Goal: Task Accomplishment & Management: Complete application form

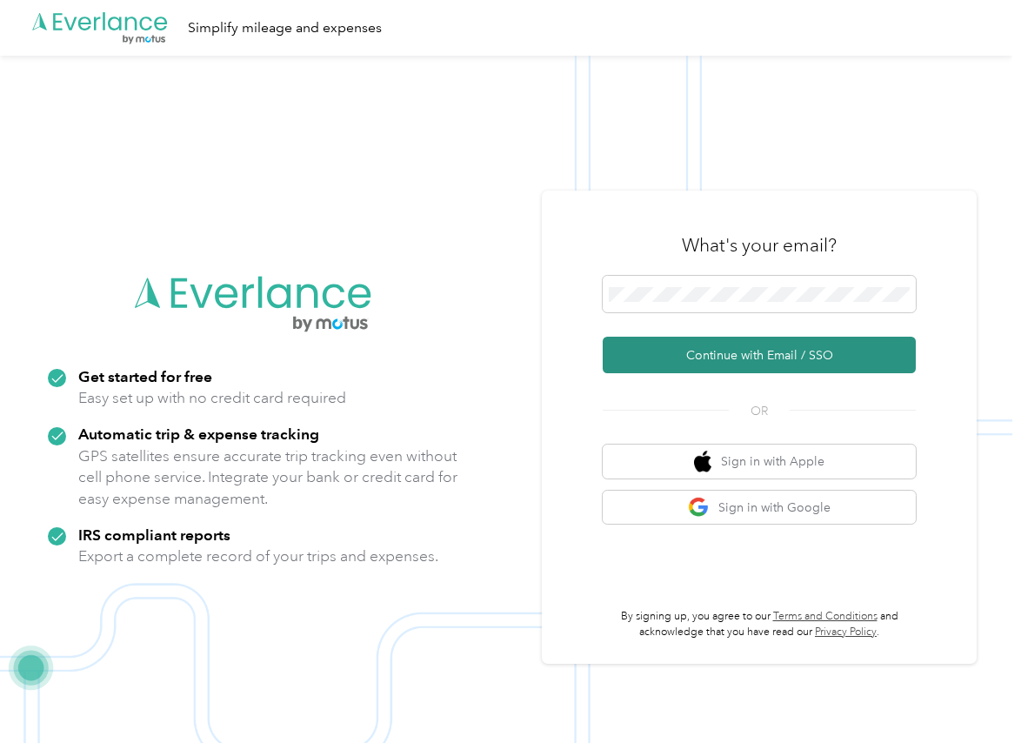
click at [639, 345] on button "Continue with Email / SSO" at bounding box center [759, 355] width 313 height 37
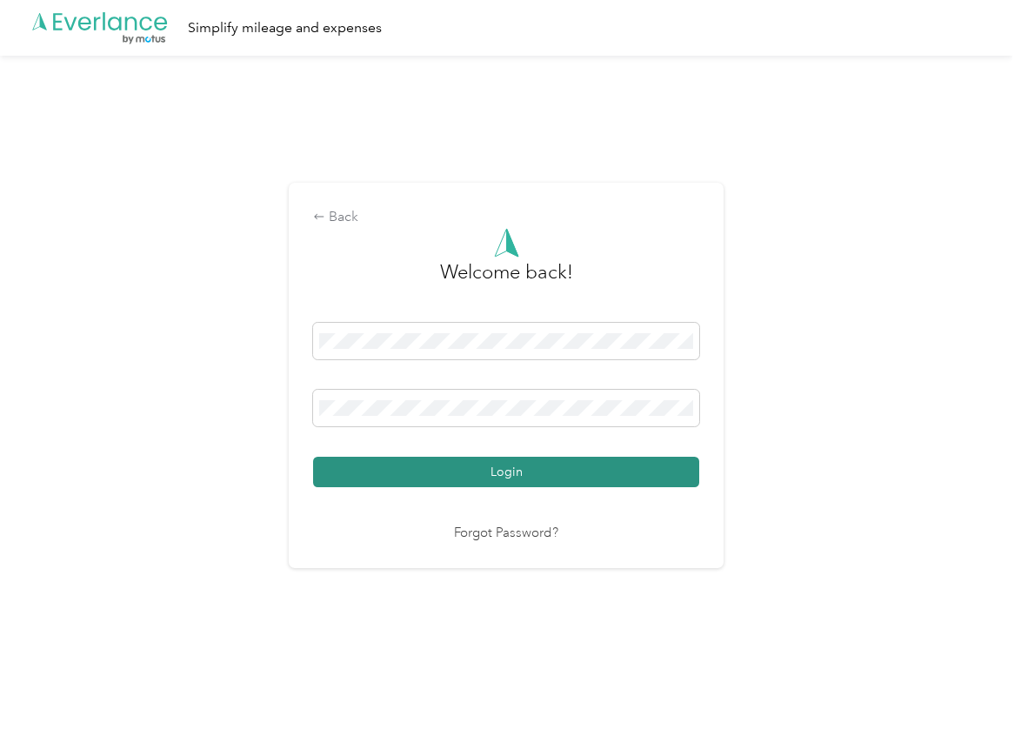
click at [346, 464] on button "Login" at bounding box center [506, 472] width 386 height 30
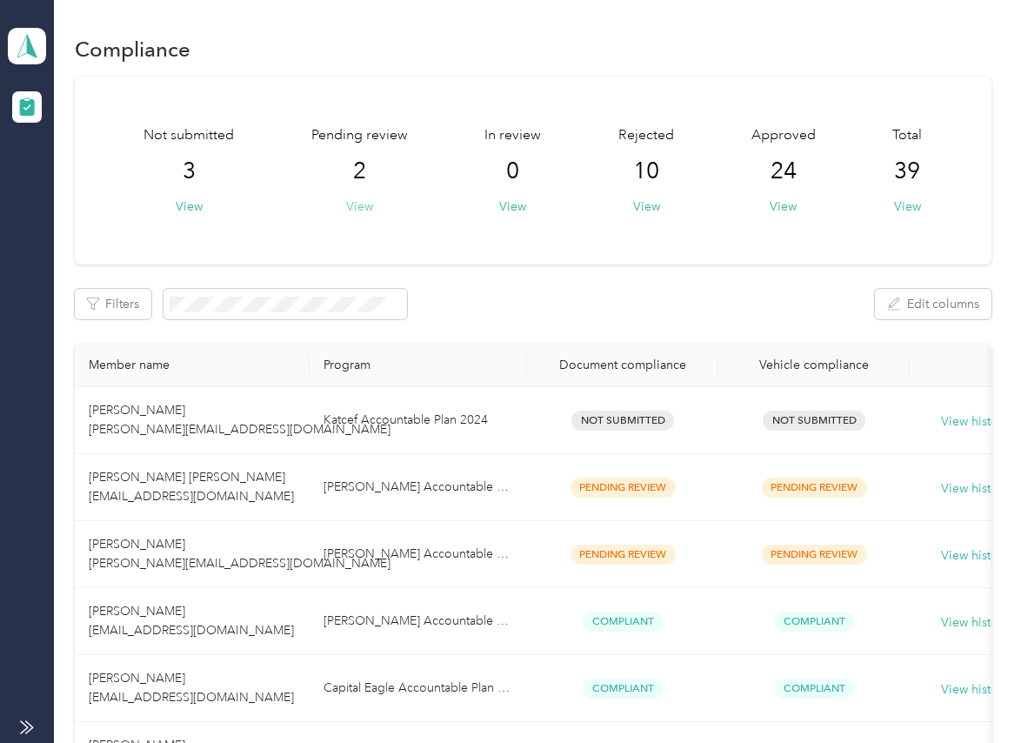
click at [356, 209] on button "View" at bounding box center [359, 206] width 27 height 18
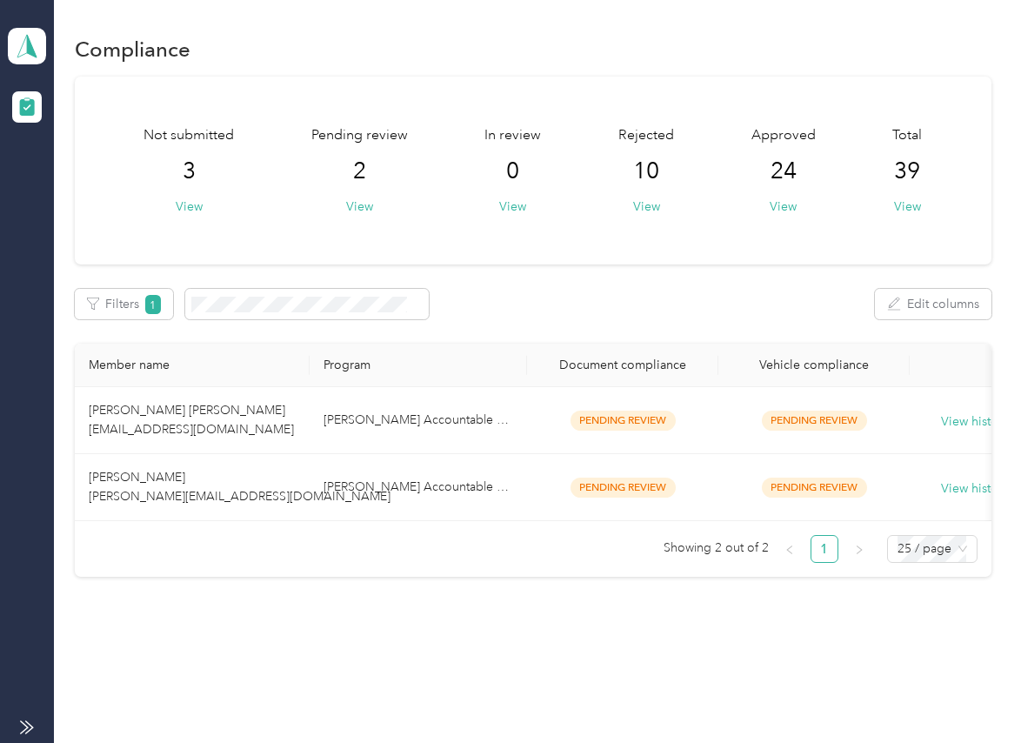
click at [597, 332] on div "Not submitted 3 View Pending review 2 View In review 0 View Rejected 10 View Ap…" at bounding box center [533, 327] width 916 height 501
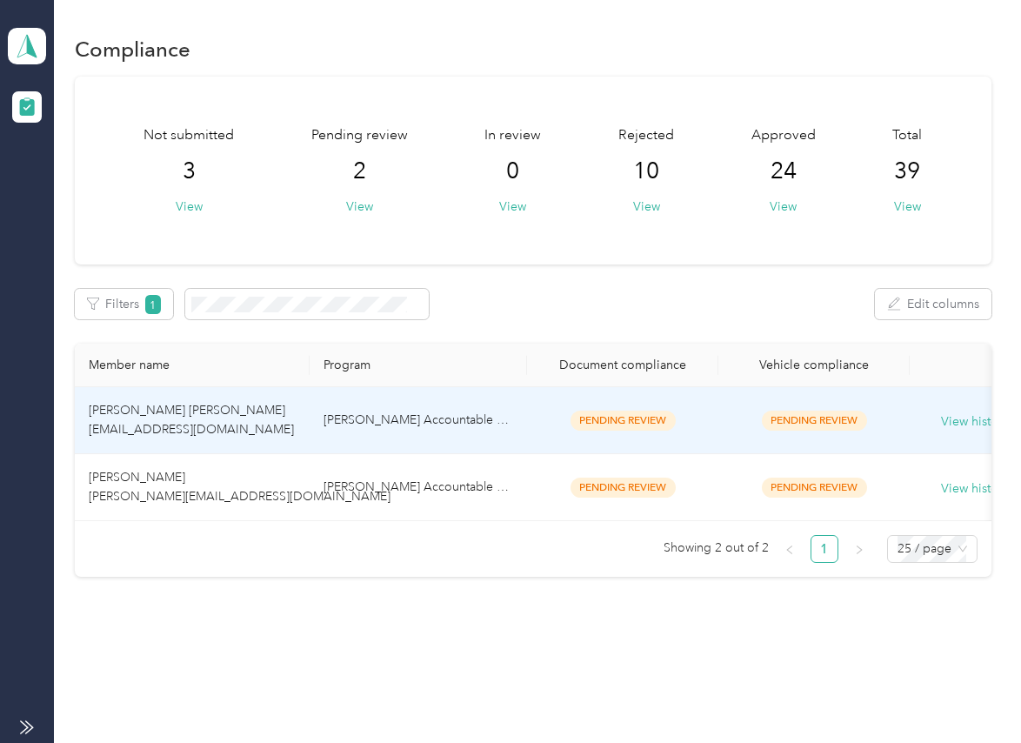
click at [222, 498] on span "[PERSON_NAME] [PERSON_NAME][EMAIL_ADDRESS][DOMAIN_NAME]" at bounding box center [240, 487] width 302 height 34
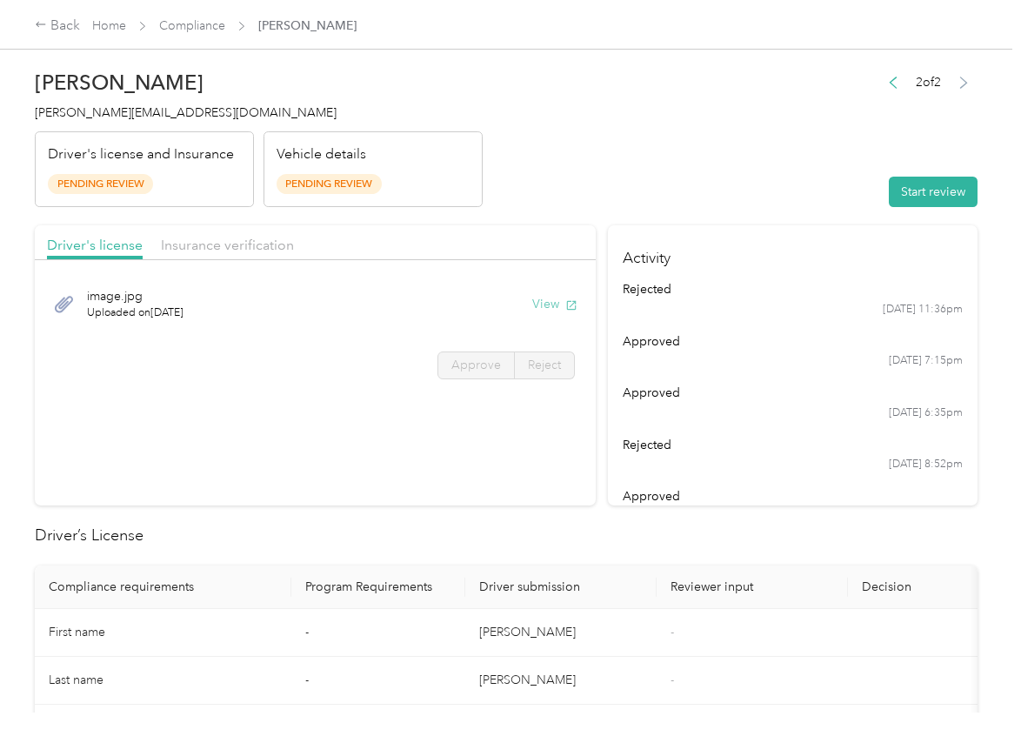
click at [544, 304] on button "View" at bounding box center [554, 304] width 45 height 18
click at [239, 248] on span "Insurance verification" at bounding box center [227, 245] width 133 height 17
click at [271, 245] on span "Insurance verification" at bounding box center [227, 245] width 133 height 17
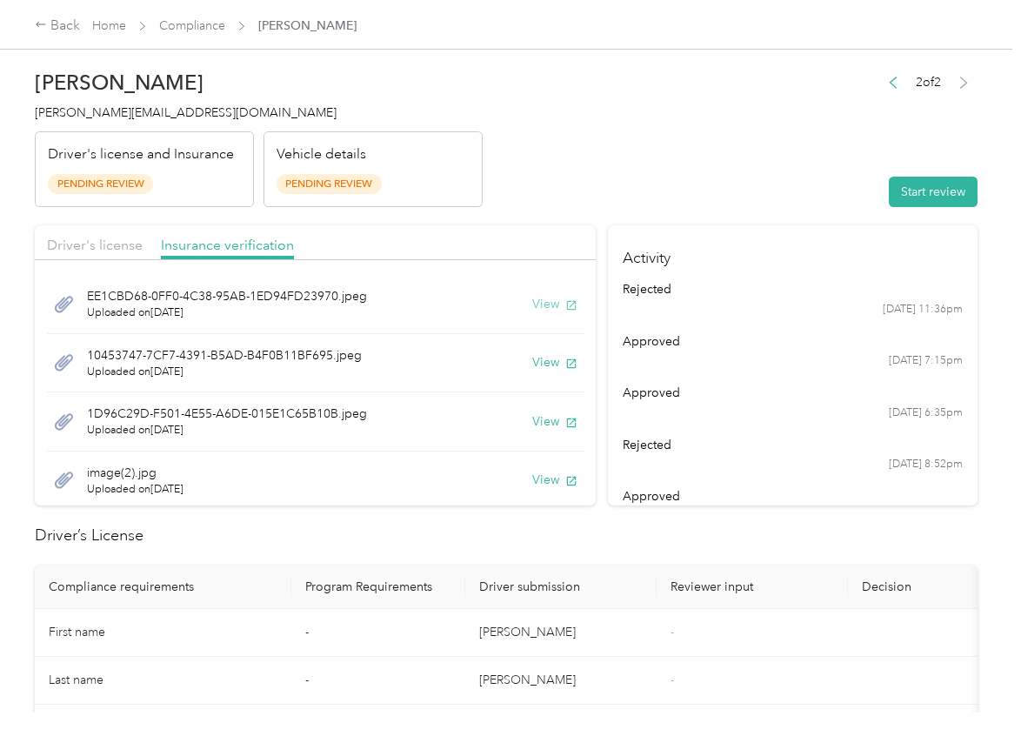
click at [537, 309] on button "View" at bounding box center [554, 304] width 45 height 18
click at [532, 359] on button "View" at bounding box center [554, 362] width 45 height 18
click at [532, 416] on button "View" at bounding box center [554, 421] width 45 height 18
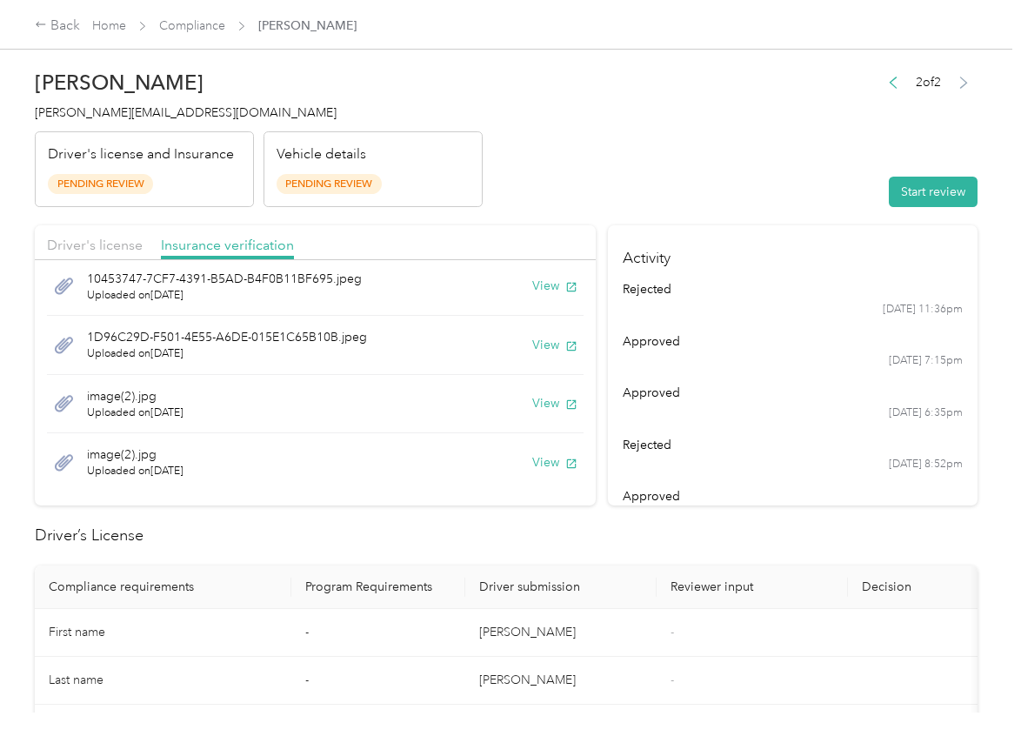
scroll to position [84, 0]
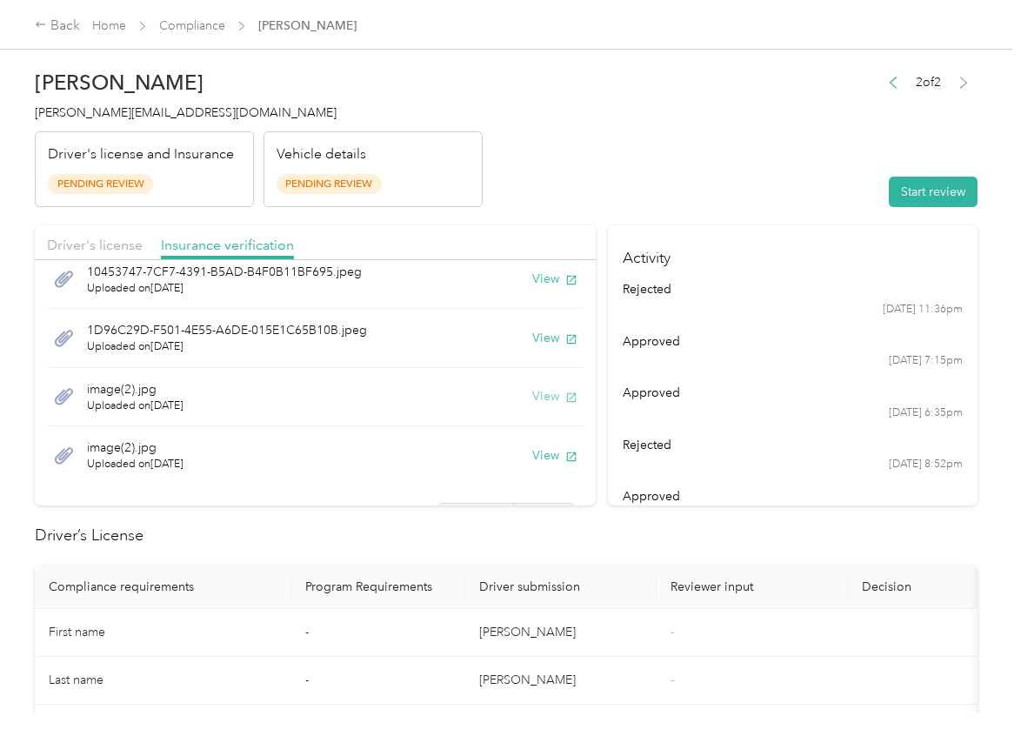
click at [532, 395] on button "View" at bounding box center [554, 396] width 45 height 18
click at [532, 453] on button "View" at bounding box center [554, 455] width 45 height 18
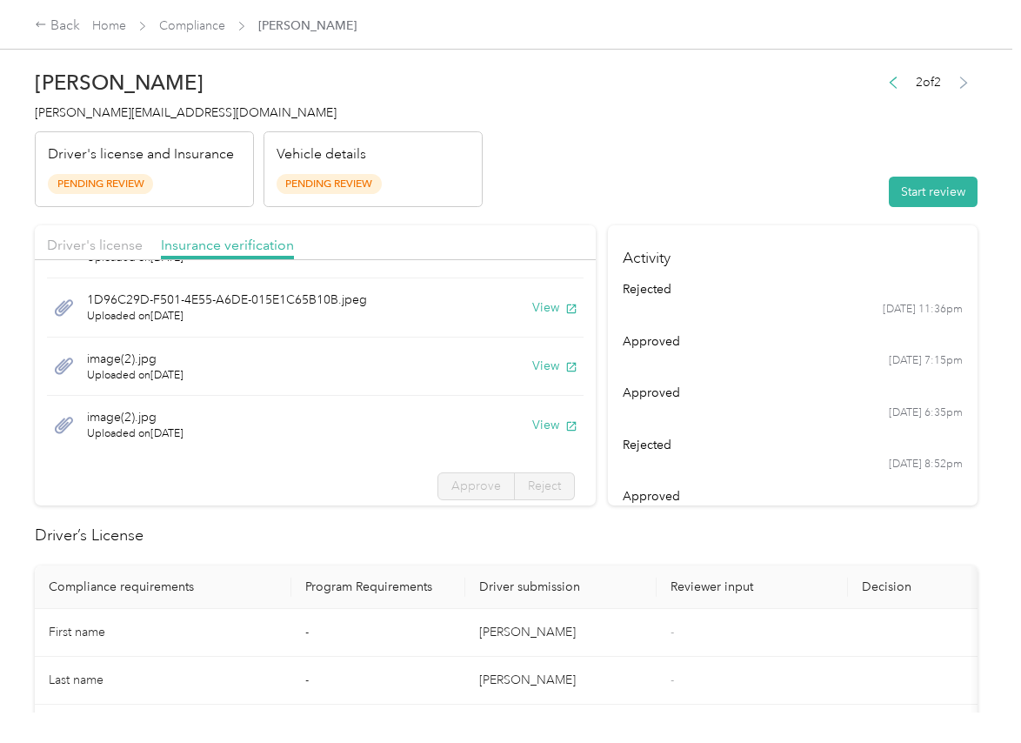
scroll to position [118, 0]
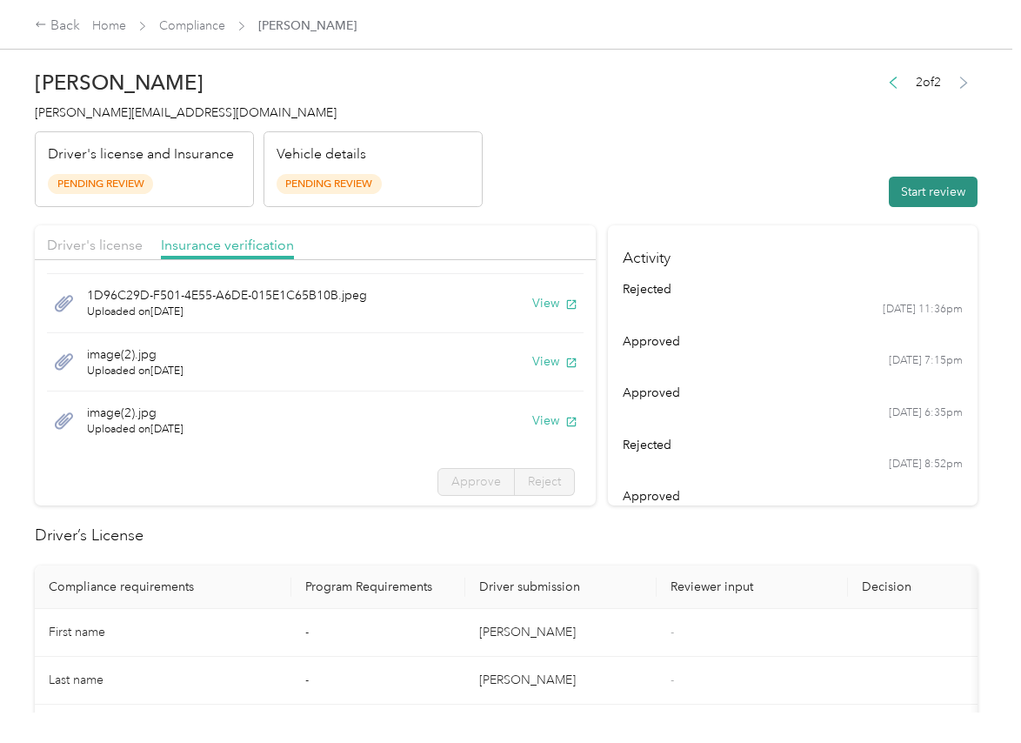
click at [930, 194] on button "Start review" at bounding box center [933, 192] width 89 height 30
click at [109, 237] on span "Driver's license" at bounding box center [95, 245] width 96 height 17
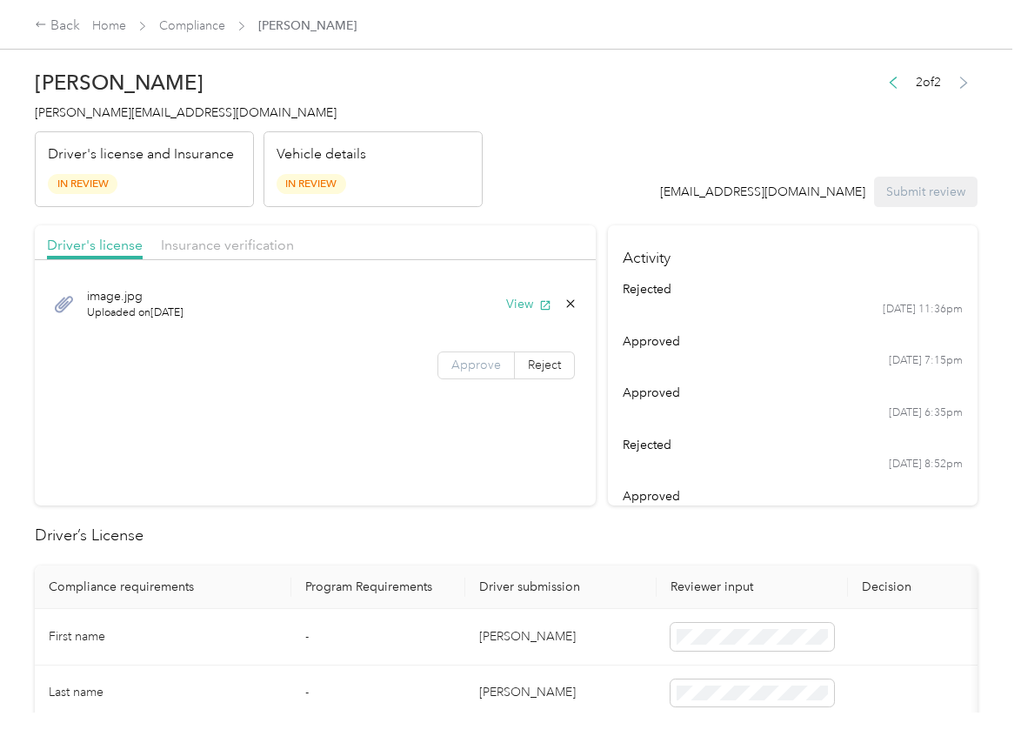
click at [482, 372] on label "Approve" at bounding box center [476, 365] width 77 height 28
click at [215, 238] on span "Insurance verification" at bounding box center [227, 245] width 133 height 17
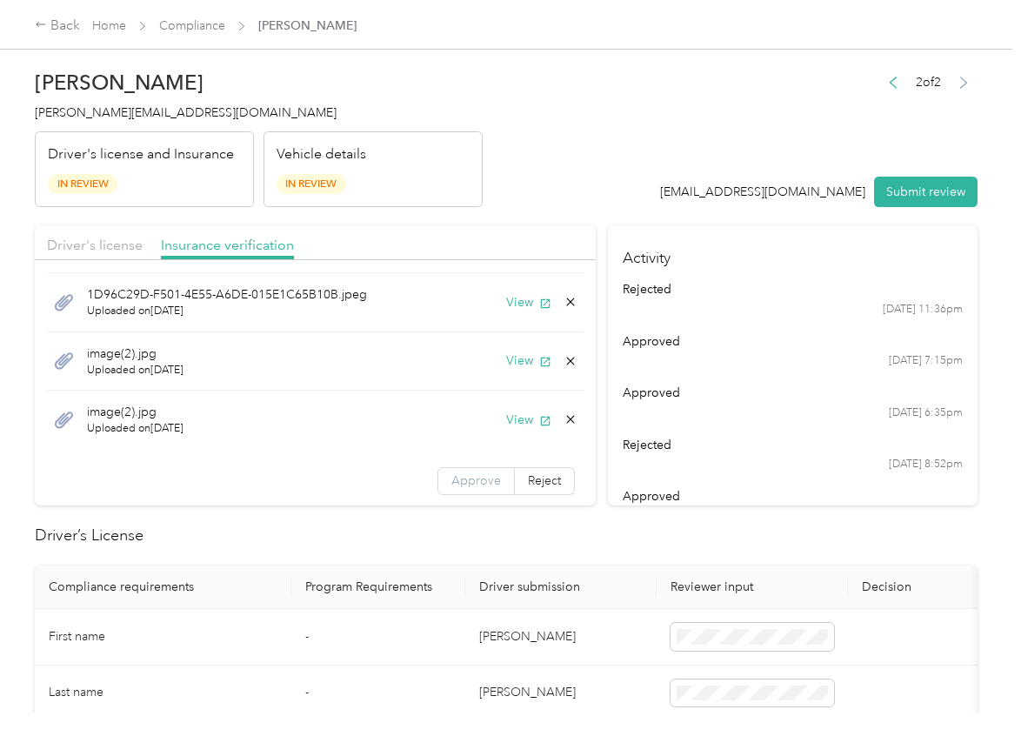
scroll to position [121, 0]
click at [480, 471] on label "Approve" at bounding box center [476, 479] width 77 height 28
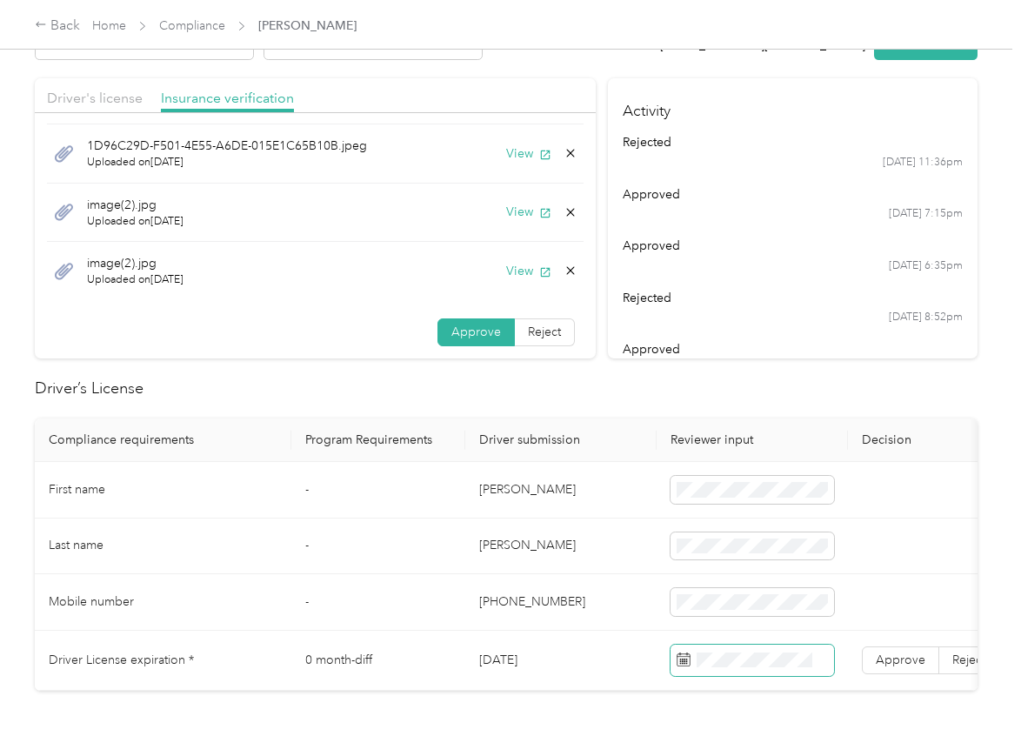
scroll to position [326, 0]
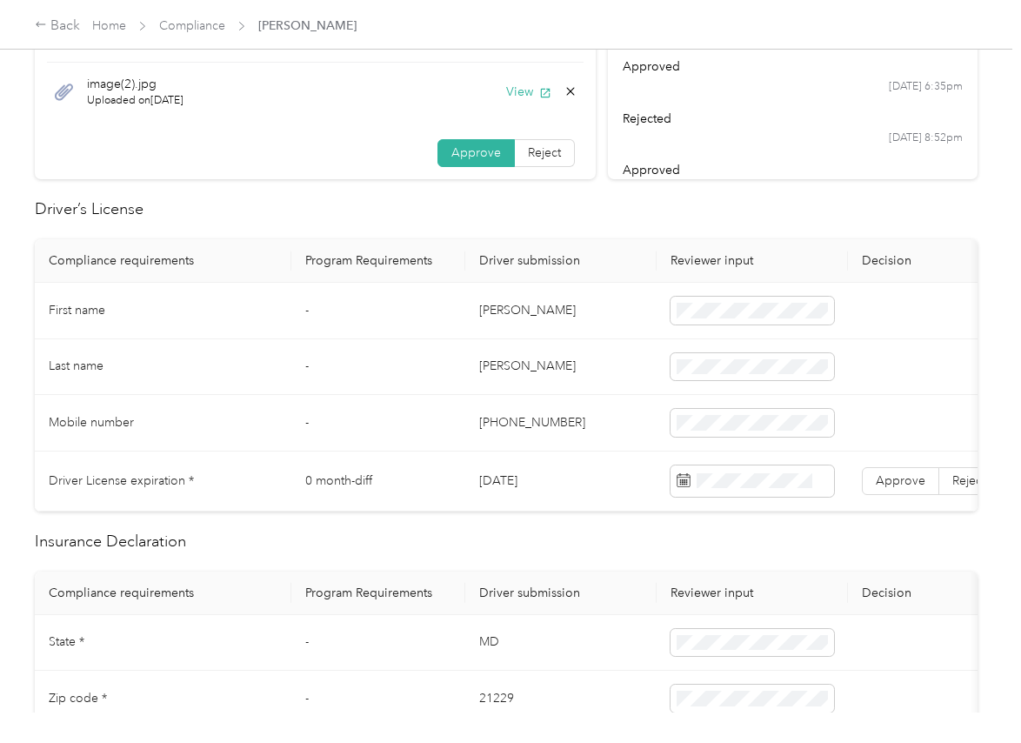
click at [526, 481] on td "[DATE]" at bounding box center [560, 481] width 191 height 60
copy td "[DATE]"
drag, startPoint x: 610, startPoint y: 299, endPoint x: 856, endPoint y: 468, distance: 298.4
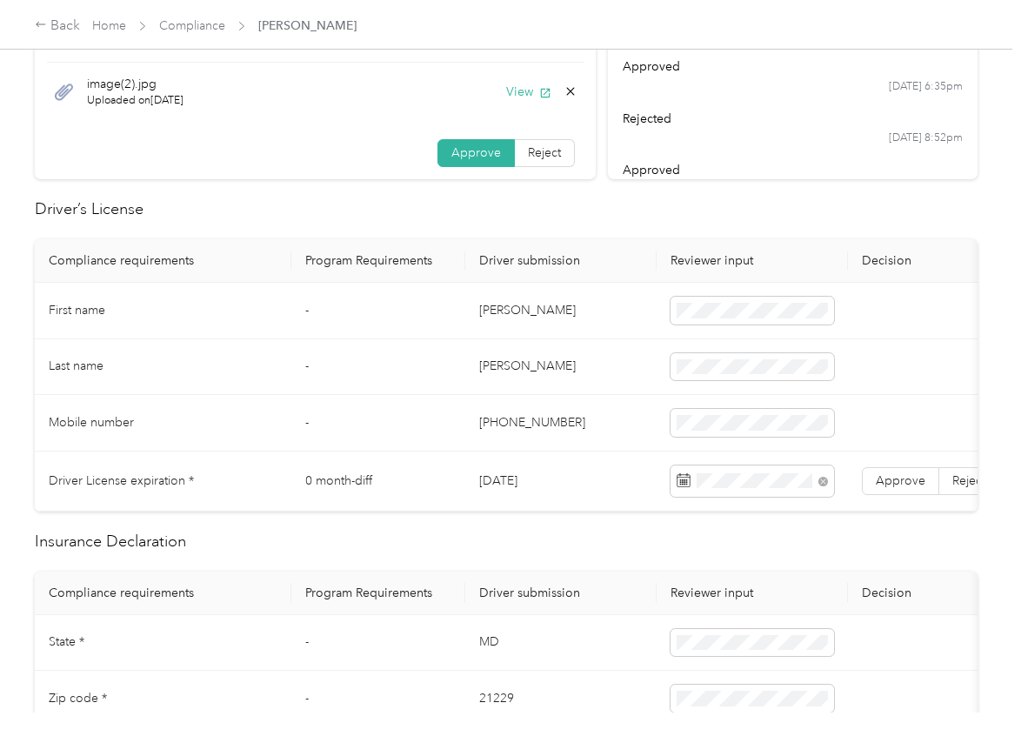
click at [610, 305] on td "[PERSON_NAME]" at bounding box center [560, 311] width 191 height 57
click at [871, 478] on label "Approve" at bounding box center [900, 481] width 77 height 28
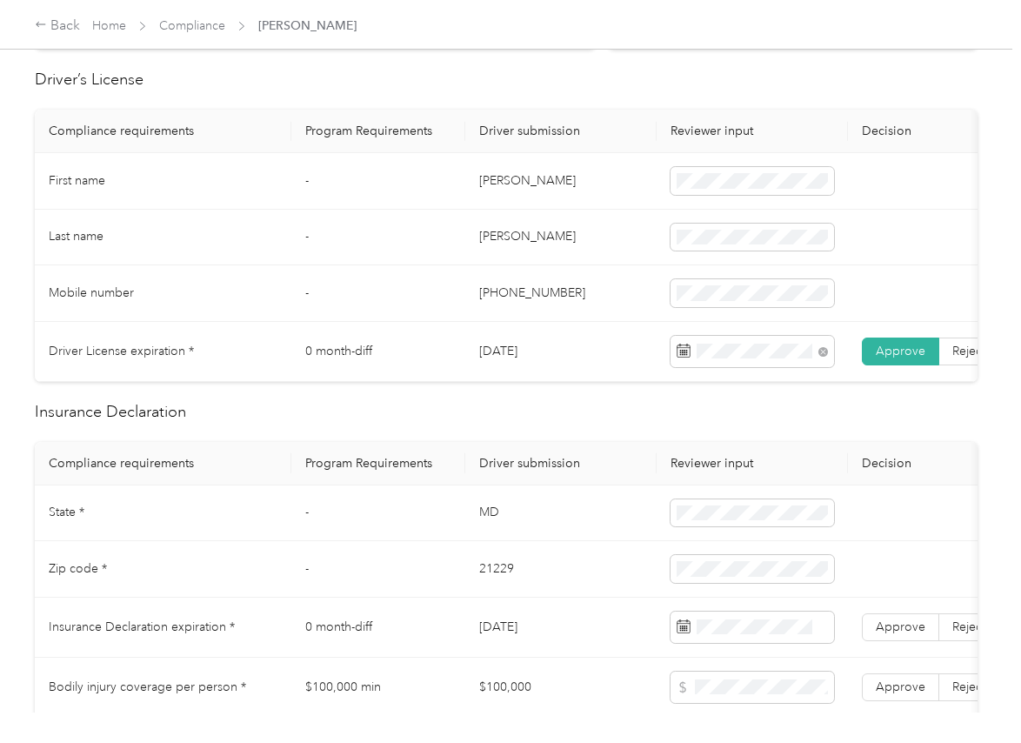
scroll to position [761, 0]
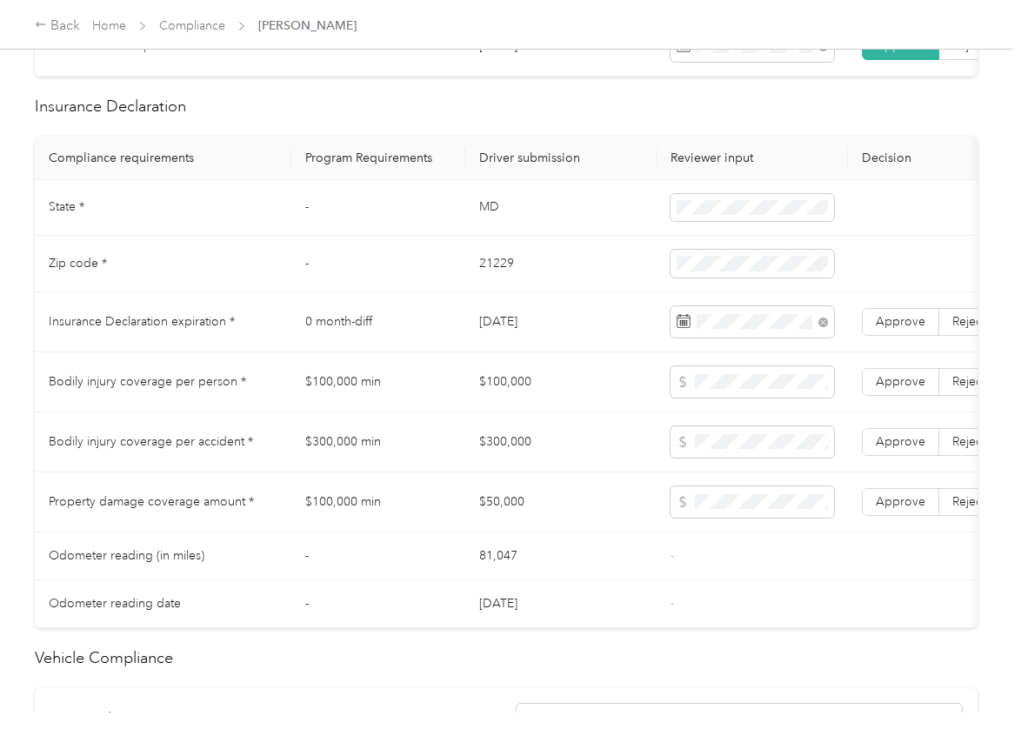
drag, startPoint x: 430, startPoint y: 413, endPoint x: 816, endPoint y: 362, distance: 389.6
click at [437, 412] on td "$100,000 min" at bounding box center [378, 382] width 174 height 60
click at [909, 329] on span "Approve" at bounding box center [901, 321] width 50 height 15
click at [489, 222] on td "MD" at bounding box center [560, 208] width 191 height 57
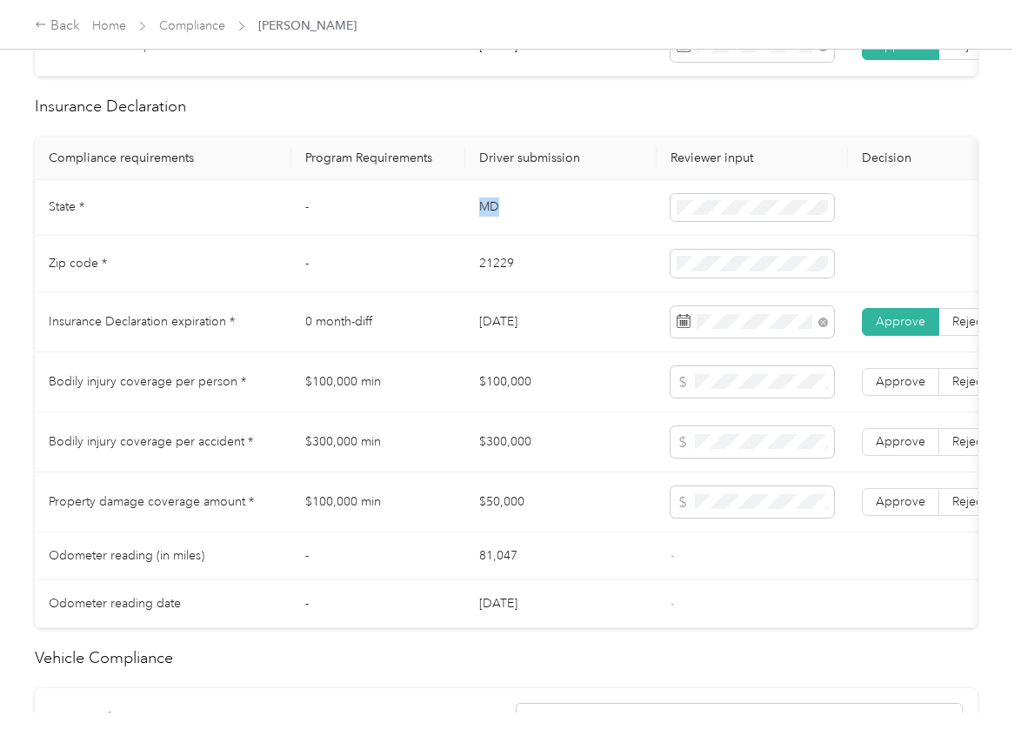
click at [489, 222] on td "MD" at bounding box center [560, 208] width 191 height 57
copy td "MD"
click at [479, 283] on td "21229" at bounding box center [560, 264] width 191 height 57
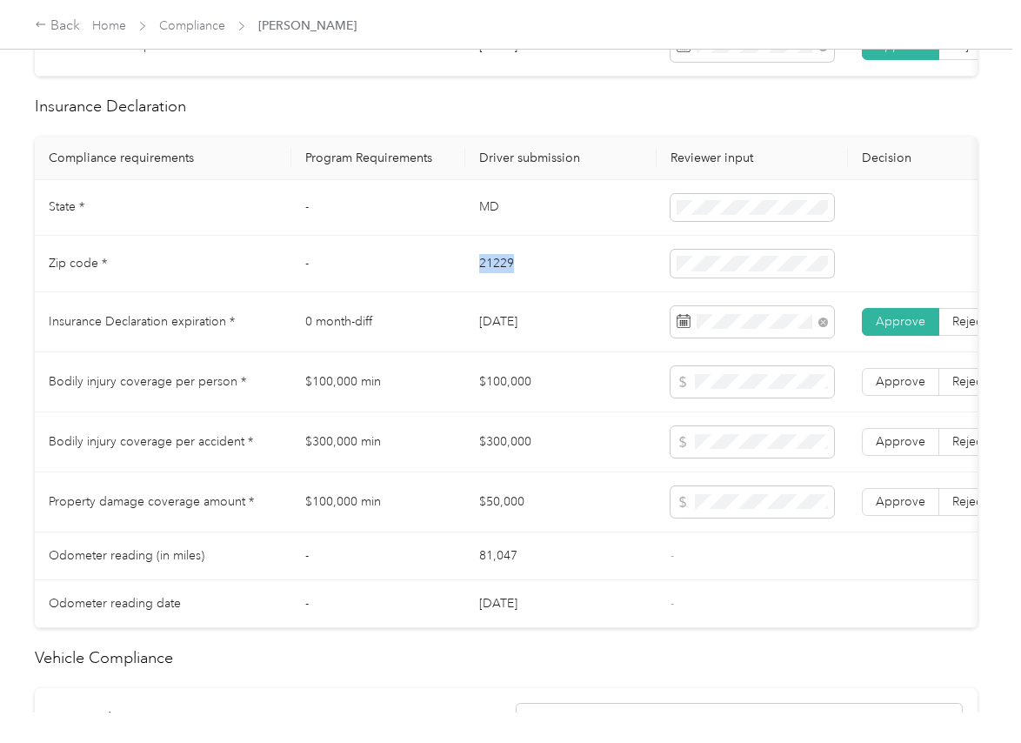
click at [479, 283] on td "21229" at bounding box center [560, 264] width 191 height 57
copy td "21229"
click at [559, 389] on td "$100,000" at bounding box center [560, 382] width 191 height 60
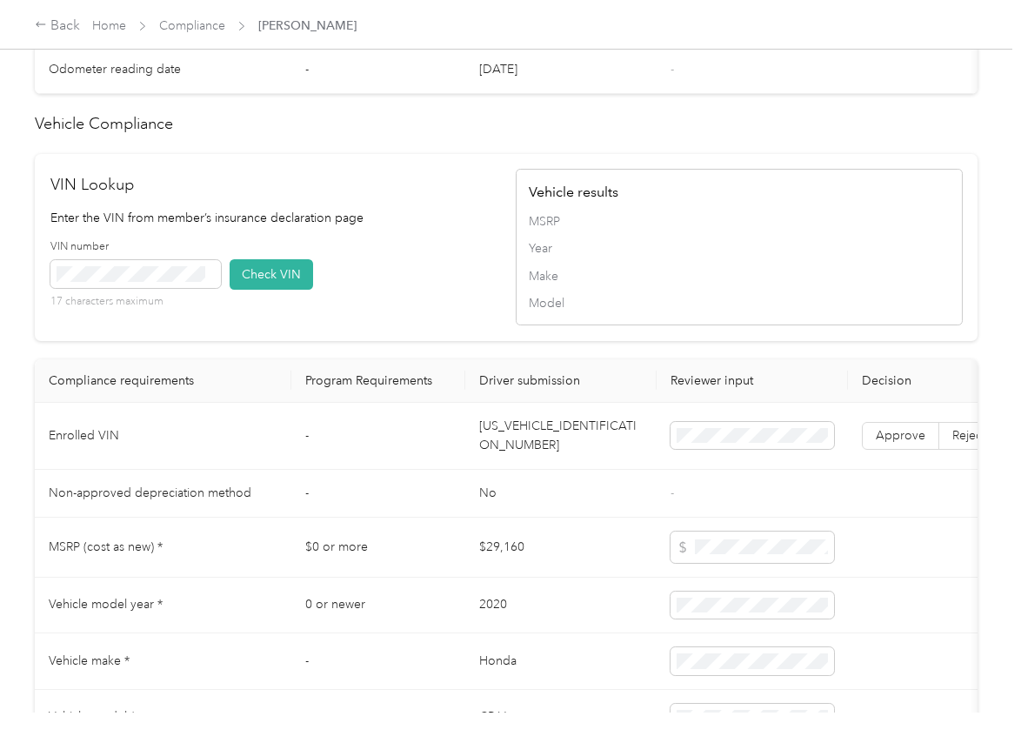
scroll to position [1305, 0]
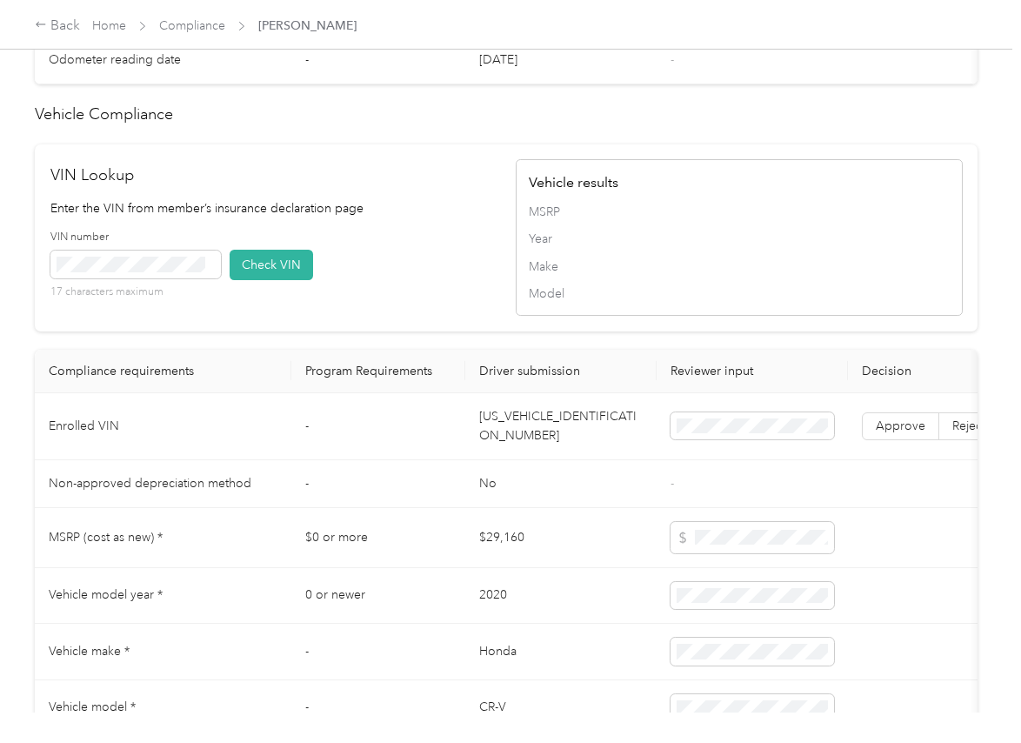
click at [531, 451] on td "[US_VEHICLE_IDENTIFICATION_NUMBER]" at bounding box center [560, 426] width 191 height 67
copy td "[US_VEHICLE_IDENTIFICATION_NUMBER]"
click at [391, 217] on p "Enter the VIN from member’s insurance declaration page" at bounding box center [273, 208] width 447 height 18
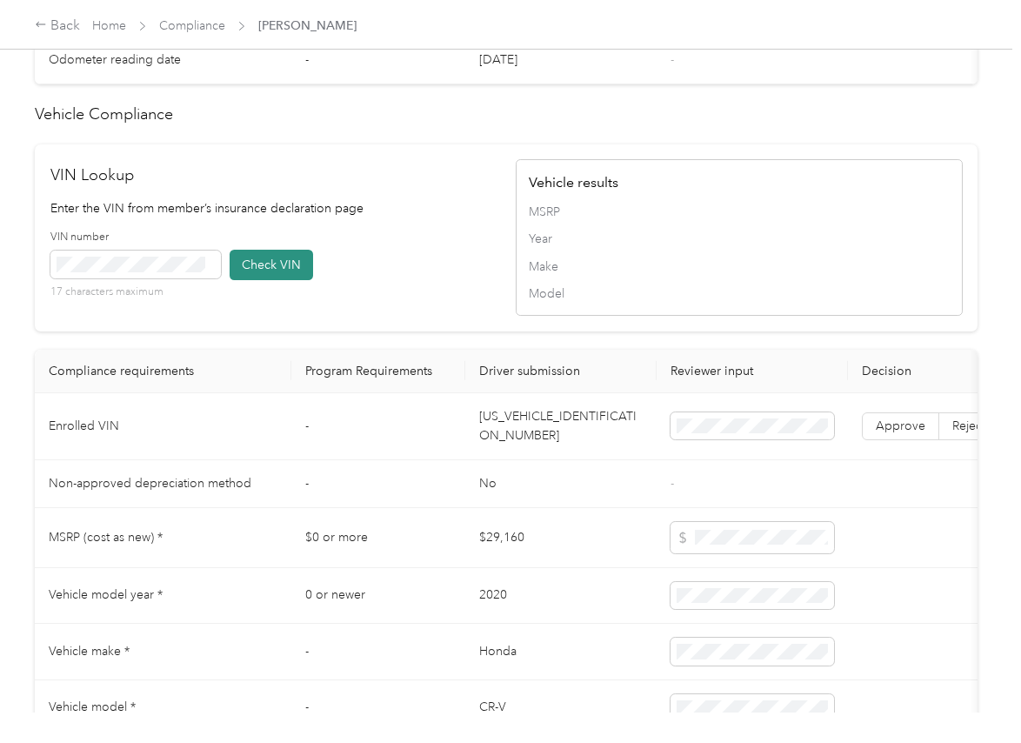
click at [259, 280] on button "Check VIN" at bounding box center [272, 265] width 84 height 30
click at [899, 433] on span "Approve" at bounding box center [901, 425] width 50 height 15
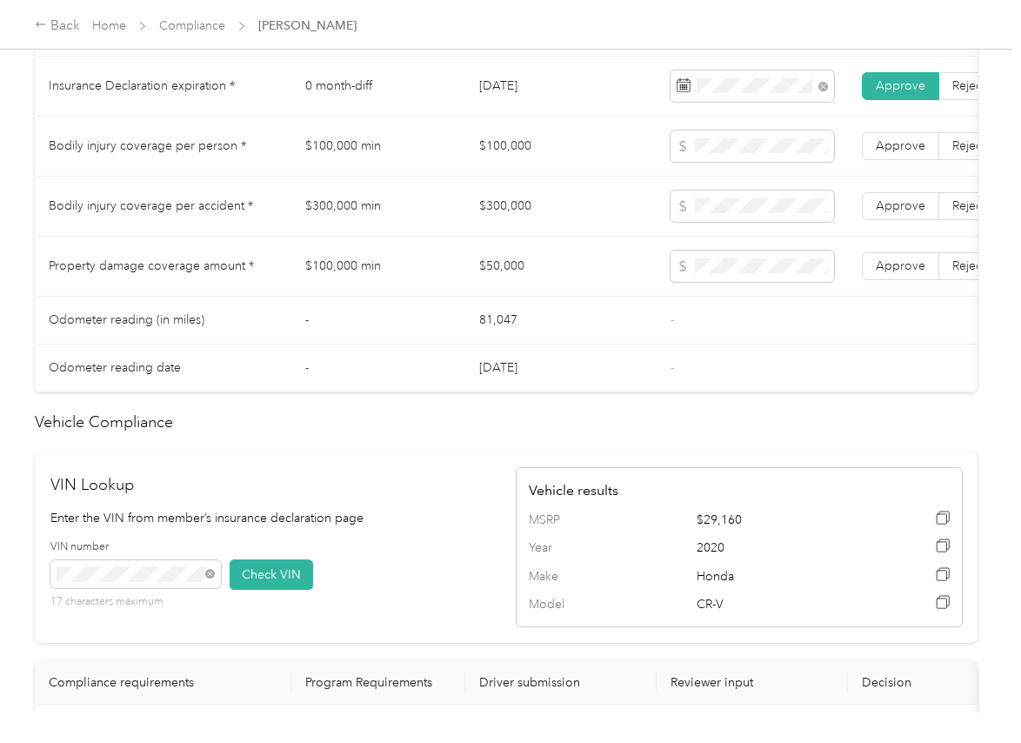
scroll to position [979, 0]
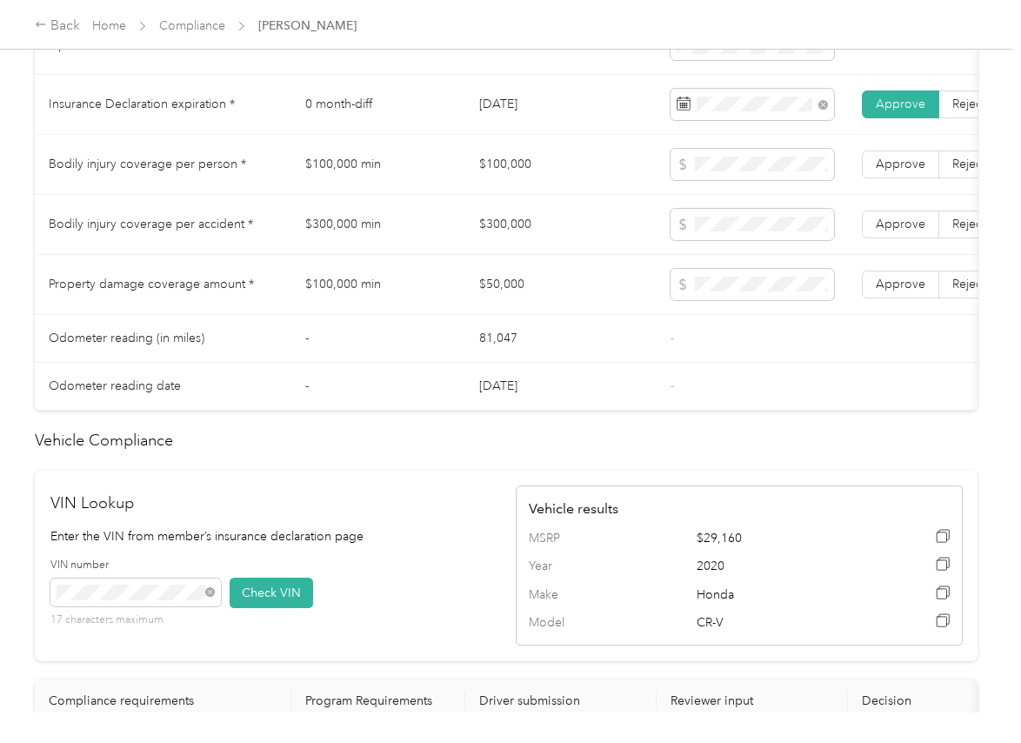
click at [502, 186] on td "$100,000" at bounding box center [560, 165] width 191 height 60
copy td "$100,000"
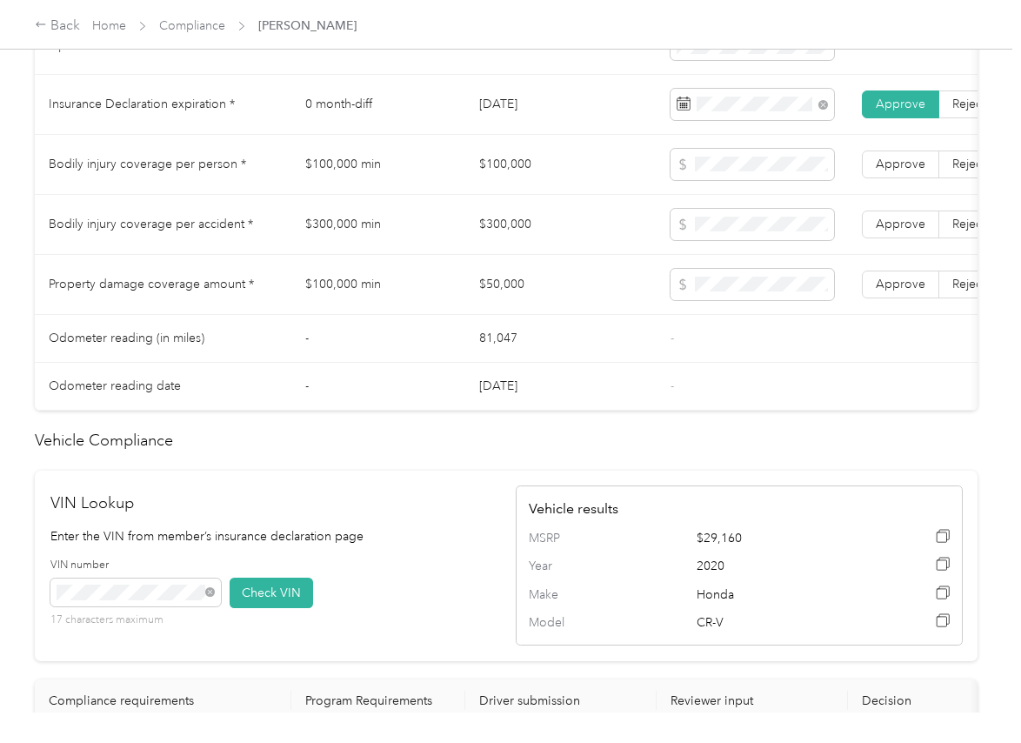
click at [507, 174] on td "$100,000" at bounding box center [560, 165] width 191 height 60
copy td "$100,000"
click at [497, 244] on td "$300,000" at bounding box center [560, 225] width 191 height 60
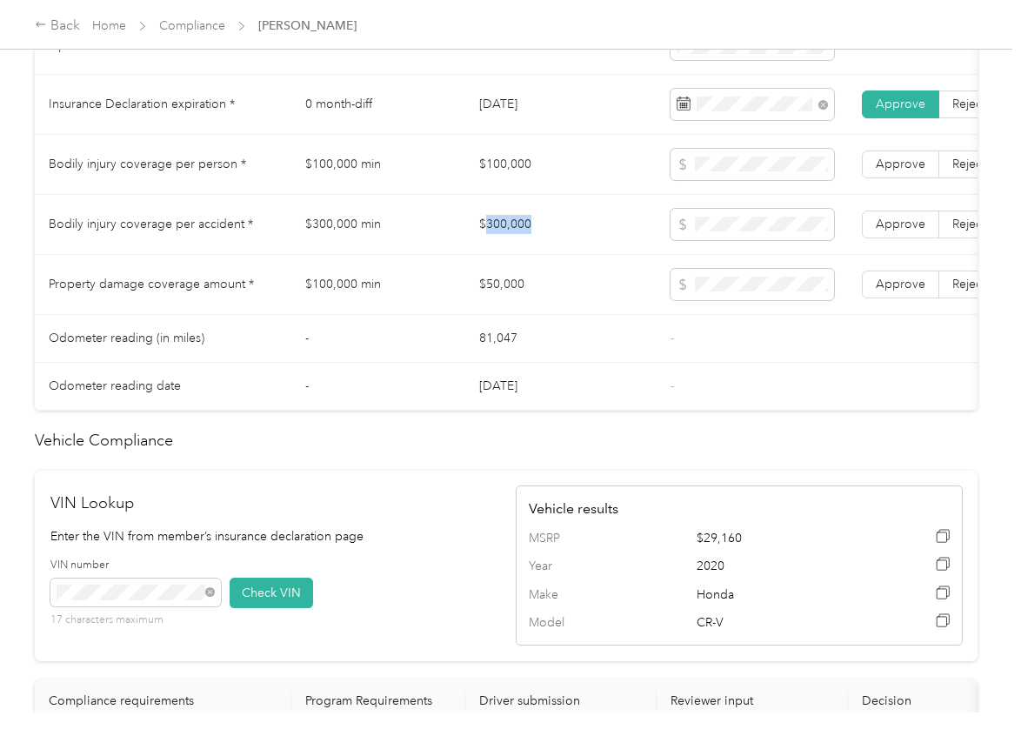
click at [497, 244] on td "$300,000" at bounding box center [560, 225] width 191 height 60
copy td "$300,000"
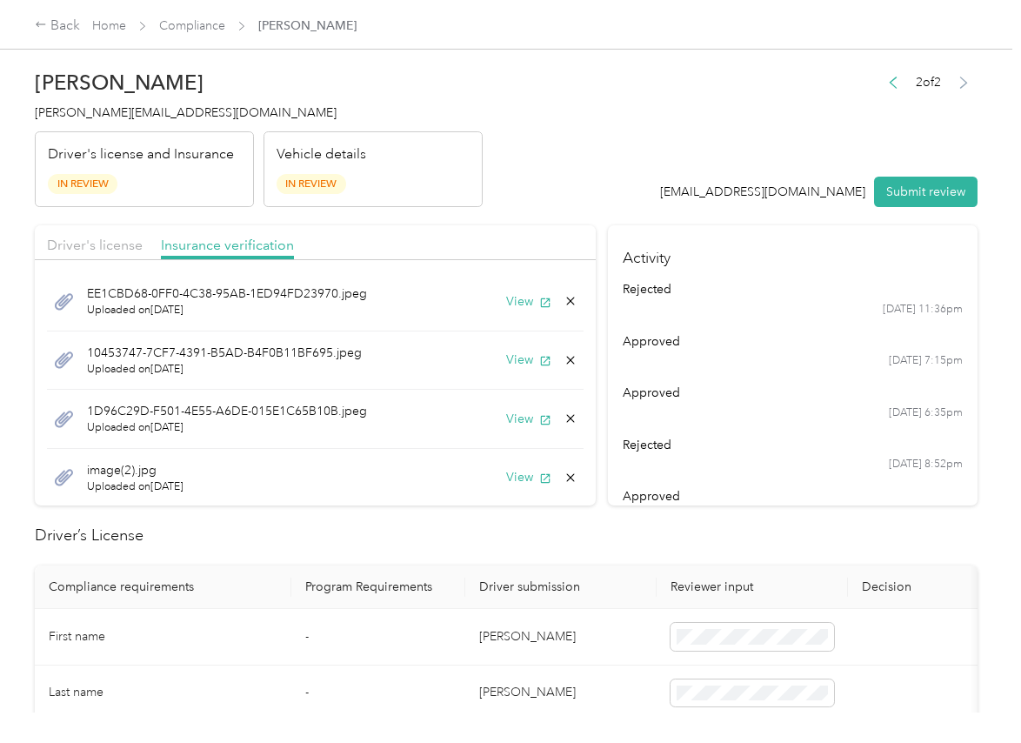
scroll to position [0, 0]
click at [508, 305] on button "View" at bounding box center [528, 304] width 45 height 18
drag, startPoint x: 504, startPoint y: 175, endPoint x: 506, endPoint y: 190, distance: 15.0
click at [504, 175] on header "[PERSON_NAME] [PERSON_NAME][EMAIL_ADDRESS][DOMAIN_NAME] Driver's license and In…" at bounding box center [506, 134] width 943 height 146
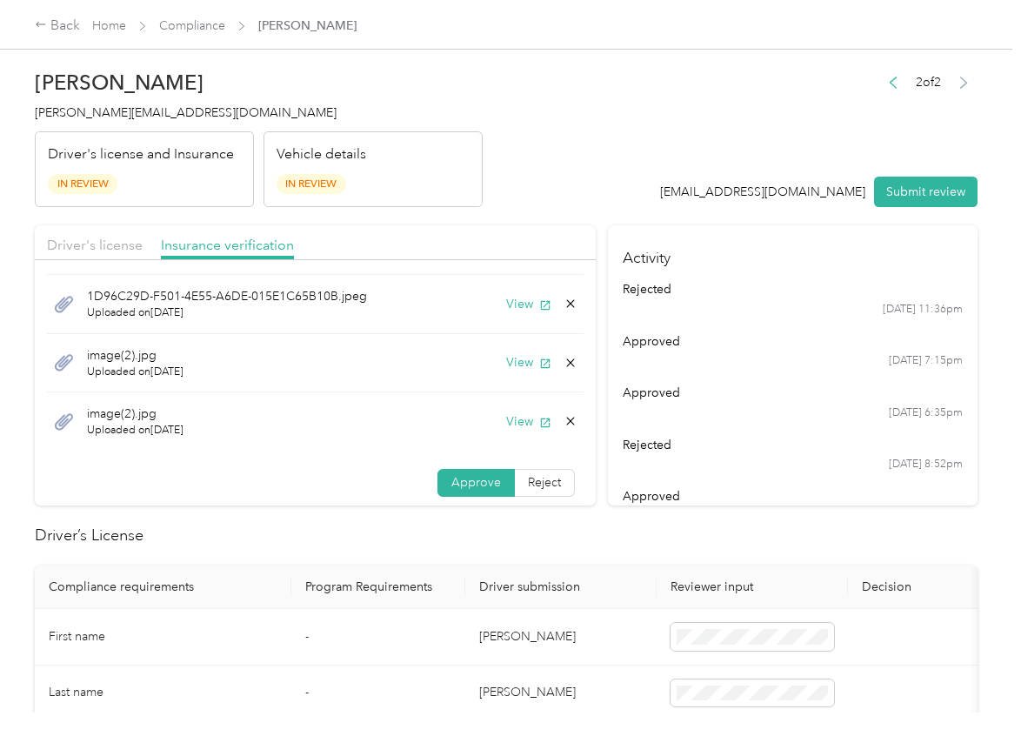
scroll to position [121, 0]
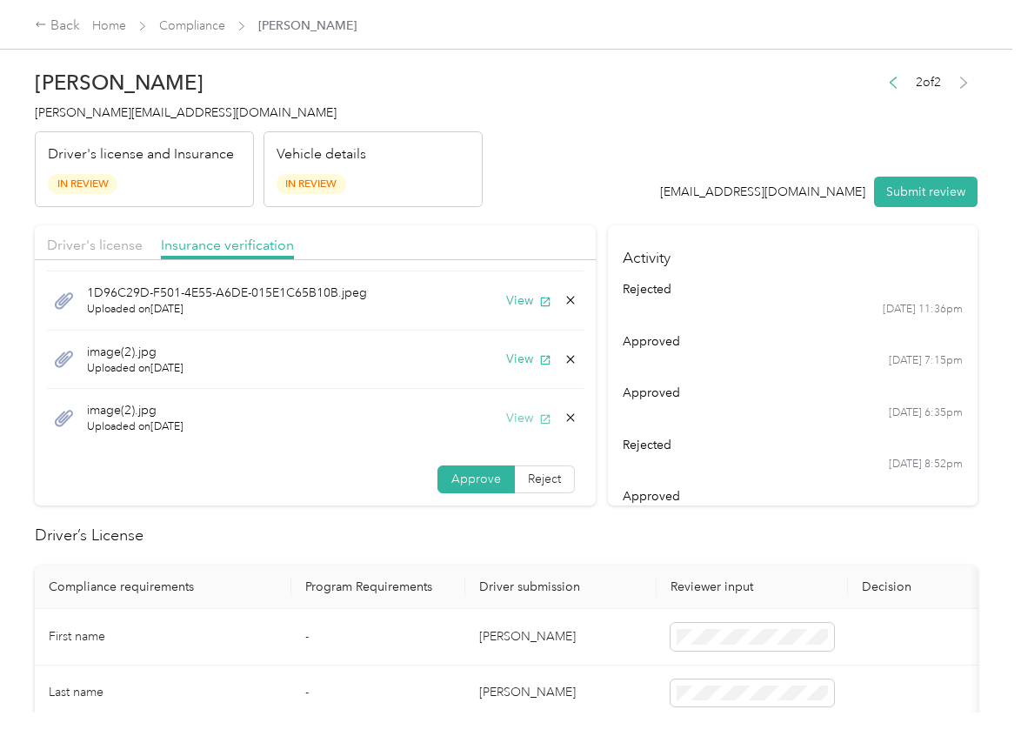
click at [506, 417] on button "View" at bounding box center [528, 418] width 45 height 18
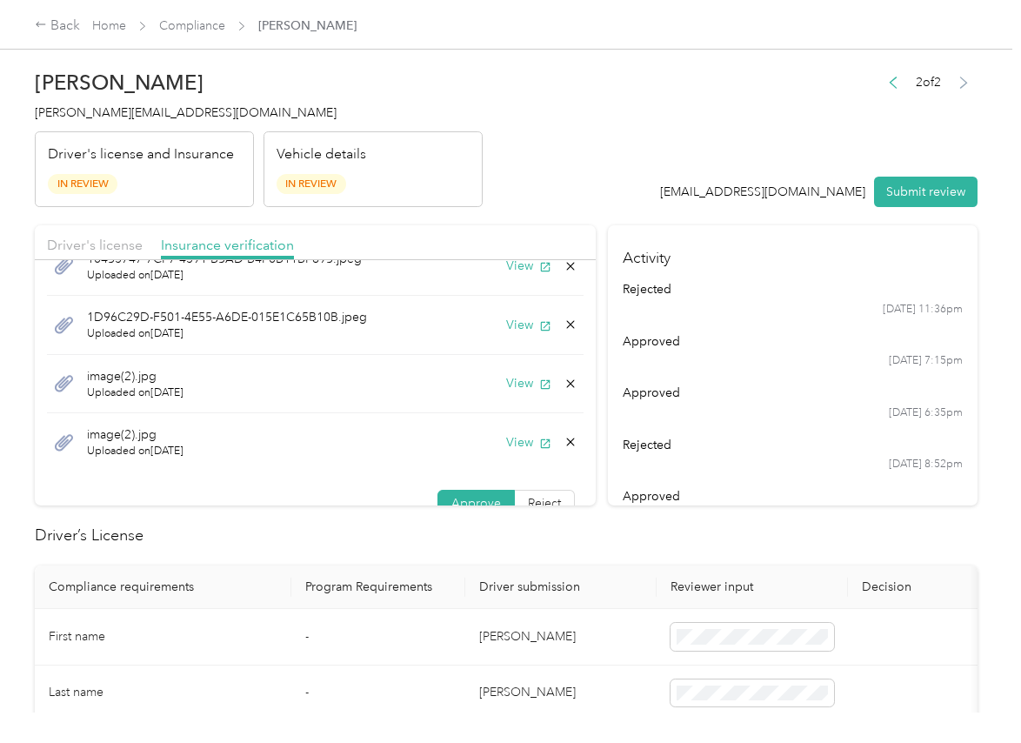
scroll to position [92, 0]
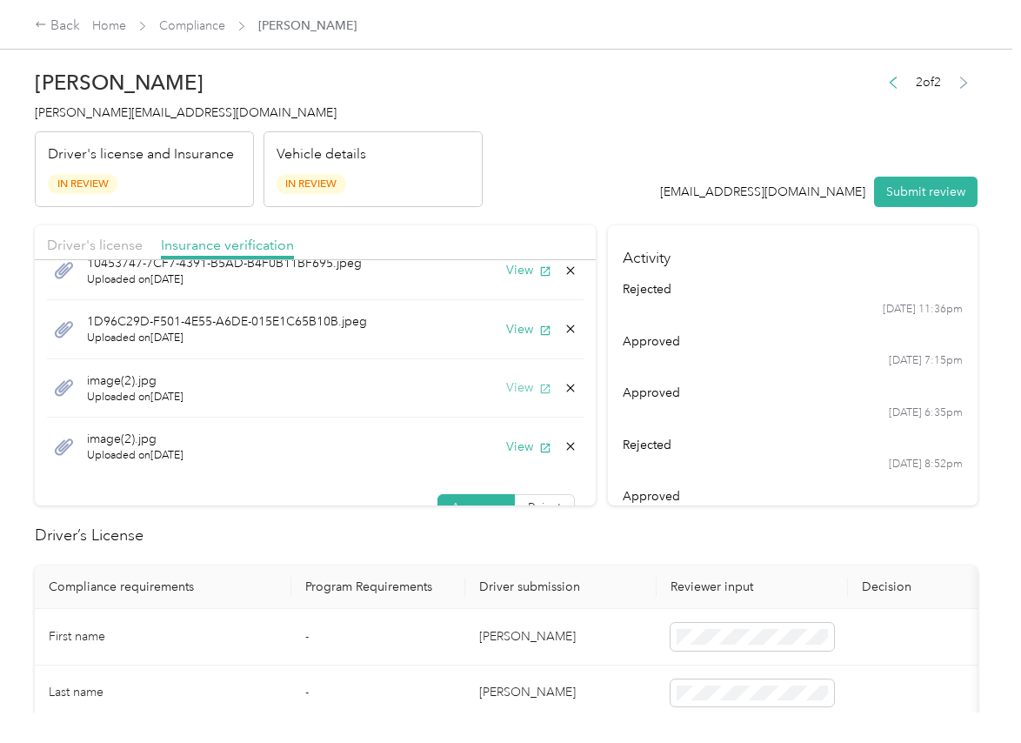
click at [506, 395] on button "View" at bounding box center [528, 387] width 45 height 18
click at [507, 449] on button "View" at bounding box center [528, 447] width 45 height 18
click at [564, 448] on icon at bounding box center [571, 446] width 14 height 14
click at [516, 455] on button "Yes" at bounding box center [506, 459] width 34 height 28
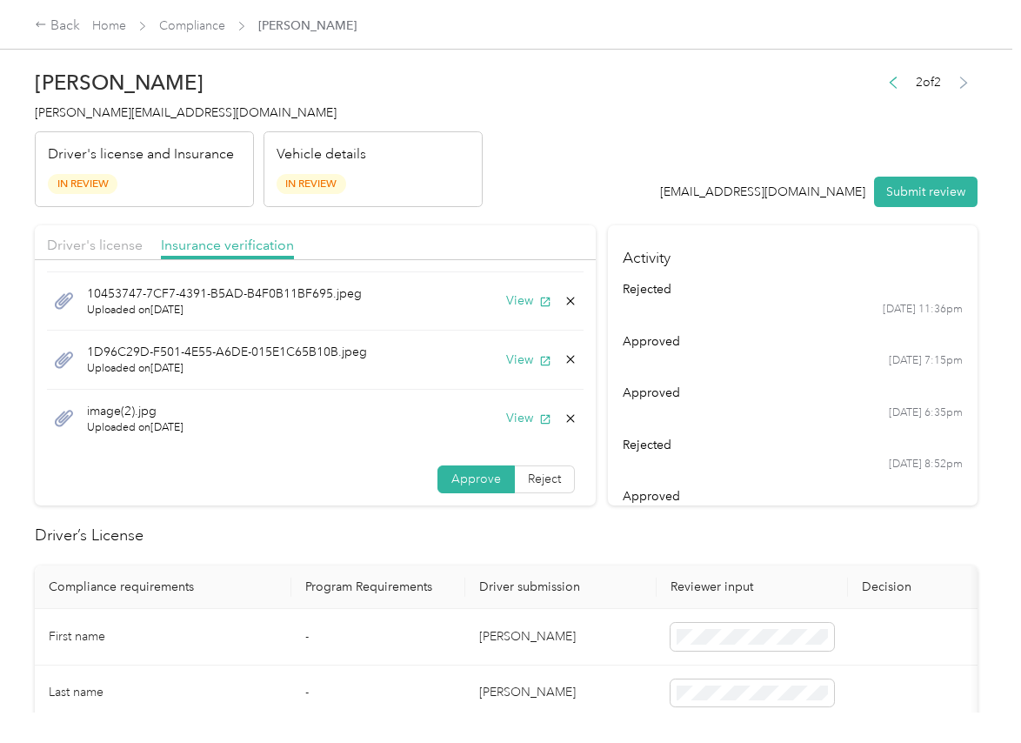
scroll to position [62, 0]
drag, startPoint x: 571, startPoint y: 398, endPoint x: 575, endPoint y: 374, distance: 24.7
click at [575, 374] on section "Driver's license Insurance verification EE1CBD68-0FF0-4C38-95AB-1ED94FD23970.jp…" at bounding box center [315, 365] width 561 height 280
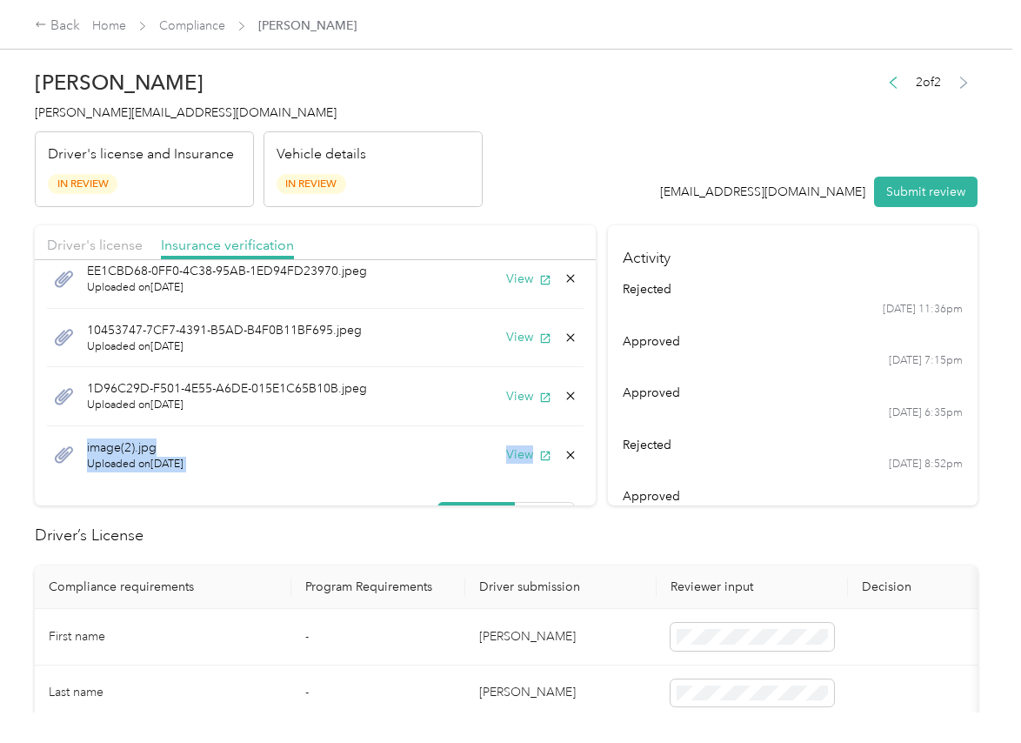
scroll to position [23, 0]
click at [510, 396] on button "View" at bounding box center [528, 399] width 45 height 18
click at [564, 396] on icon at bounding box center [571, 398] width 14 height 14
click at [505, 407] on button "Yes" at bounding box center [506, 412] width 34 height 28
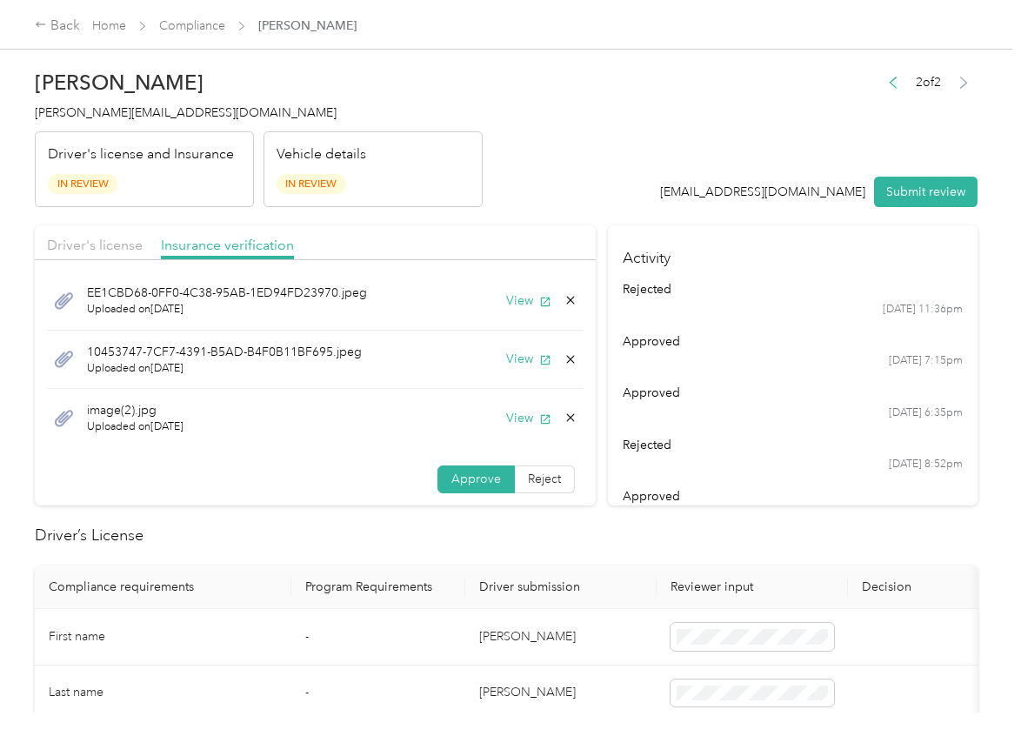
scroll to position [0, 0]
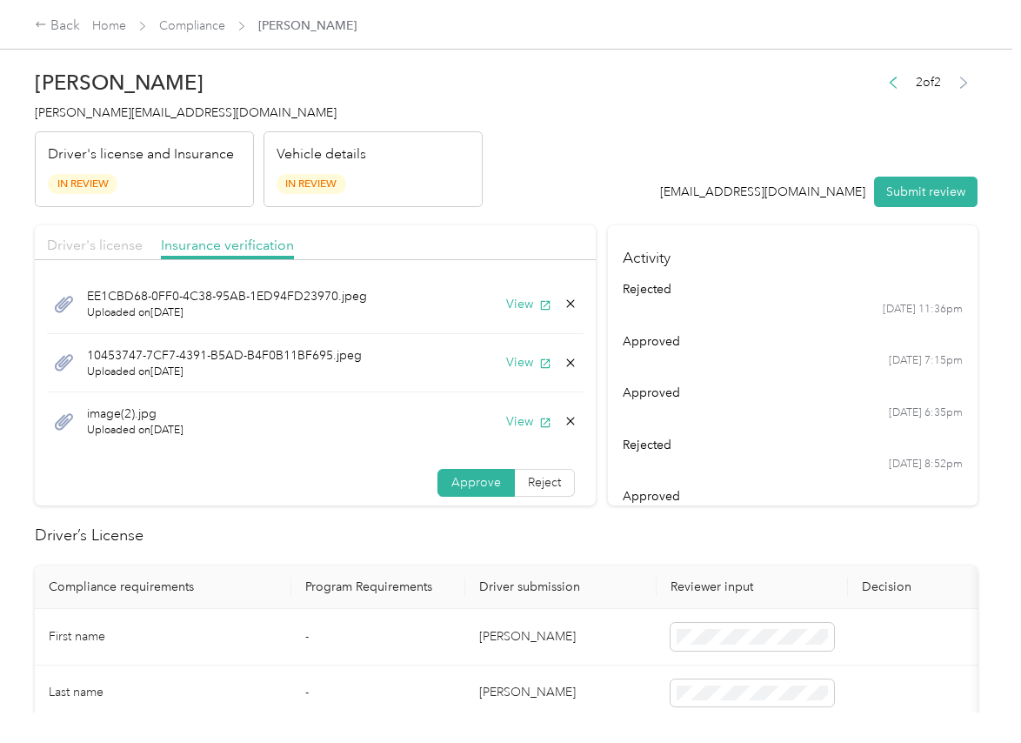
click at [79, 240] on span "Driver's license" at bounding box center [95, 245] width 96 height 17
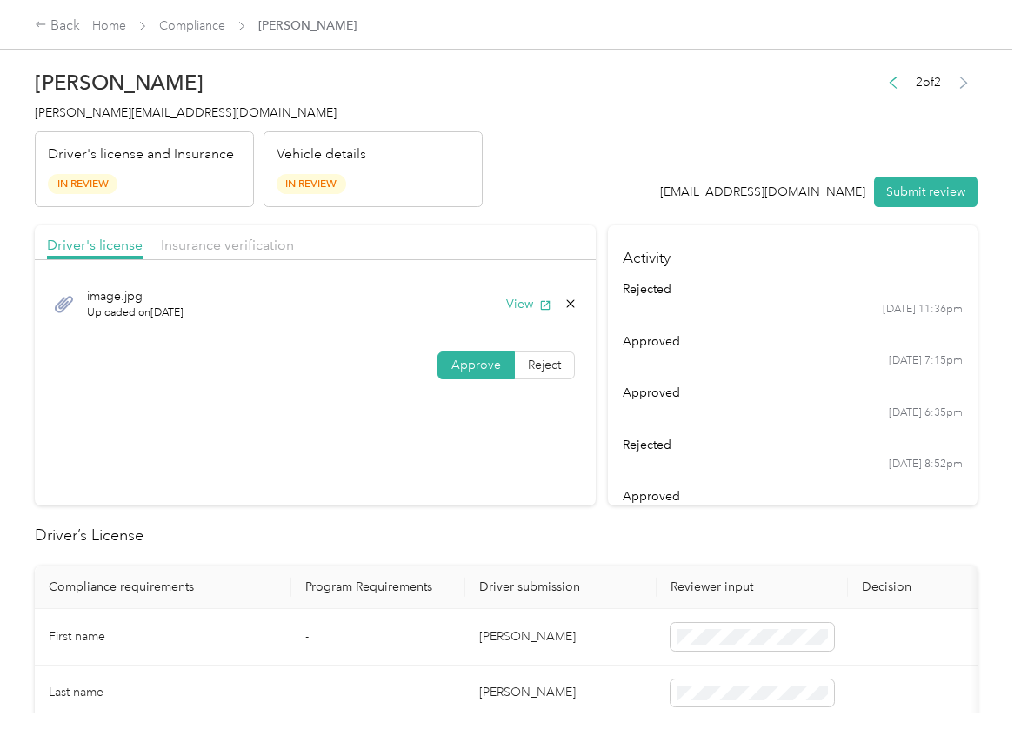
click at [919, 173] on div "2 of 2 [EMAIL_ADDRESS][DOMAIN_NAME] Submit review" at bounding box center [819, 138] width 318 height 137
click at [918, 184] on button "Submit review" at bounding box center [926, 192] width 104 height 30
click at [108, 98] on div "[PERSON_NAME] [PERSON_NAME][EMAIL_ADDRESS][DOMAIN_NAME] Driver's license and In…" at bounding box center [259, 134] width 448 height 146
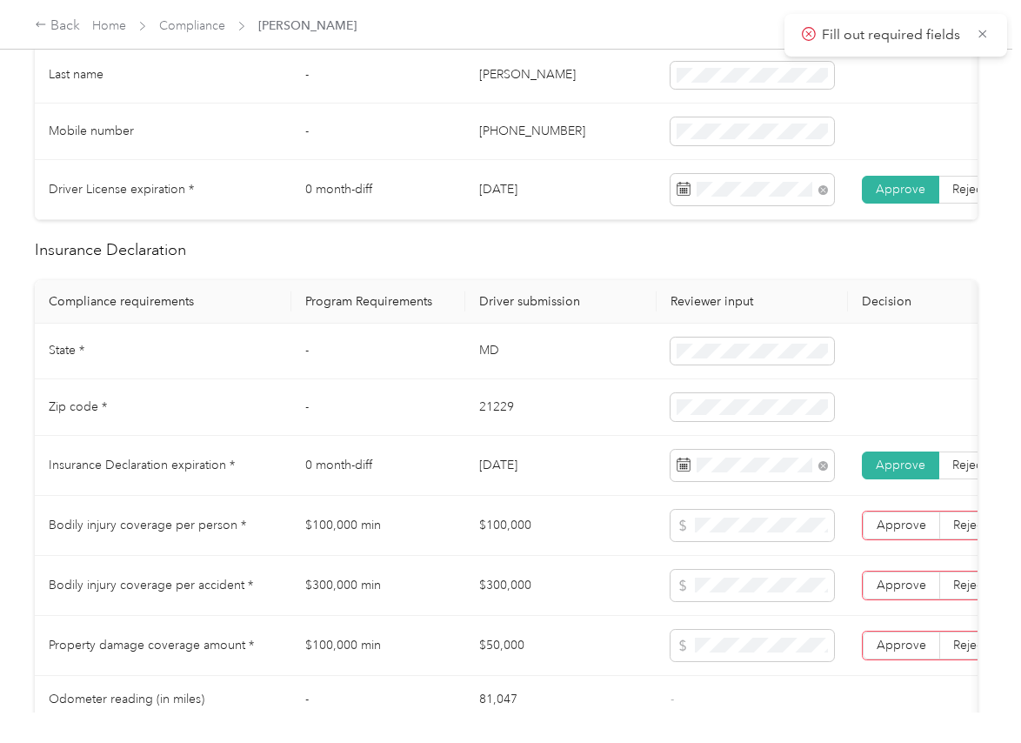
scroll to position [761, 0]
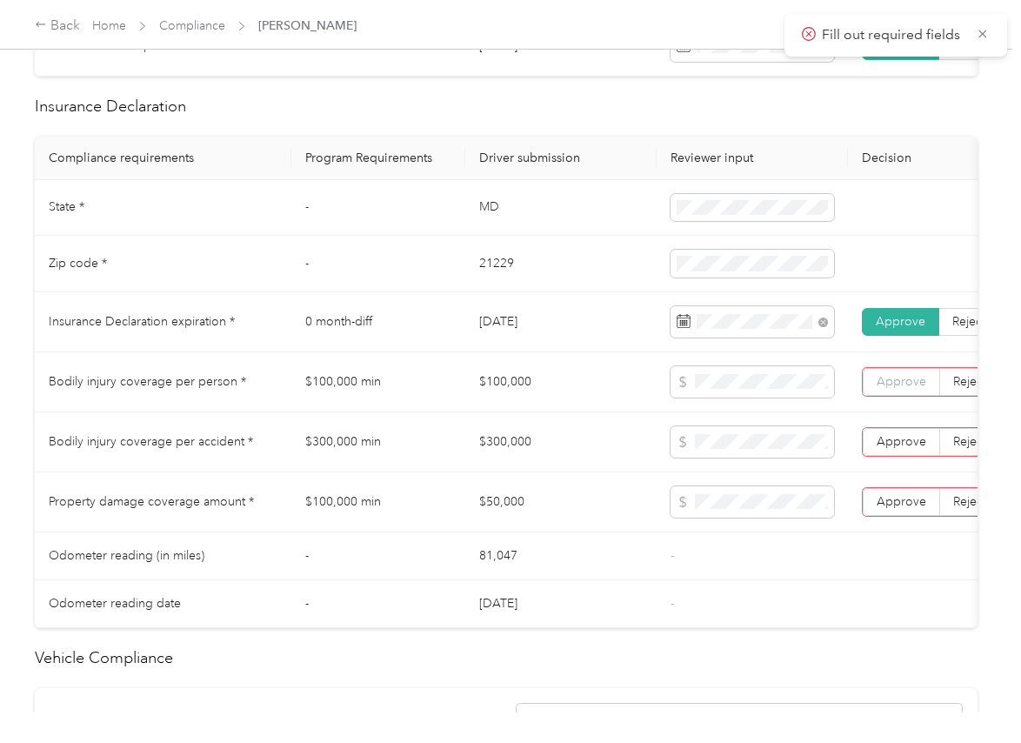
click at [885, 389] on span "Approve" at bounding box center [902, 381] width 50 height 15
drag, startPoint x: 891, startPoint y: 451, endPoint x: 899, endPoint y: 471, distance: 21.5
click at [891, 449] on span "Approve" at bounding box center [902, 441] width 50 height 15
click at [892, 509] on span "Approve" at bounding box center [902, 501] width 50 height 15
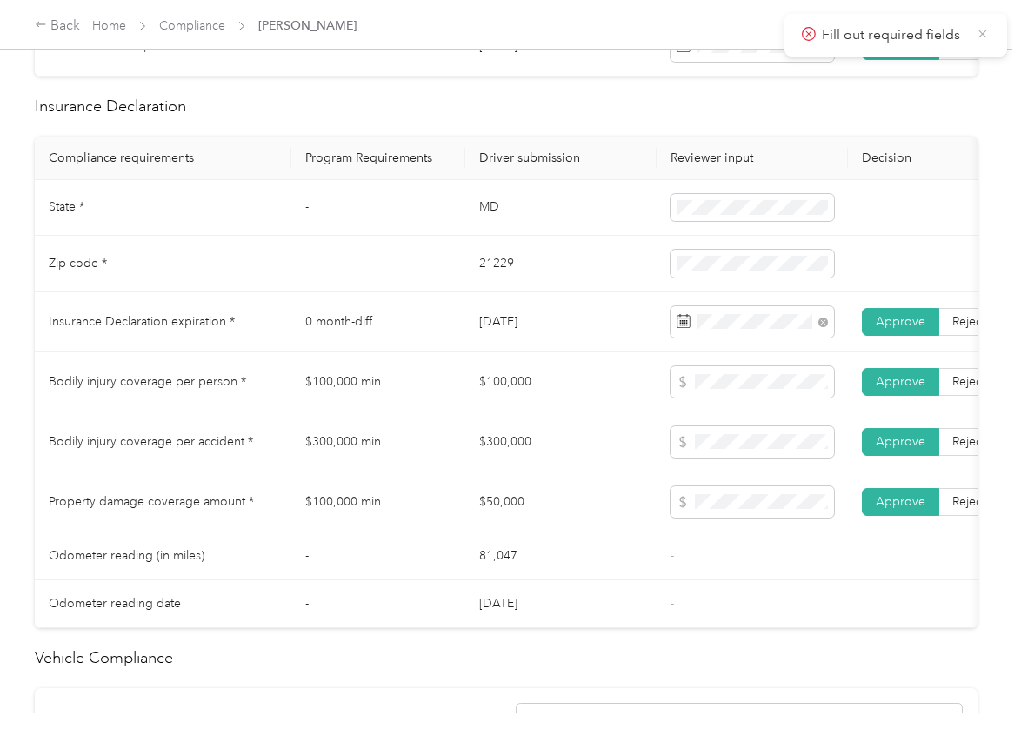
click at [981, 26] on icon at bounding box center [983, 34] width 14 height 16
click at [504, 395] on td "$100,000" at bounding box center [560, 382] width 191 height 60
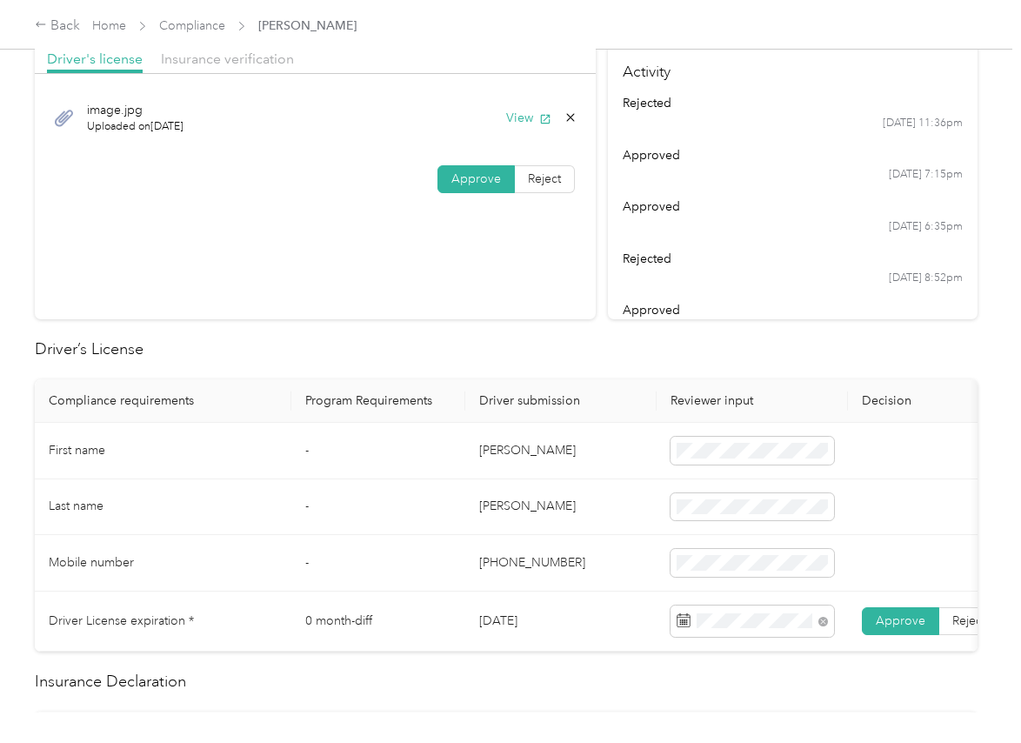
scroll to position [0, 0]
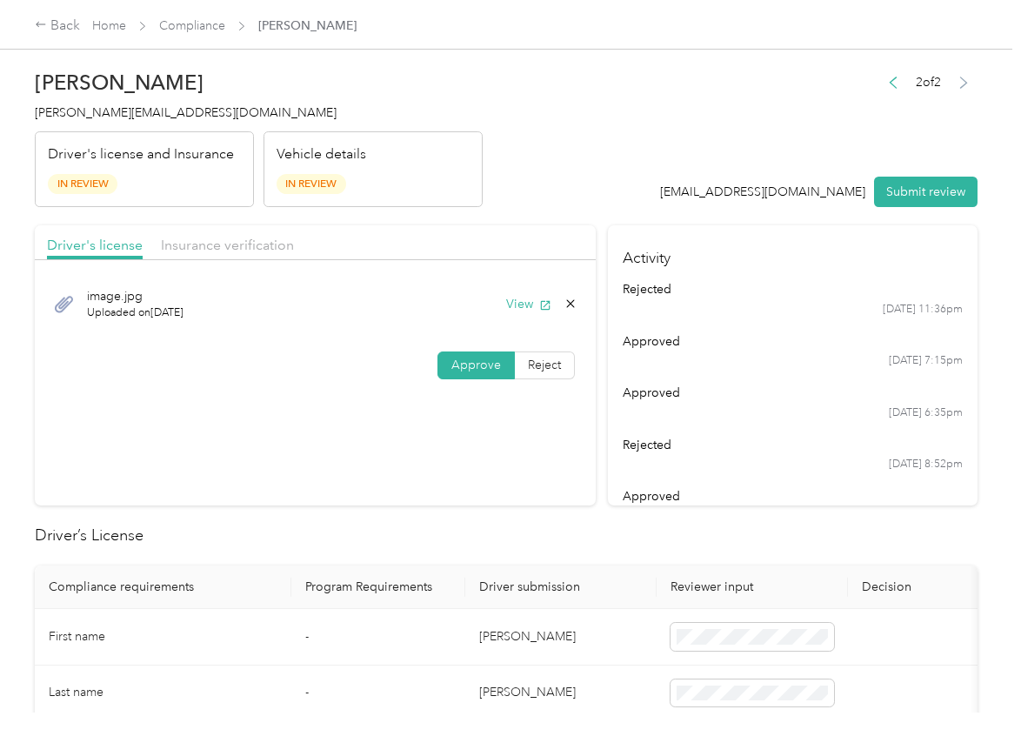
click at [917, 185] on button "Submit review" at bounding box center [926, 192] width 104 height 30
click at [136, 110] on span "[PERSON_NAME][EMAIL_ADDRESS][DOMAIN_NAME]" at bounding box center [186, 112] width 302 height 15
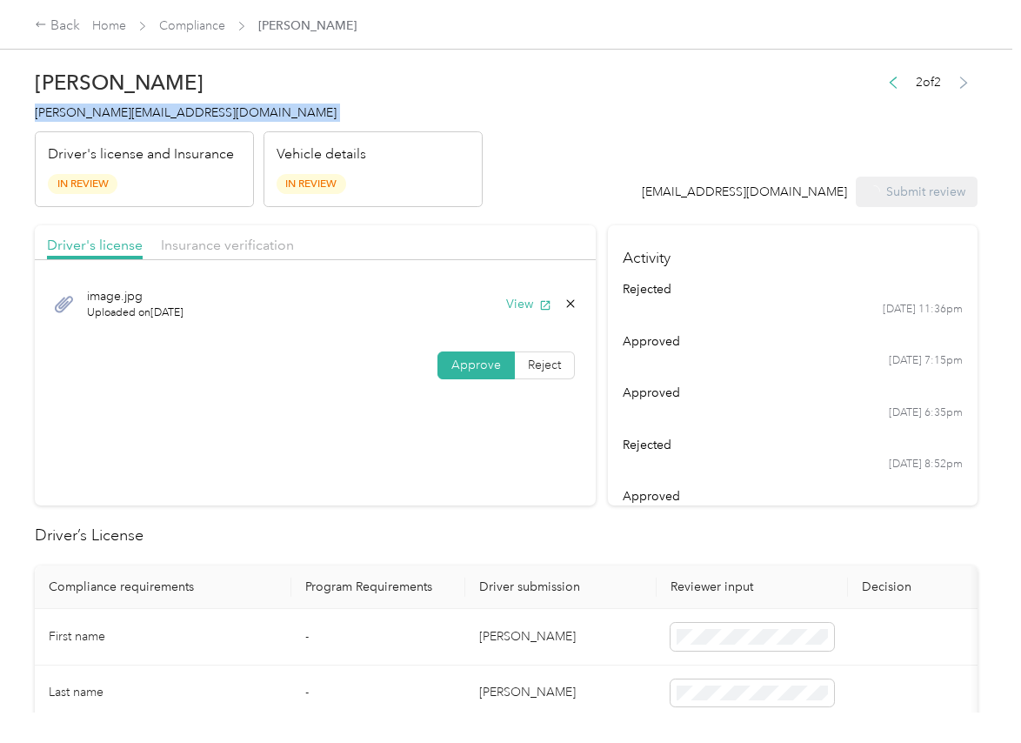
click at [136, 110] on span "[PERSON_NAME][EMAIL_ADDRESS][DOMAIN_NAME]" at bounding box center [186, 112] width 302 height 15
copy span "[PERSON_NAME][EMAIL_ADDRESS][DOMAIN_NAME]"
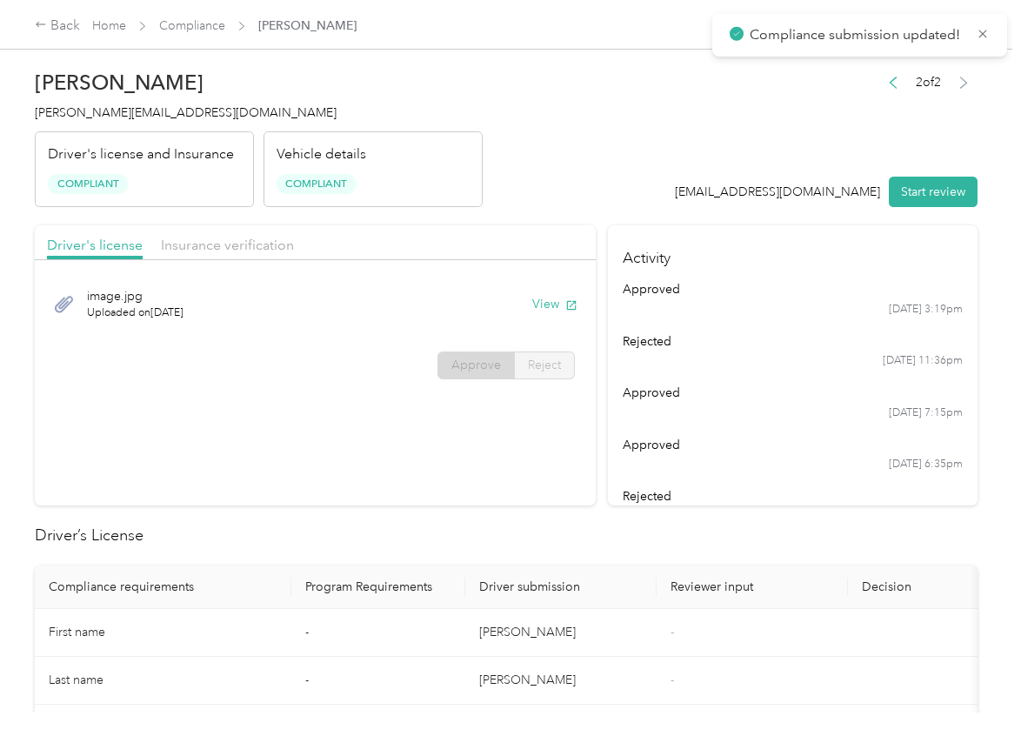
drag, startPoint x: 442, startPoint y: 552, endPoint x: 461, endPoint y: 541, distance: 22.2
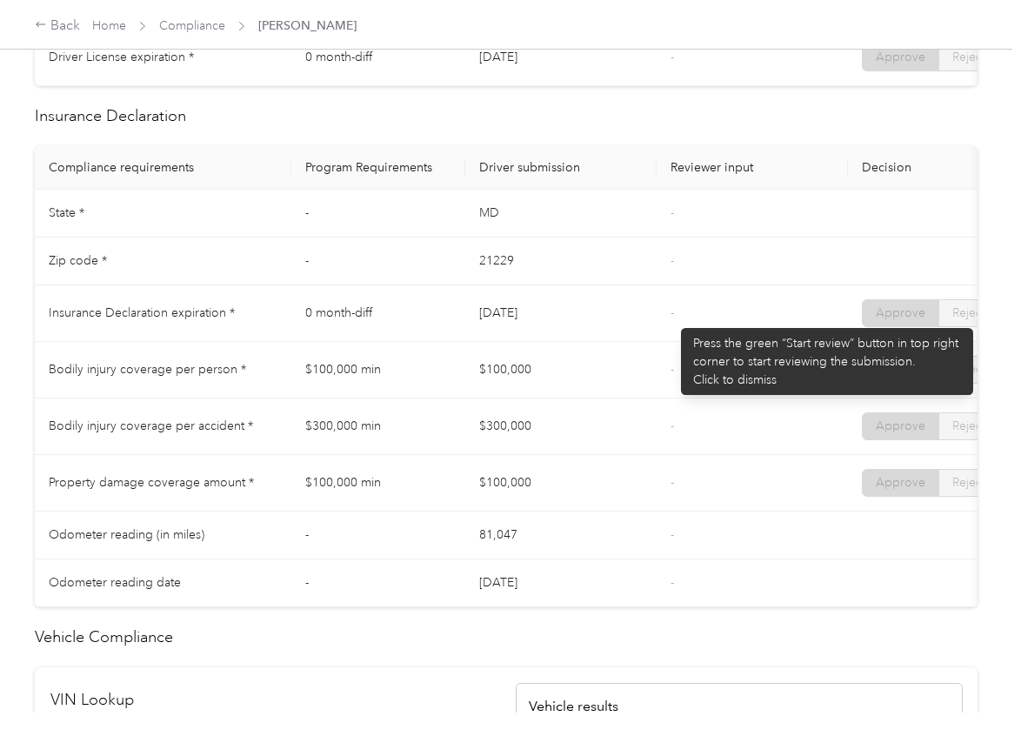
scroll to position [761, 0]
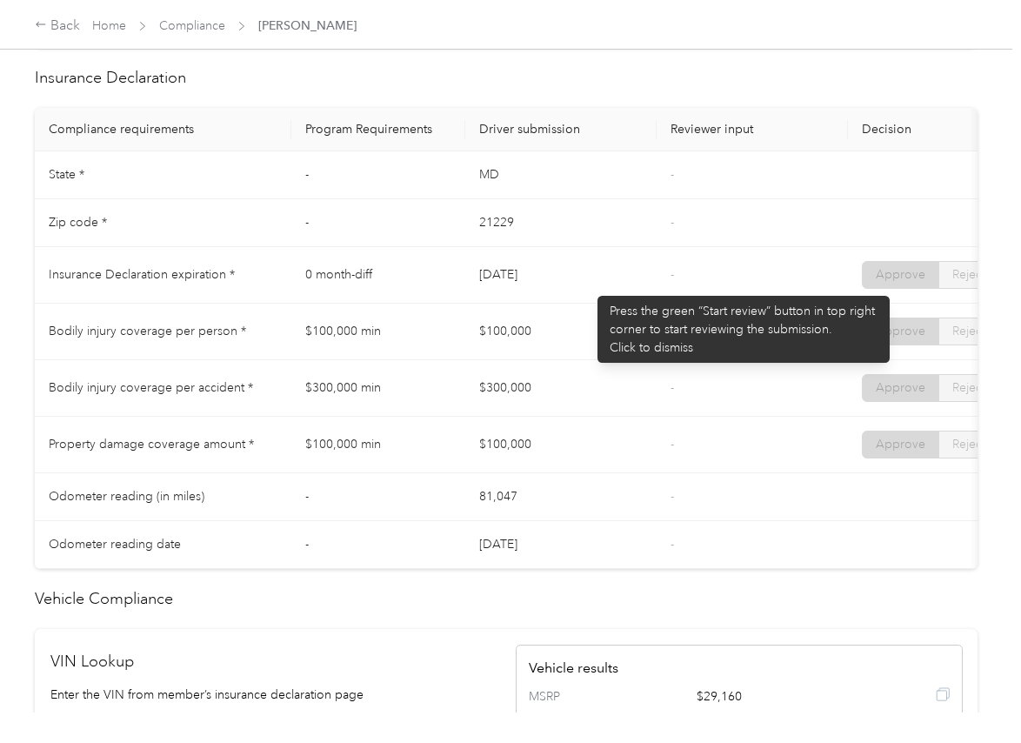
drag, startPoint x: 488, startPoint y: 295, endPoint x: 598, endPoint y: 287, distance: 109.9
click at [590, 287] on td "[DATE]" at bounding box center [560, 275] width 191 height 57
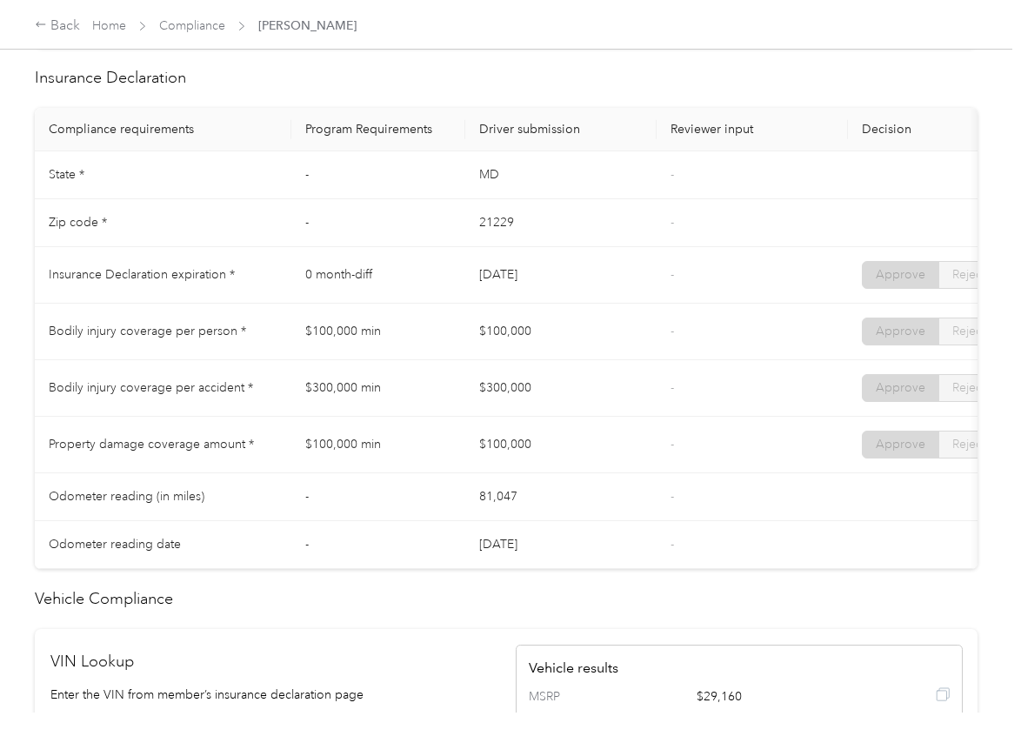
click at [726, 301] on td "-" at bounding box center [752, 275] width 191 height 57
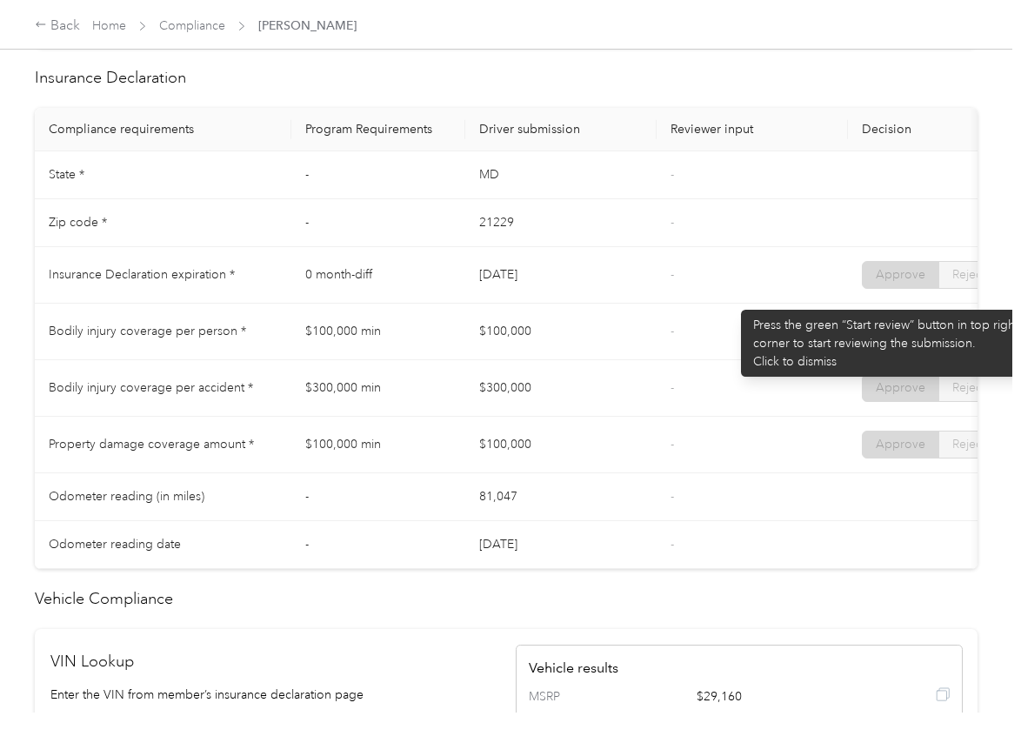
click at [727, 301] on td "-" at bounding box center [752, 275] width 191 height 57
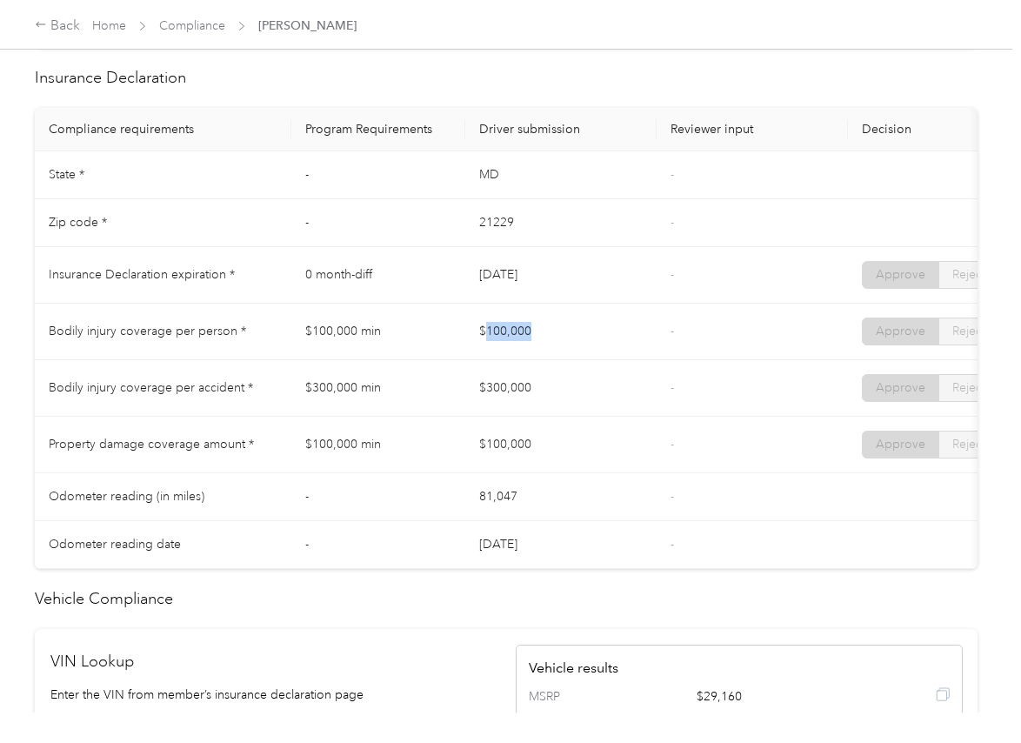
drag, startPoint x: 558, startPoint y: 353, endPoint x: 563, endPoint y: 362, distance: 10.1
click at [571, 353] on td "$100,000" at bounding box center [560, 332] width 191 height 57
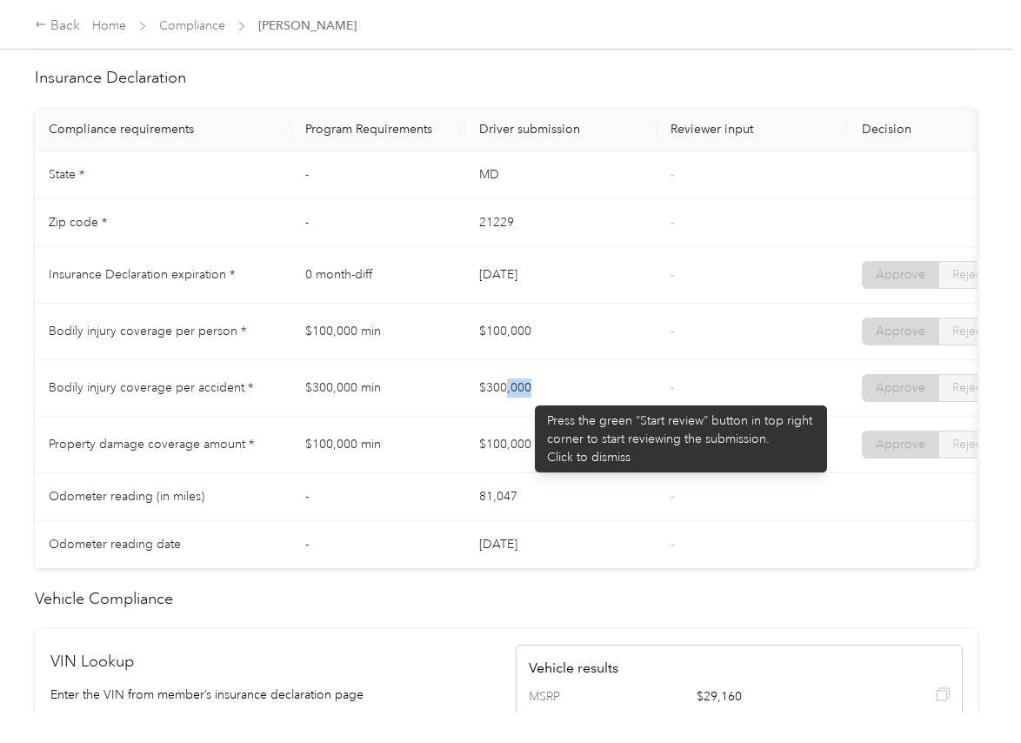
drag, startPoint x: 504, startPoint y: 395, endPoint x: 601, endPoint y: 399, distance: 96.6
click at [601, 399] on td "$300,000" at bounding box center [560, 388] width 191 height 57
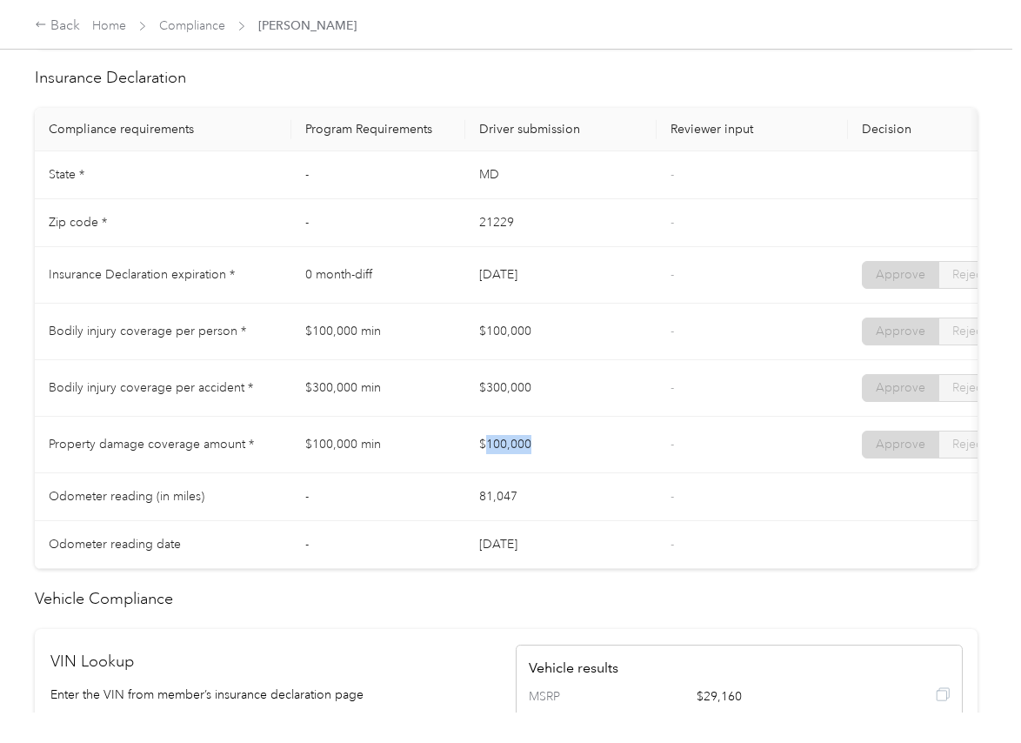
drag, startPoint x: 530, startPoint y: 463, endPoint x: 605, endPoint y: 463, distance: 74.8
click at [605, 463] on td "$100,000" at bounding box center [560, 445] width 191 height 57
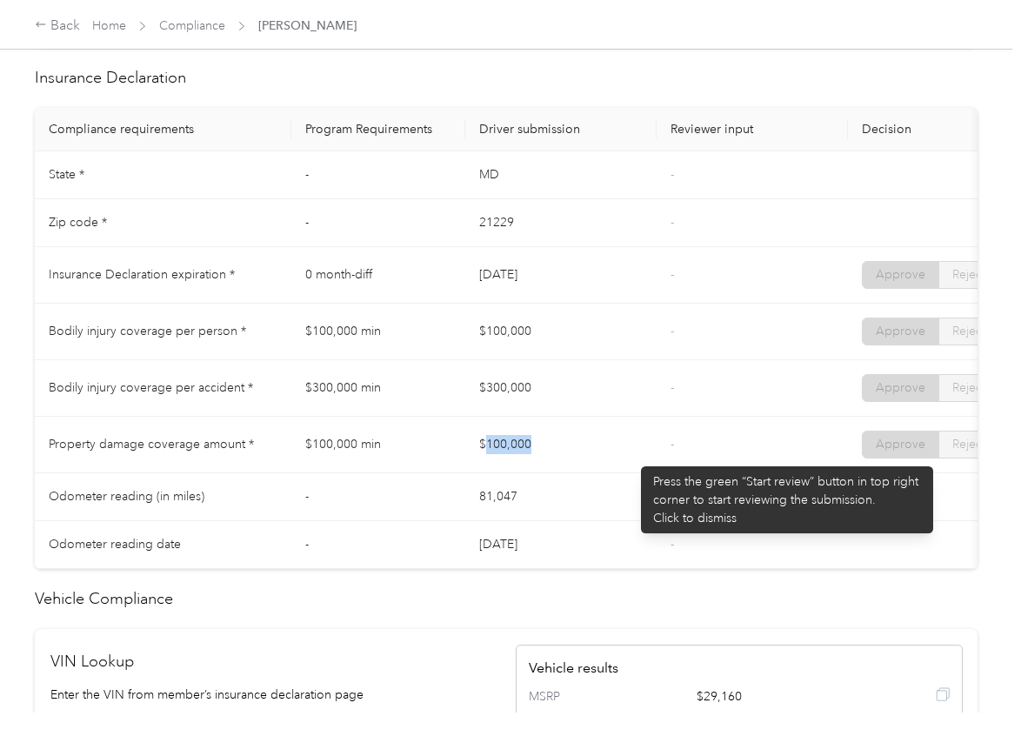
click at [632, 458] on td "$100,000" at bounding box center [560, 445] width 191 height 57
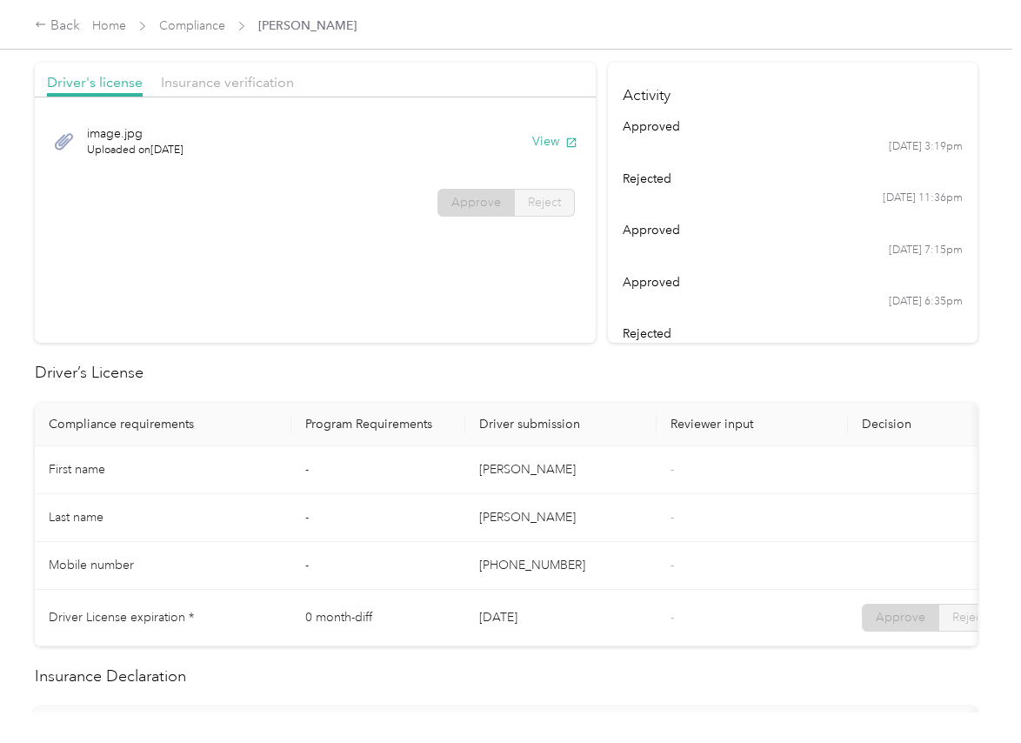
scroll to position [0, 0]
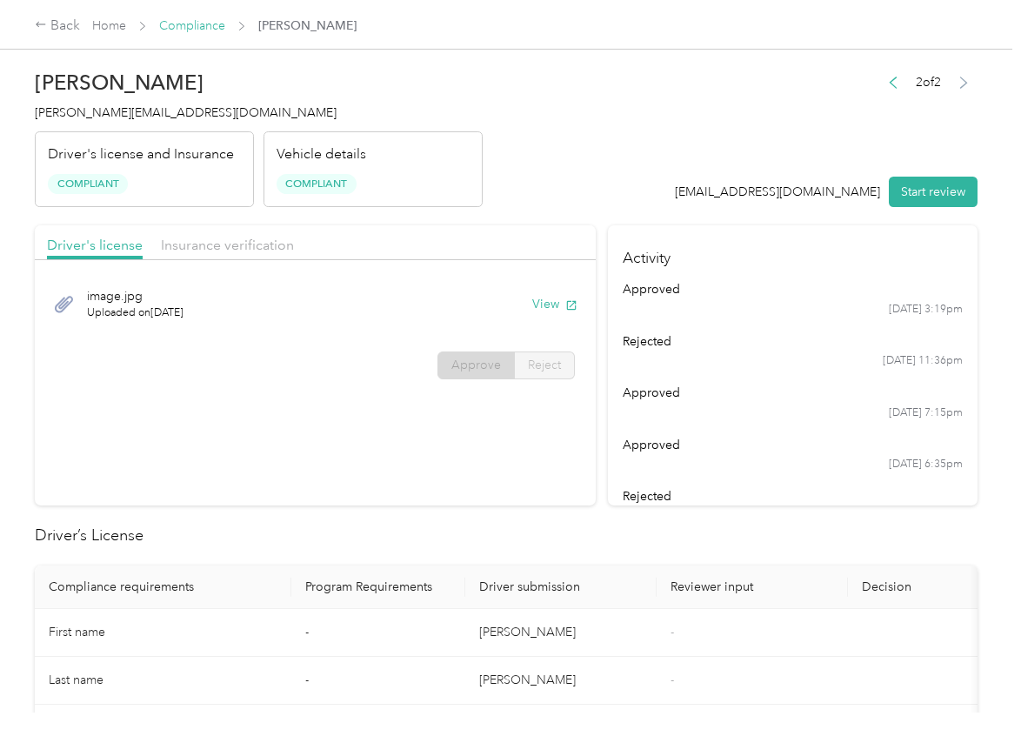
click at [189, 24] on link "Compliance" at bounding box center [192, 25] width 66 height 15
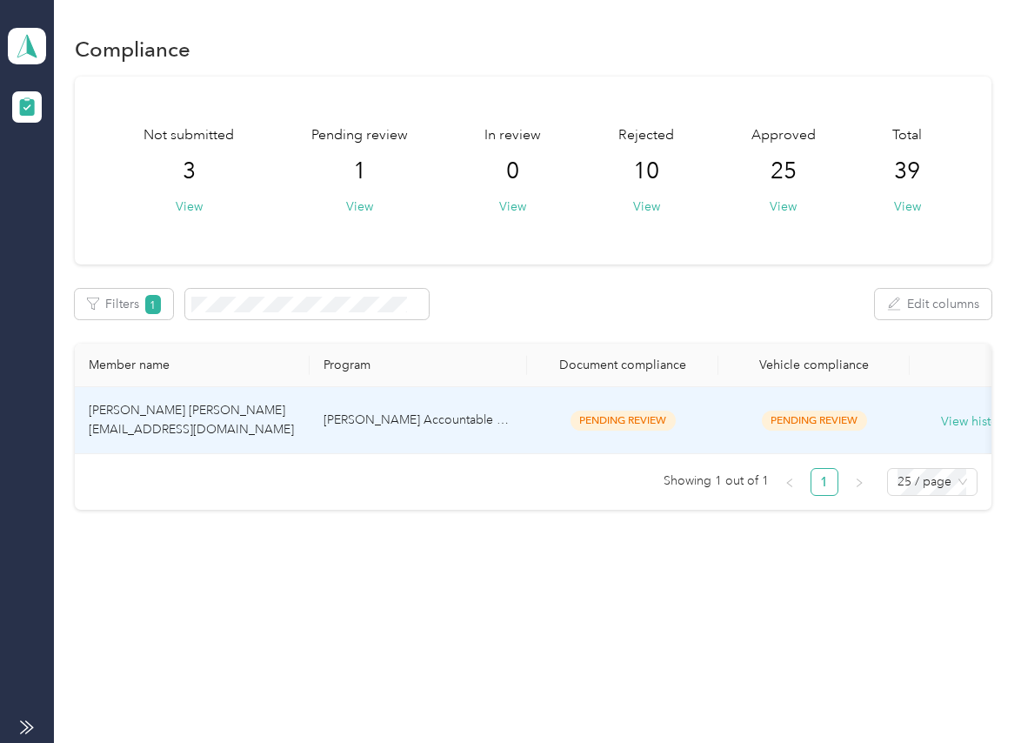
click at [308, 416] on td "[PERSON_NAME] [PERSON_NAME] [EMAIL_ADDRESS][DOMAIN_NAME]" at bounding box center [192, 420] width 235 height 67
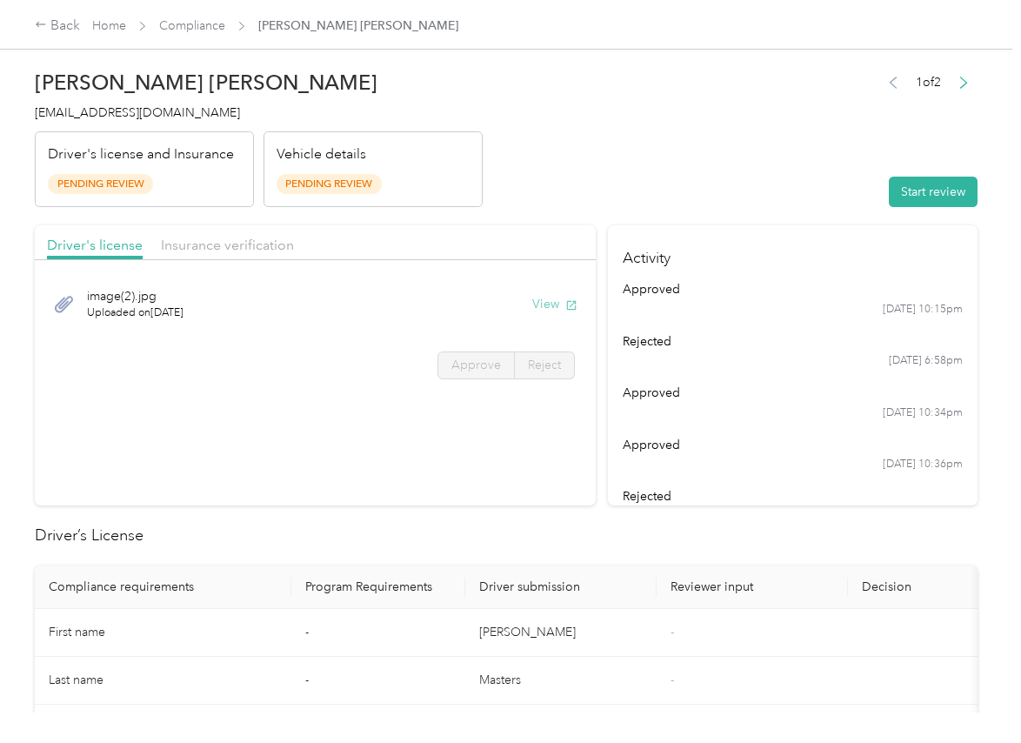
click at [556, 297] on button "View" at bounding box center [554, 304] width 45 height 18
click at [491, 185] on header "[PERSON_NAME] [PERSON_NAME] [EMAIL_ADDRESS][DOMAIN_NAME] Driver's license and I…" at bounding box center [506, 134] width 943 height 146
click at [214, 235] on div "Insurance verification" at bounding box center [227, 246] width 133 height 22
click at [210, 242] on span "Insurance verification" at bounding box center [227, 245] width 133 height 17
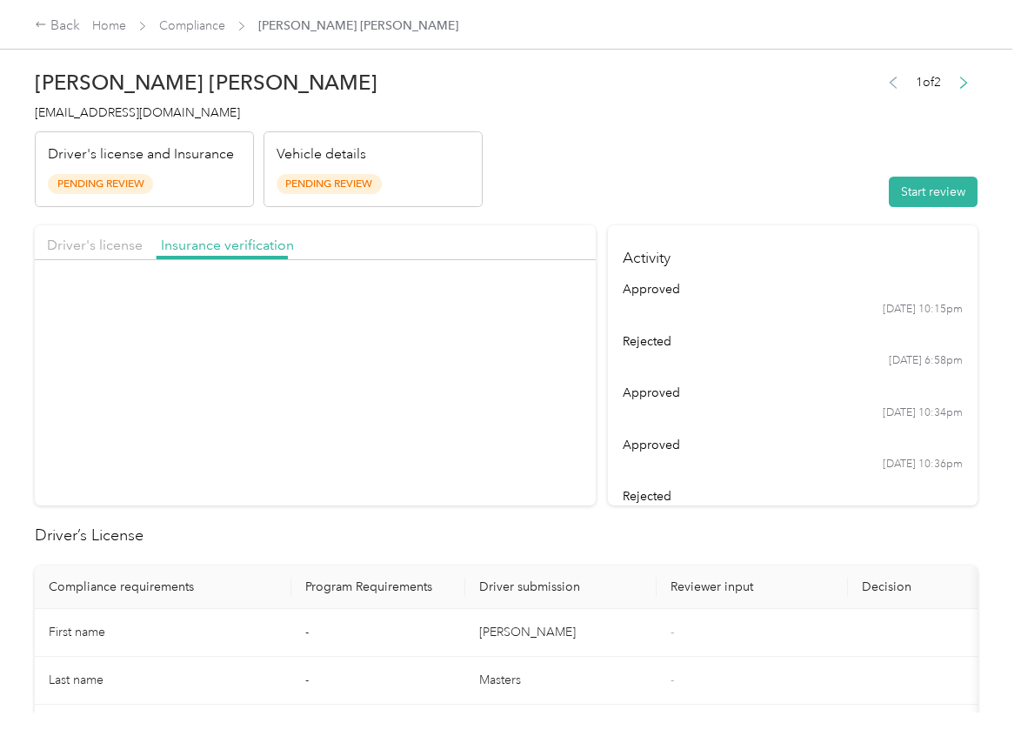
drag, startPoint x: 230, startPoint y: 243, endPoint x: 263, endPoint y: 269, distance: 42.1
click at [231, 243] on span "Insurance verification" at bounding box center [227, 245] width 133 height 17
click at [546, 301] on button "View" at bounding box center [554, 304] width 45 height 18
click at [898, 188] on button "Start review" at bounding box center [933, 192] width 89 height 30
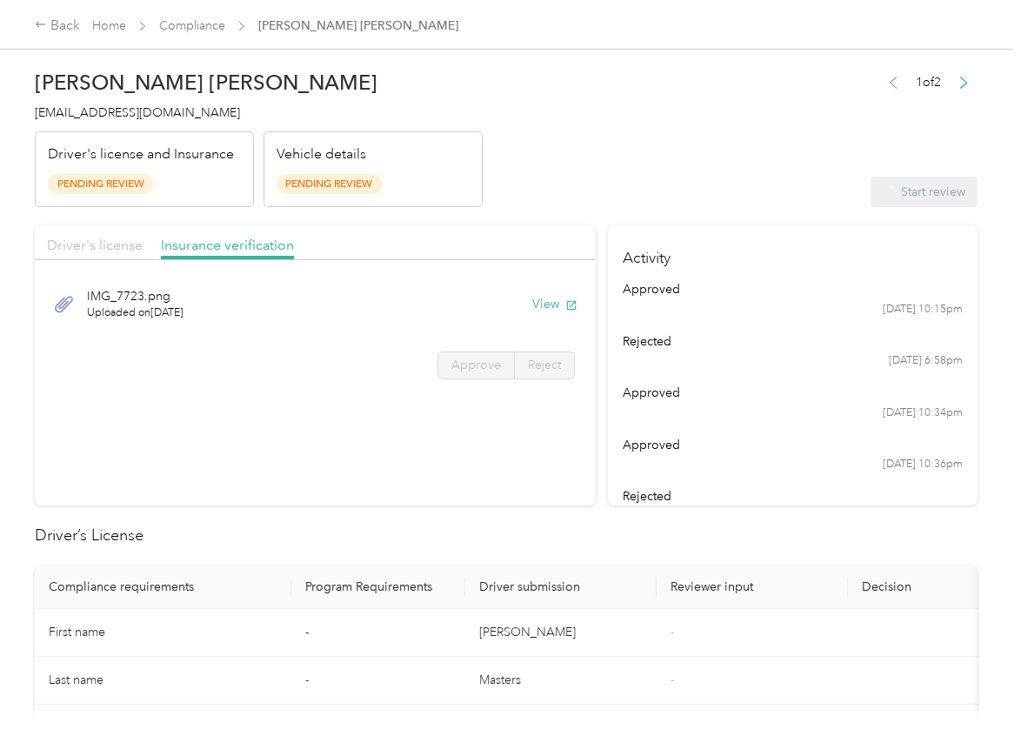
click at [107, 246] on span "Driver's license" at bounding box center [95, 245] width 96 height 17
drag, startPoint x: 80, startPoint y: 245, endPoint x: 116, endPoint y: 262, distance: 39.3
click at [84, 247] on span "Driver's license" at bounding box center [95, 245] width 96 height 17
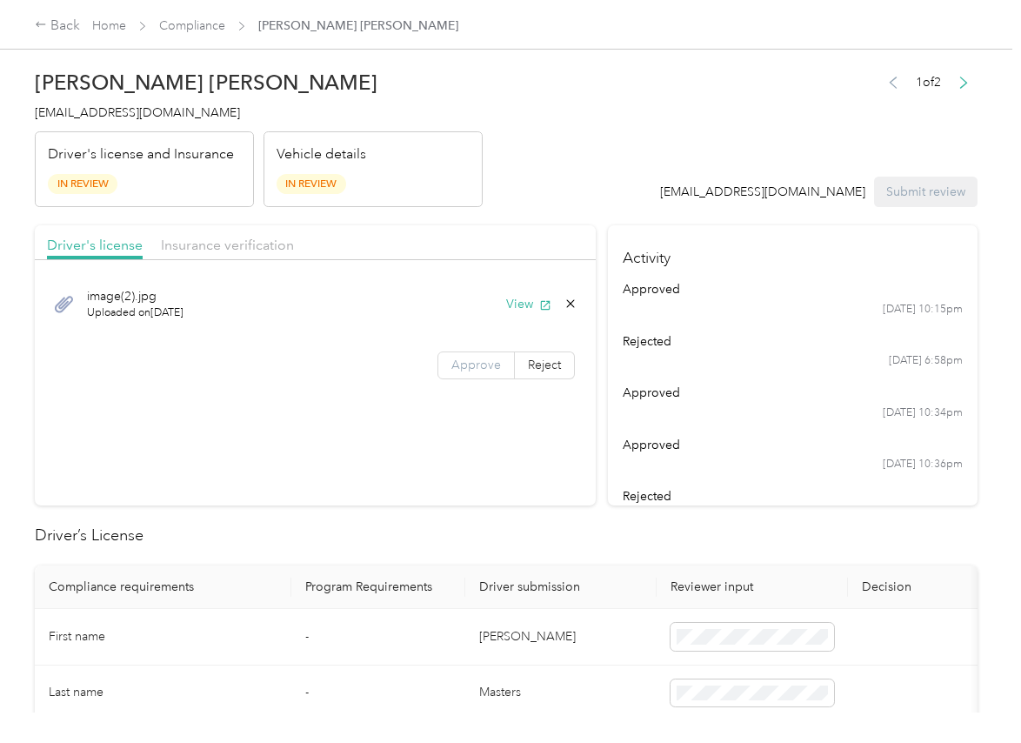
click at [483, 365] on span "Approve" at bounding box center [476, 364] width 50 height 15
click at [213, 237] on span "Insurance verification" at bounding box center [227, 245] width 133 height 17
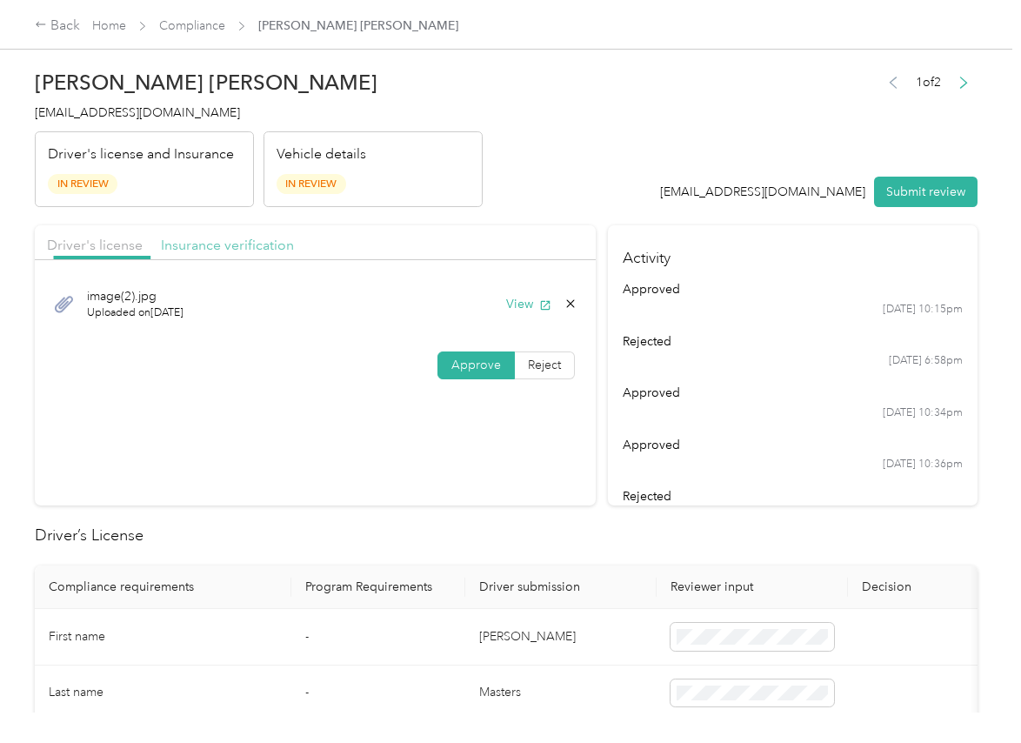
click at [200, 237] on span "Insurance verification" at bounding box center [227, 245] width 133 height 17
drag, startPoint x: 469, startPoint y: 367, endPoint x: 458, endPoint y: 398, distance: 33.3
click at [469, 369] on span "Approve" at bounding box center [476, 364] width 50 height 15
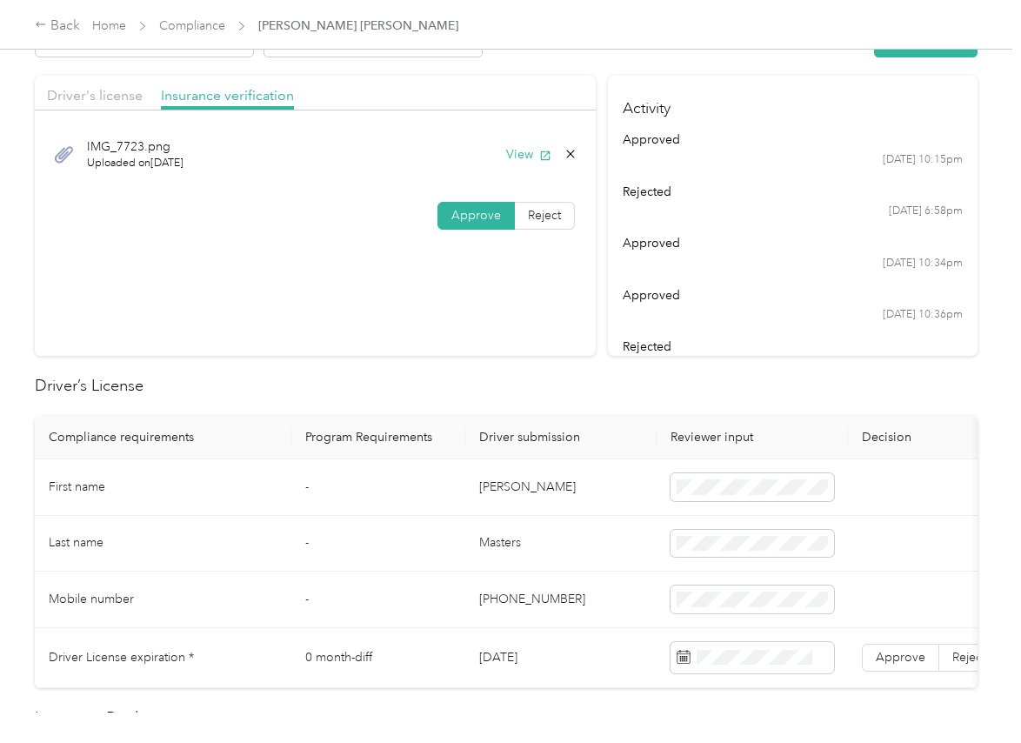
scroll to position [326, 0]
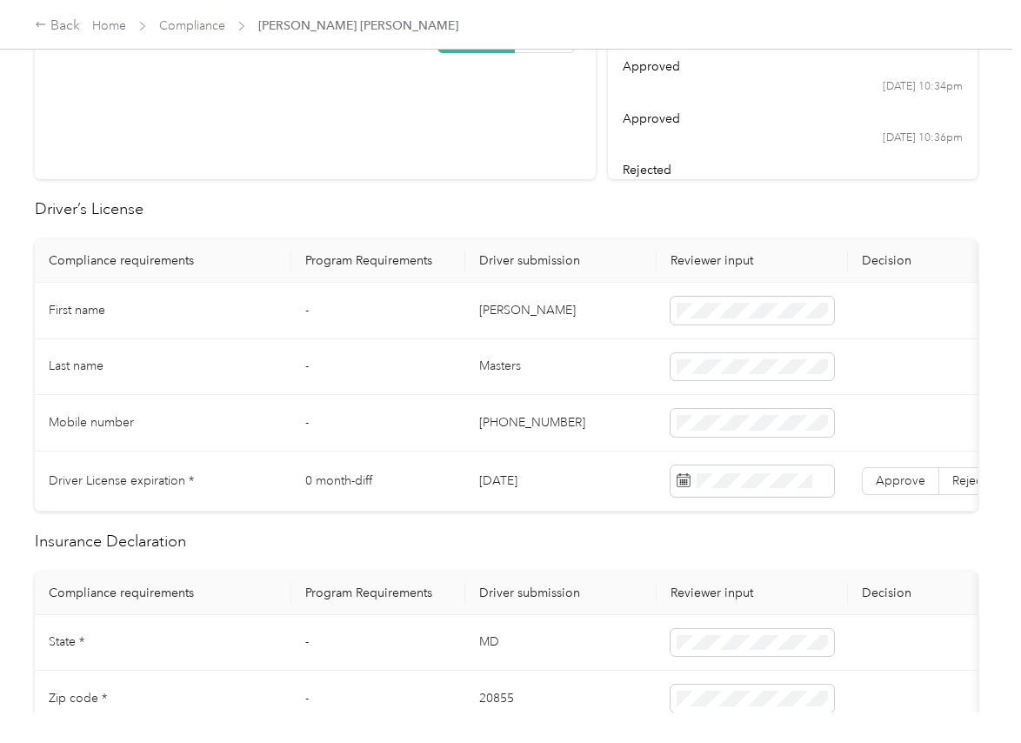
click at [511, 481] on td "[DATE]" at bounding box center [560, 481] width 191 height 60
click at [511, 482] on td "[DATE]" at bounding box center [560, 481] width 191 height 60
click at [511, 484] on td "[DATE]" at bounding box center [560, 481] width 191 height 60
copy td "[DATE]"
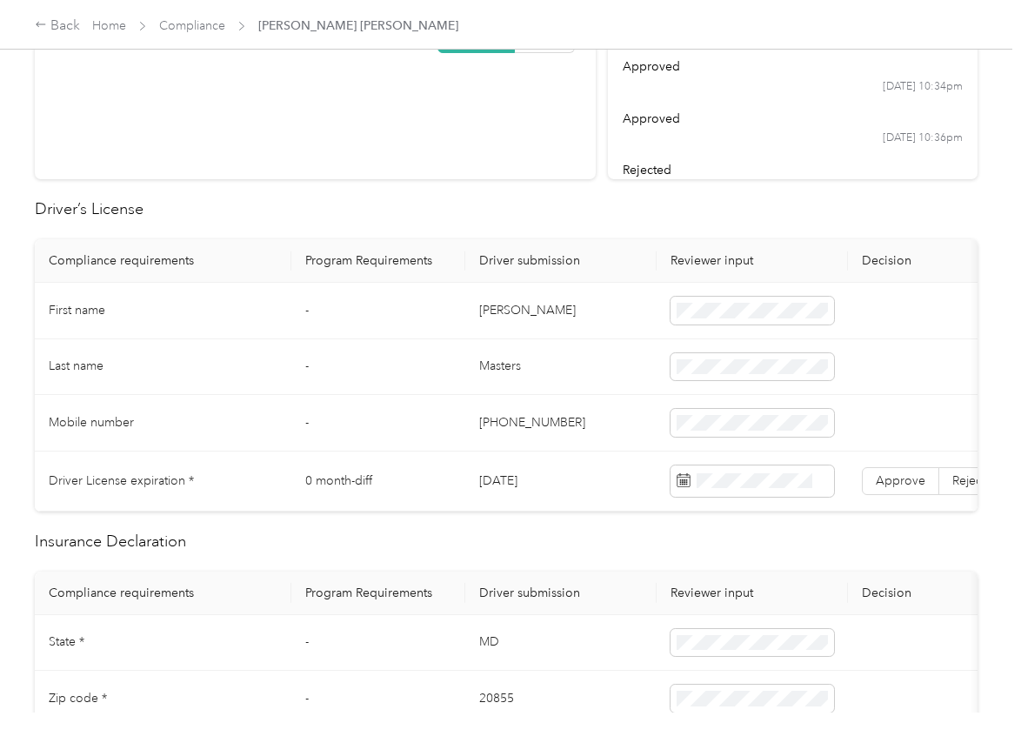
click at [510, 485] on td "[DATE]" at bounding box center [560, 481] width 191 height 60
copy td "[DATE]"
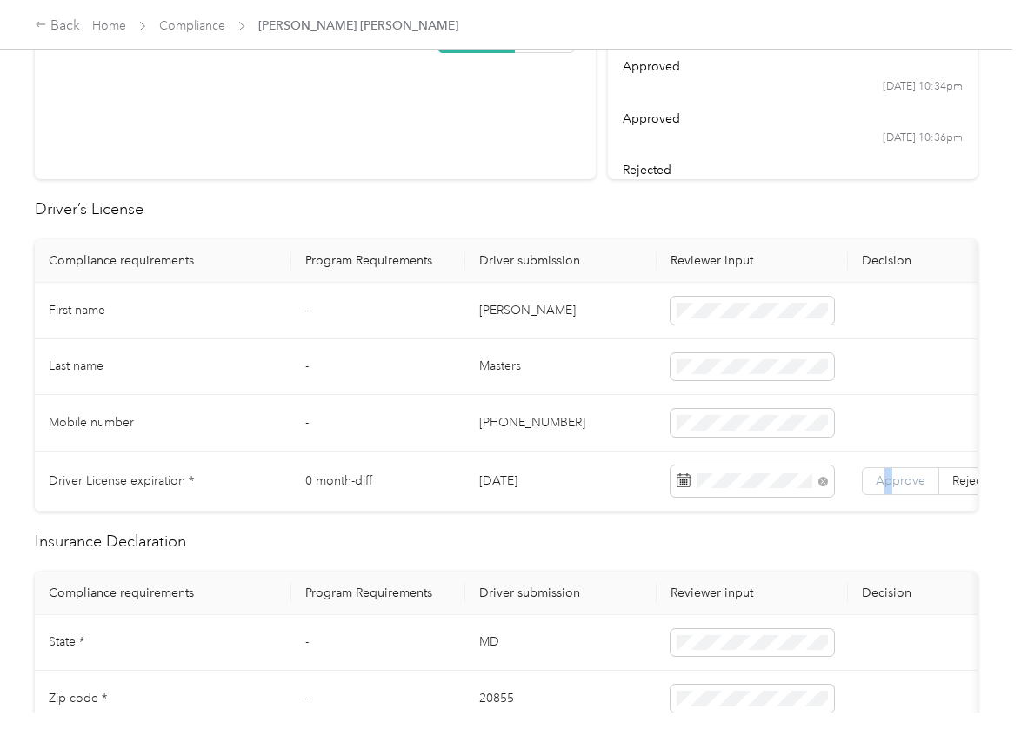
click at [889, 478] on span "Approve" at bounding box center [901, 480] width 50 height 15
click at [905, 479] on span "Approve" at bounding box center [901, 480] width 50 height 15
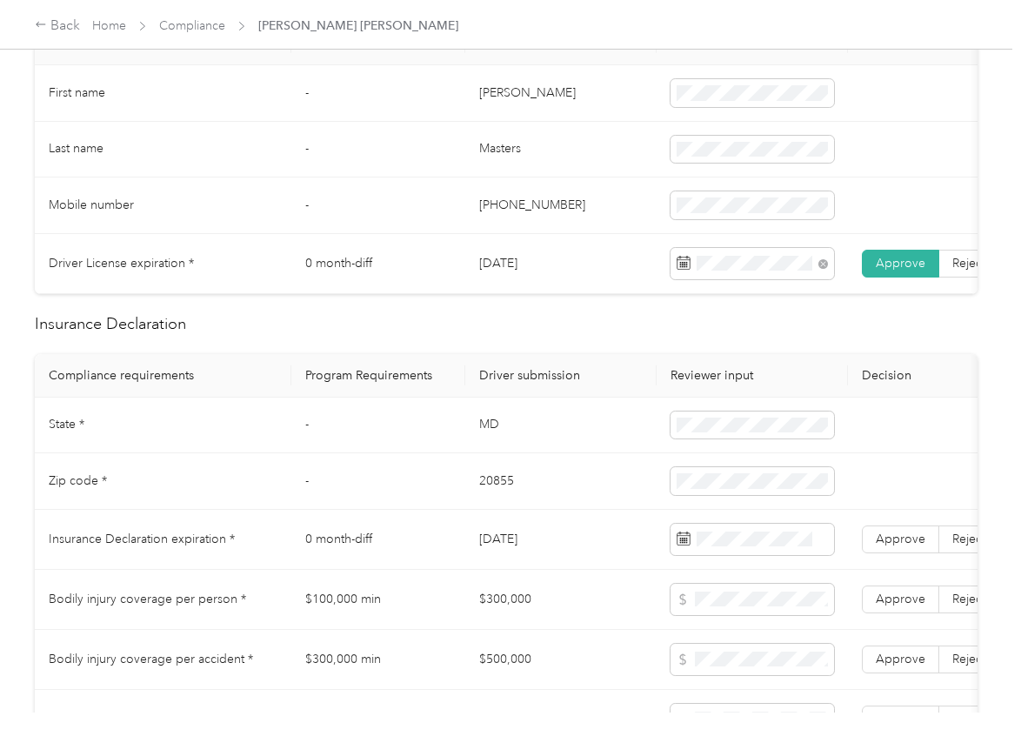
scroll to position [652, 0]
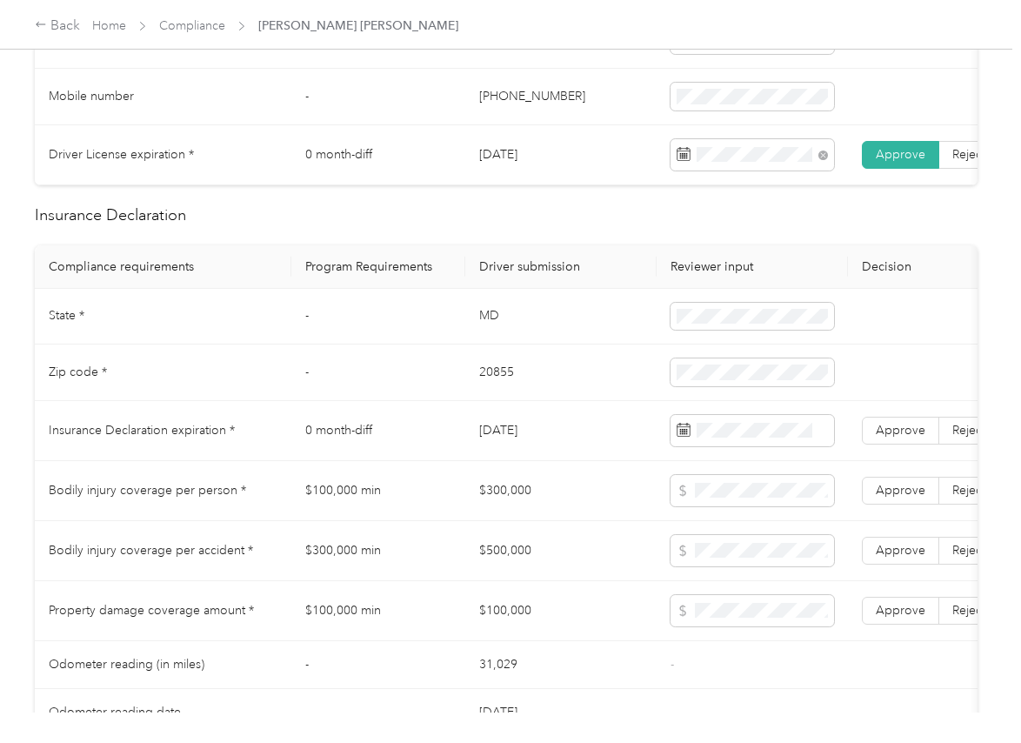
click at [493, 331] on td "MD" at bounding box center [560, 317] width 191 height 57
click at [499, 399] on td "20855" at bounding box center [560, 372] width 191 height 57
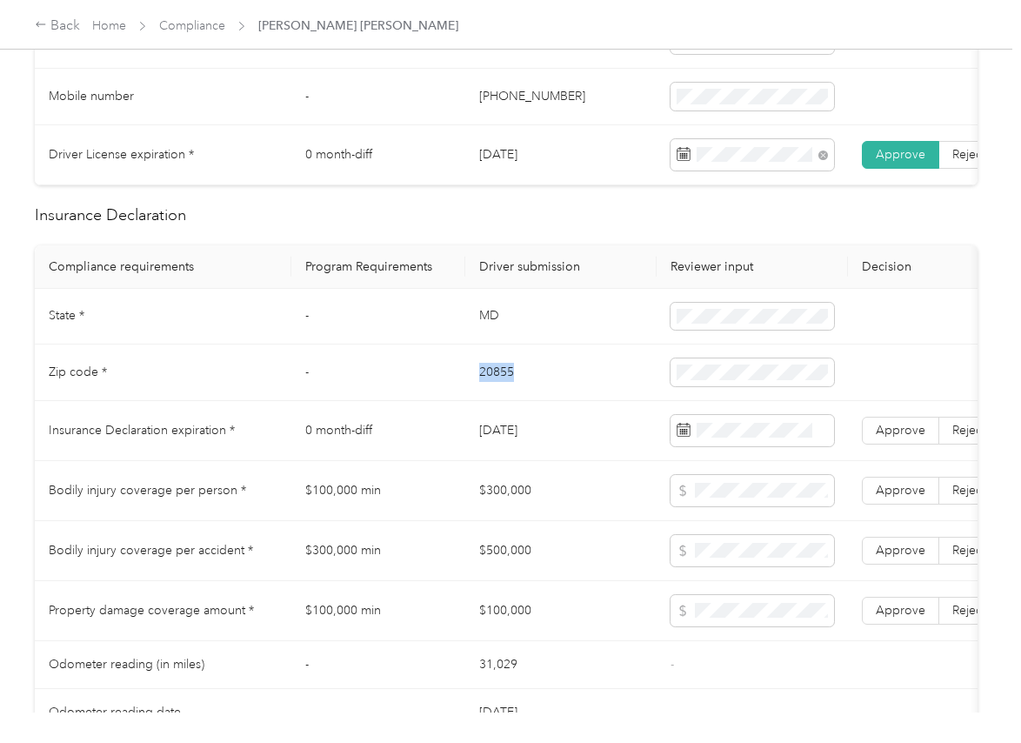
click at [499, 399] on td "20855" at bounding box center [560, 372] width 191 height 57
click at [529, 476] on td "$300,000" at bounding box center [560, 491] width 191 height 60
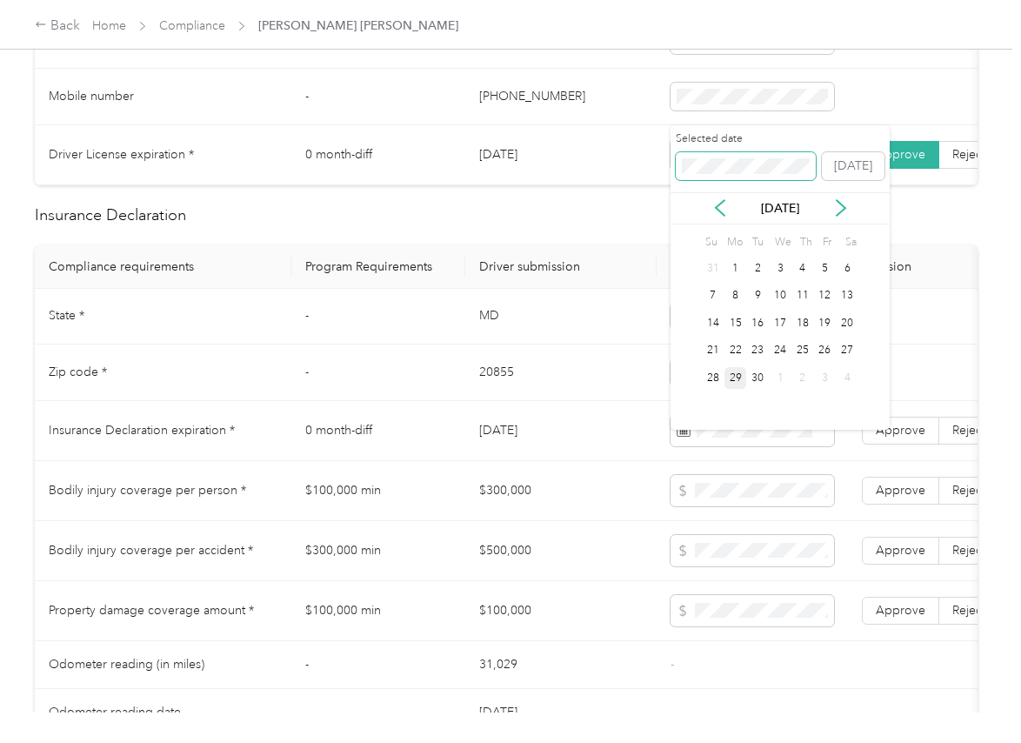
click at [723, 173] on span at bounding box center [746, 166] width 140 height 28
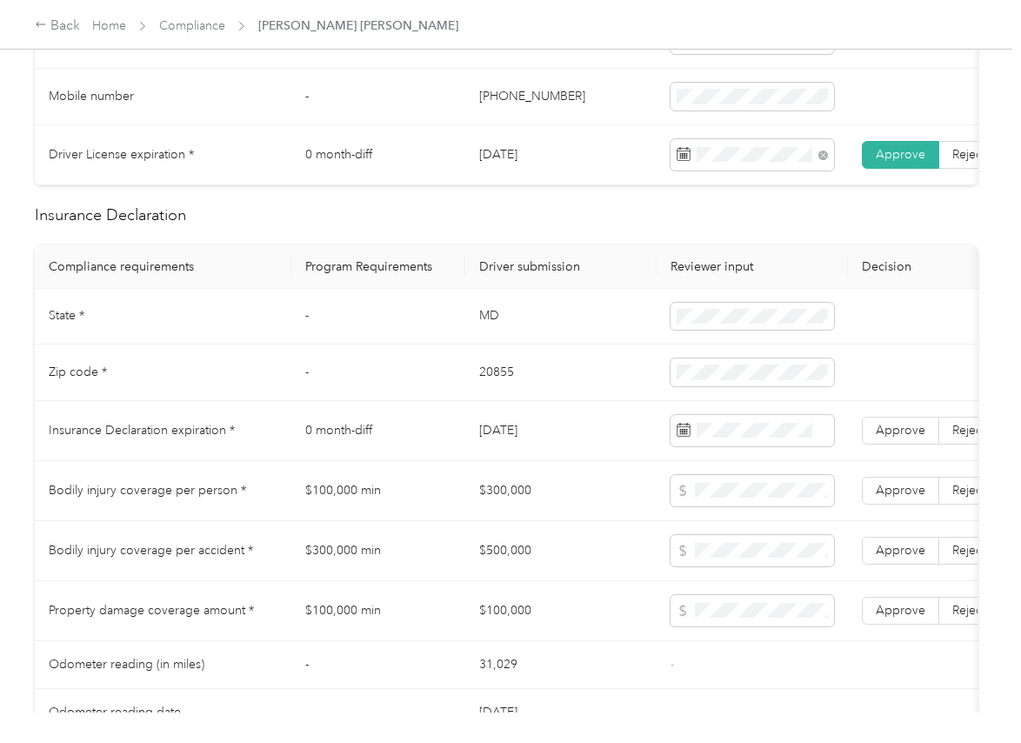
click at [436, 308] on td "-" at bounding box center [378, 317] width 174 height 57
click at [914, 438] on span "Approve" at bounding box center [901, 430] width 50 height 15
click at [467, 430] on td "[DATE]" at bounding box center [560, 431] width 191 height 60
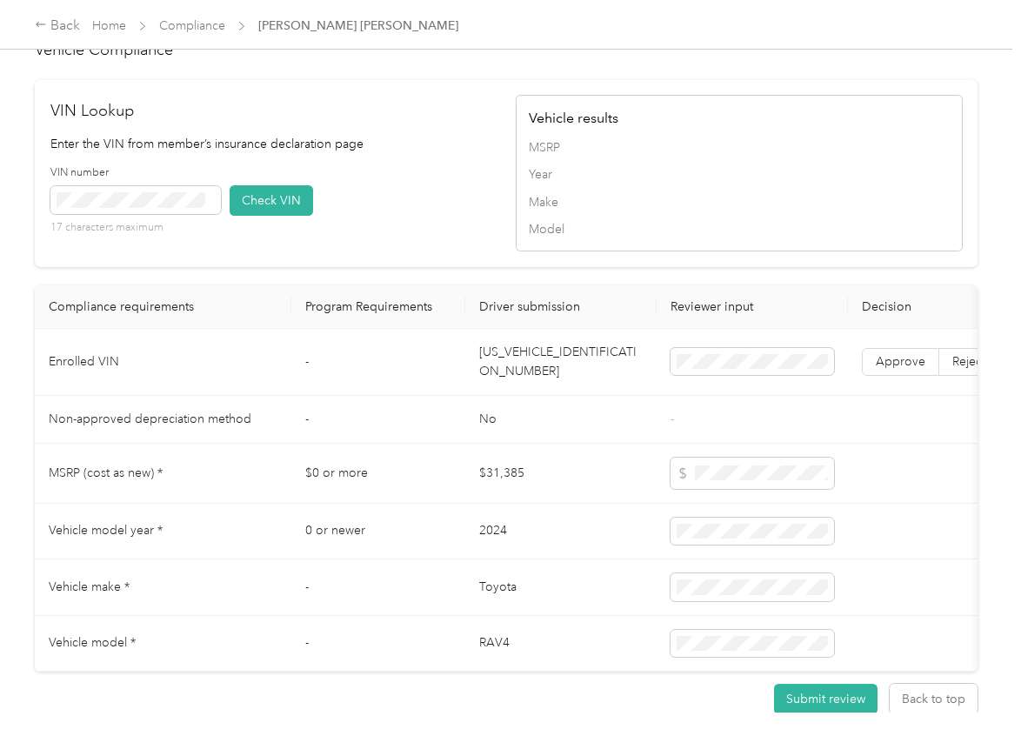
scroll to position [1413, 0]
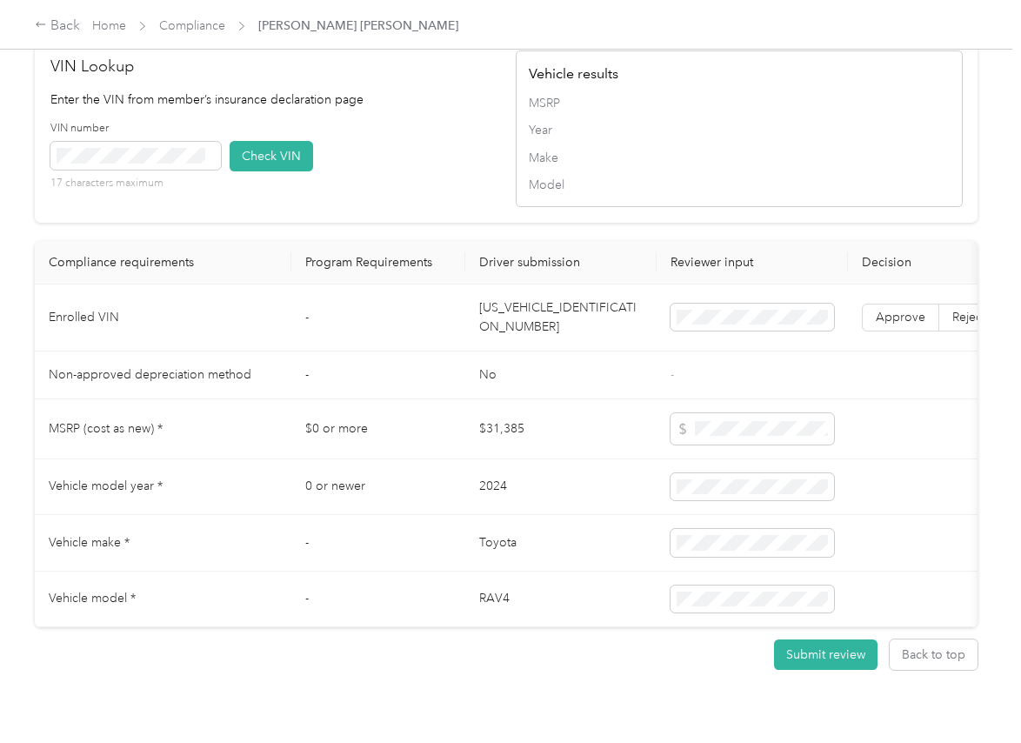
click at [533, 334] on td "[US_VEHICLE_IDENTIFICATION_NUMBER]" at bounding box center [560, 317] width 191 height 67
click at [484, 204] on div "VIN number 17 characters maximum Check VIN" at bounding box center [273, 162] width 447 height 83
click at [273, 171] on button "Check VIN" at bounding box center [272, 156] width 84 height 30
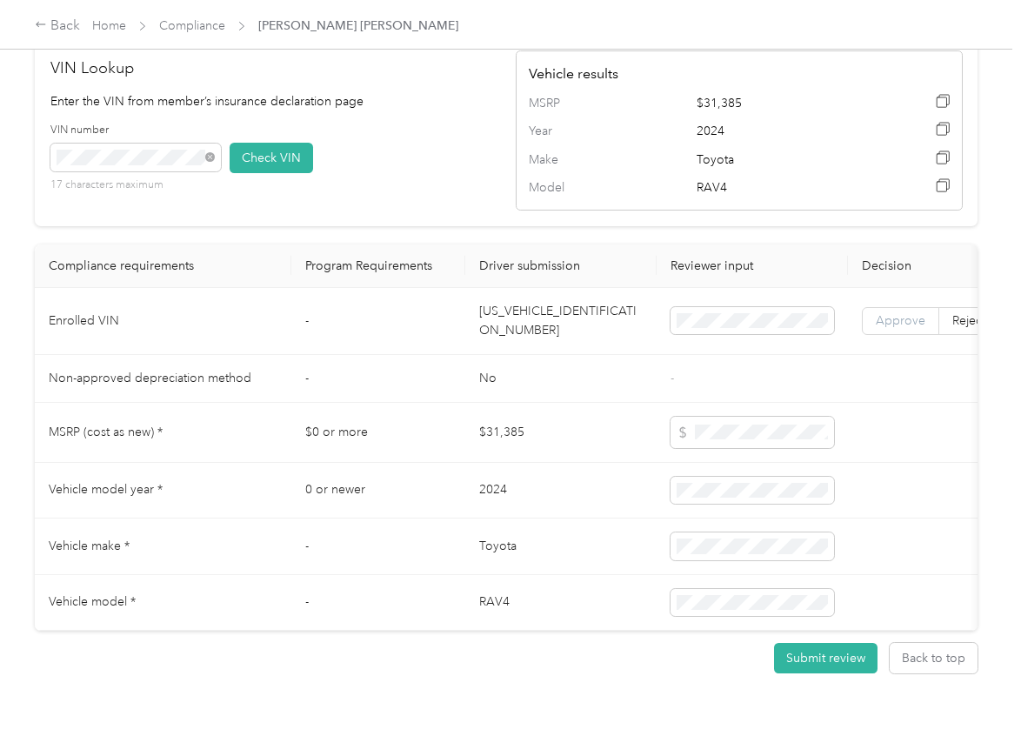
click at [916, 328] on span "Approve" at bounding box center [901, 320] width 50 height 15
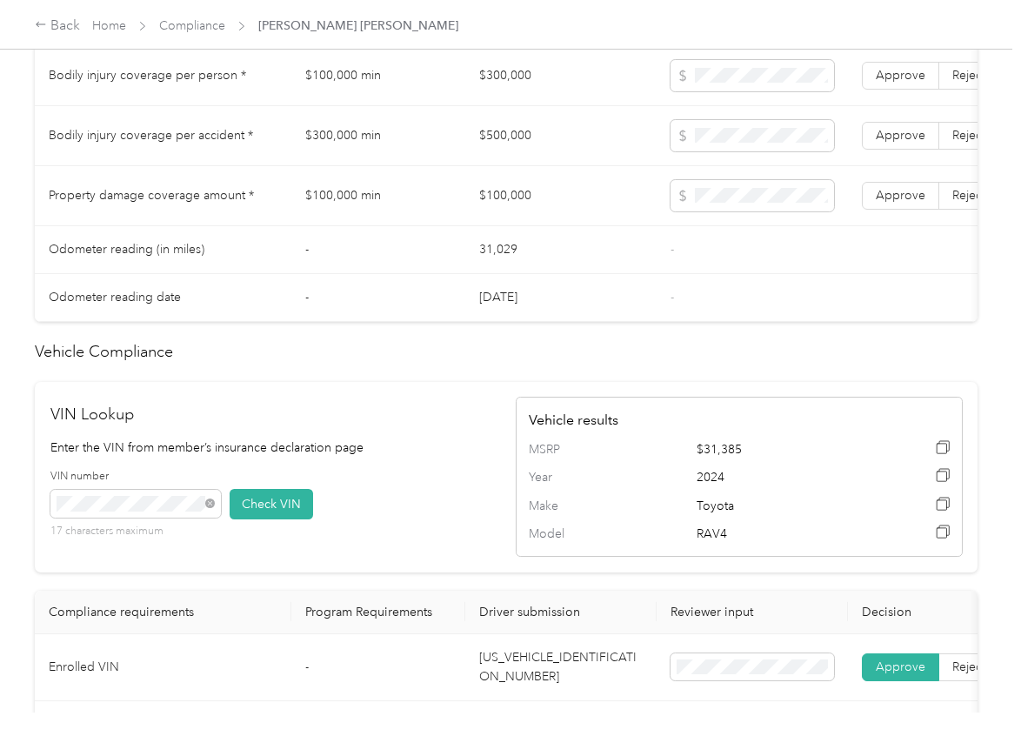
scroll to position [979, 0]
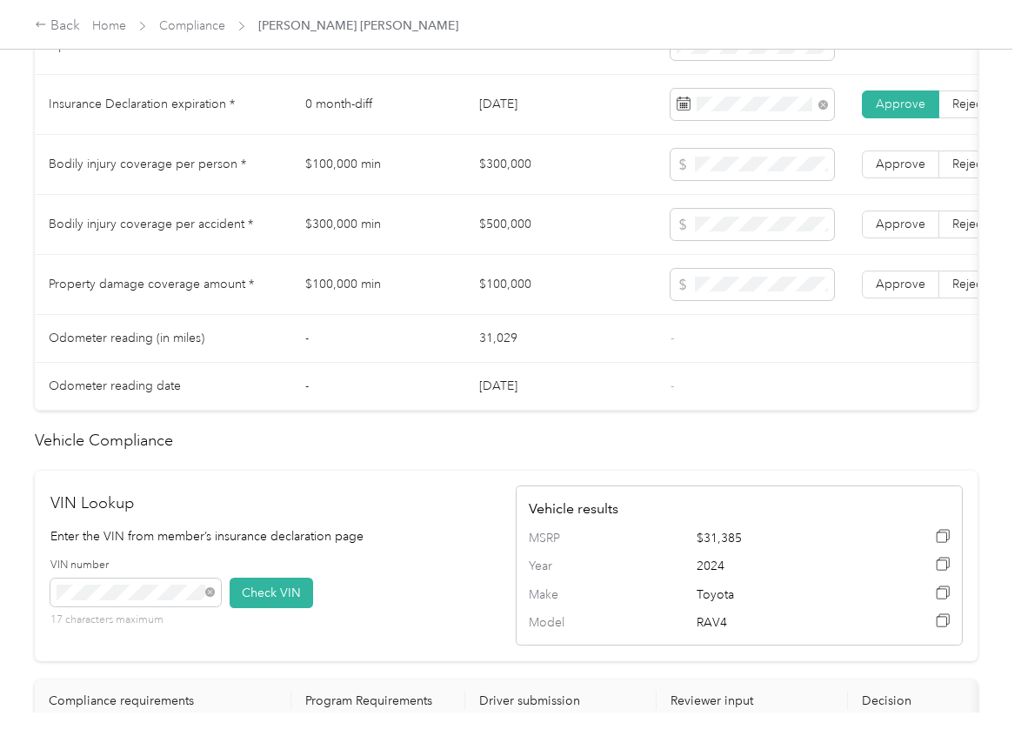
click at [503, 184] on td "$300,000" at bounding box center [560, 165] width 191 height 60
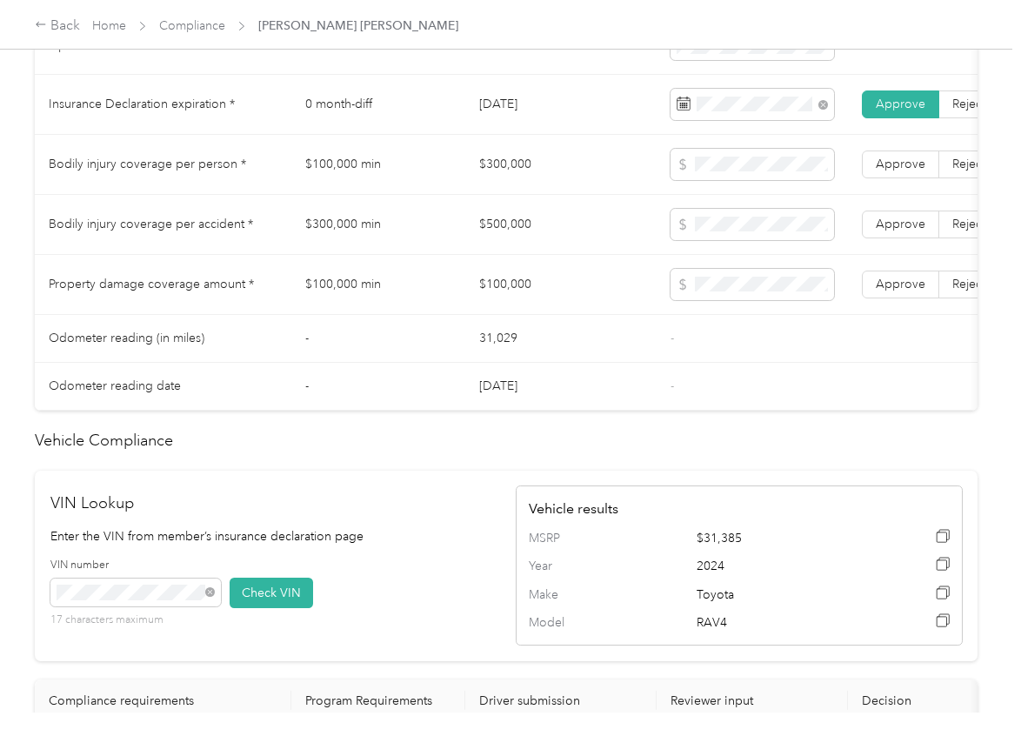
click at [496, 240] on td "$500,000" at bounding box center [560, 225] width 191 height 60
click at [533, 295] on td "$100,000" at bounding box center [560, 285] width 191 height 60
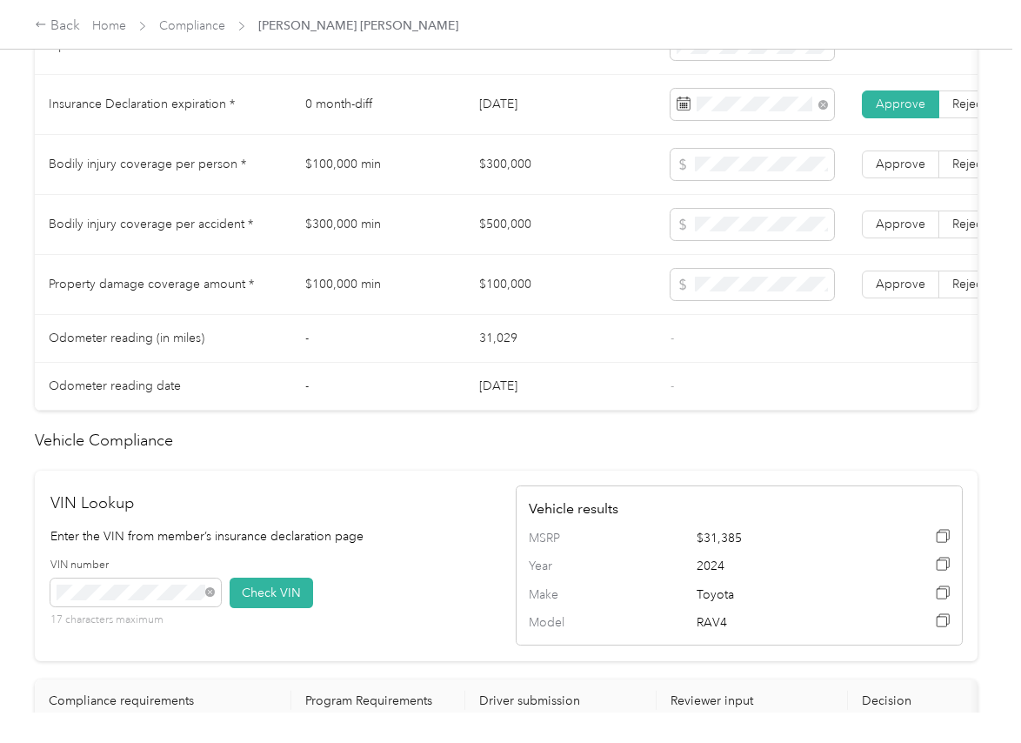
click at [533, 295] on td "$100,000" at bounding box center [560, 285] width 191 height 60
click at [902, 291] on span "Approve" at bounding box center [901, 284] width 50 height 15
drag, startPoint x: 909, startPoint y: 247, endPoint x: 909, endPoint y: 203, distance: 44.4
click at [909, 231] on span "Approve" at bounding box center [901, 224] width 50 height 15
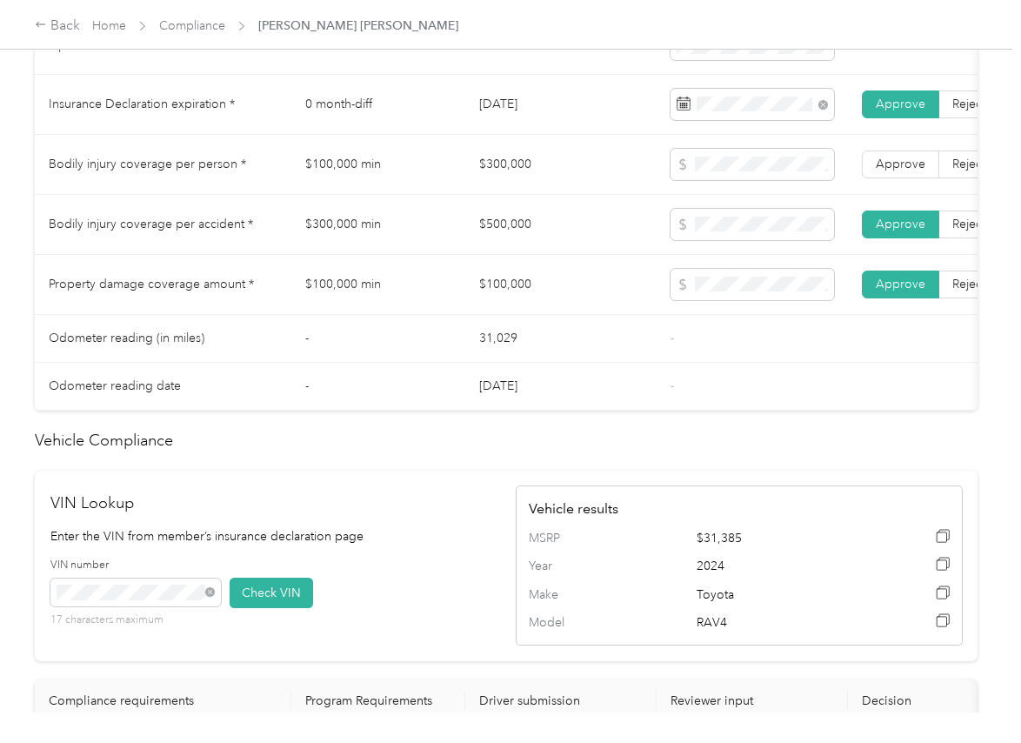
drag, startPoint x: 905, startPoint y: 171, endPoint x: 593, endPoint y: 224, distance: 315.7
click at [905, 170] on label "Approve" at bounding box center [900, 164] width 77 height 28
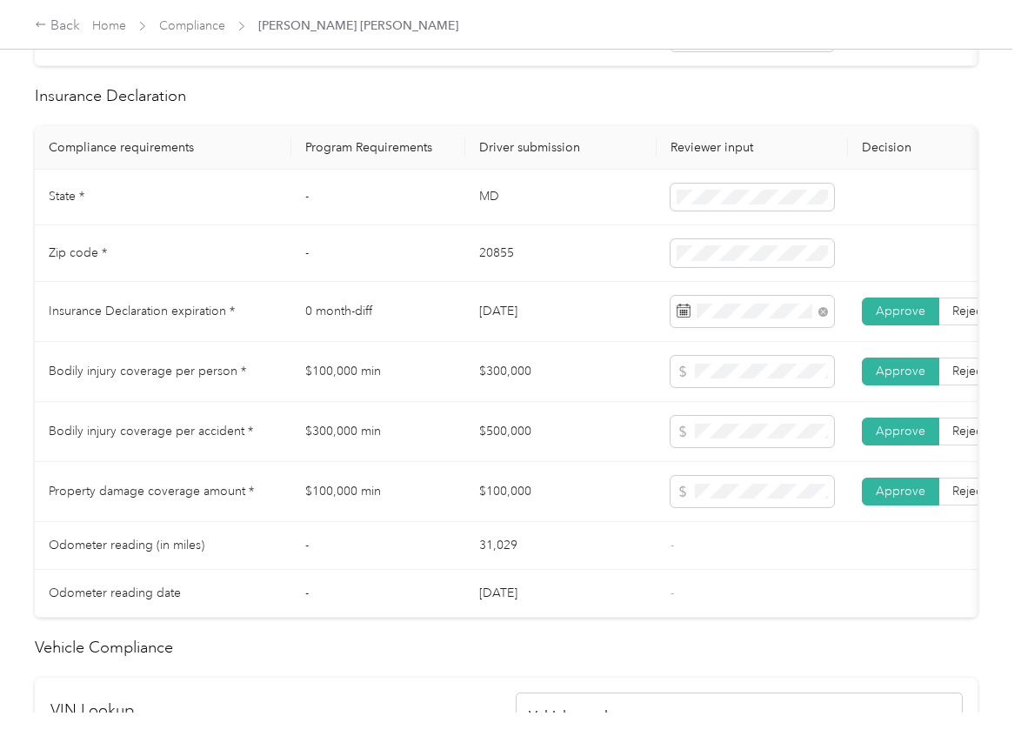
scroll to position [761, 0]
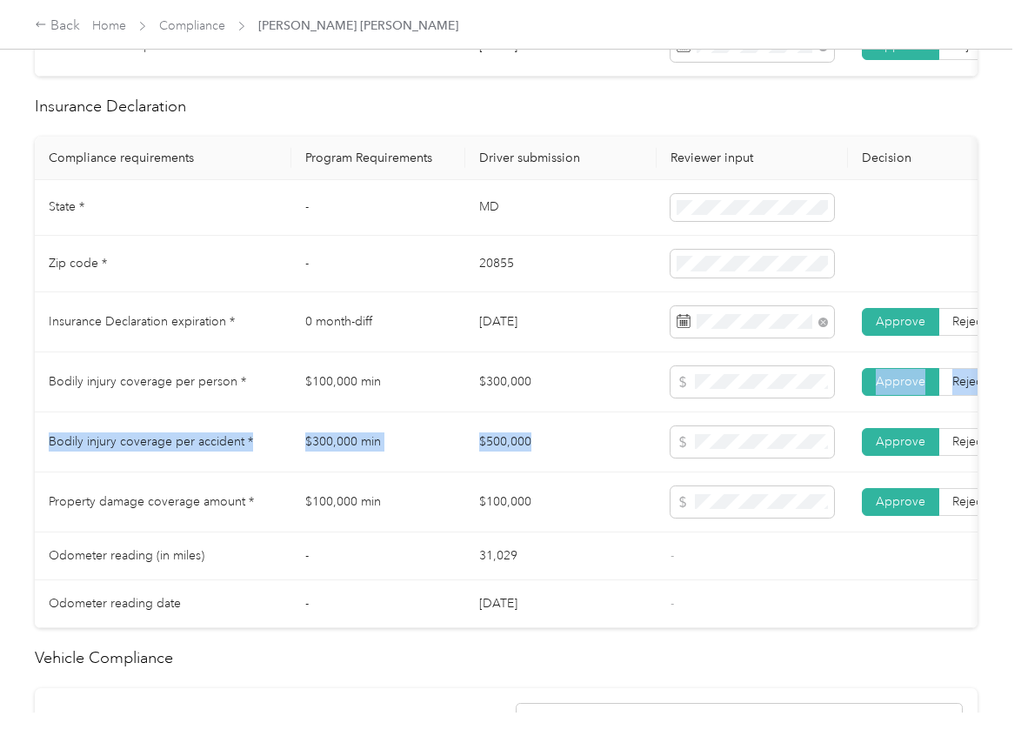
drag, startPoint x: 559, startPoint y: 451, endPoint x: 545, endPoint y: 420, distance: 33.5
click at [545, 420] on tbody "State * - [US_STATE] Zip code * - 20855 Insurance Declaration expiration * 0 mo…" at bounding box center [648, 404] width 1226 height 448
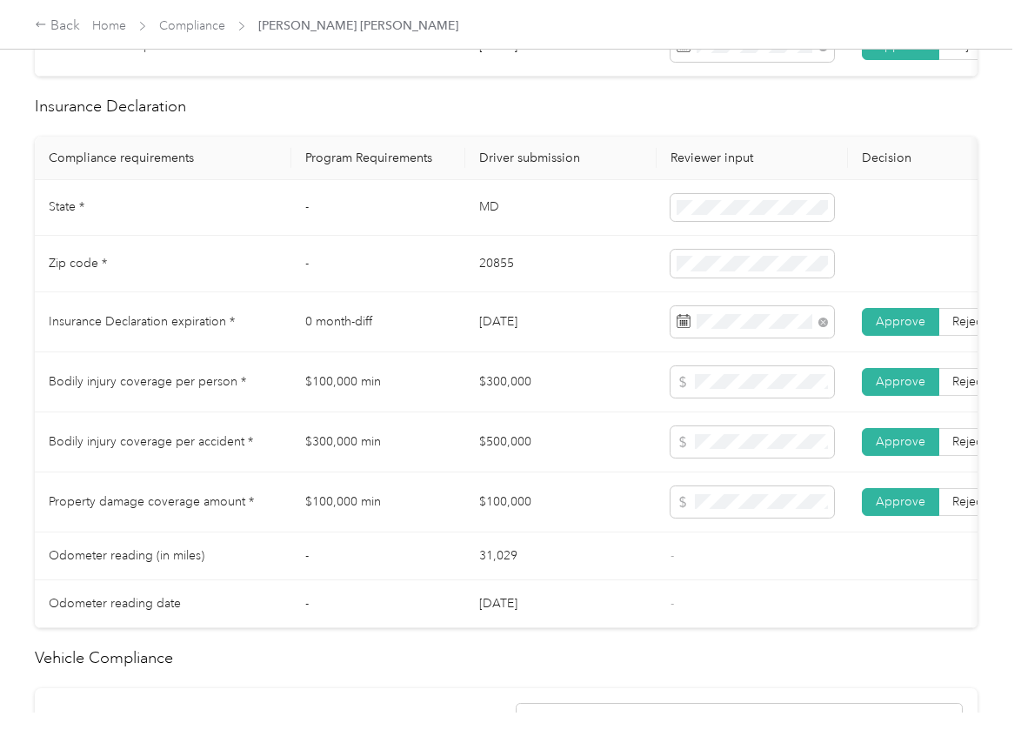
click at [597, 352] on td "[DATE]" at bounding box center [560, 322] width 191 height 60
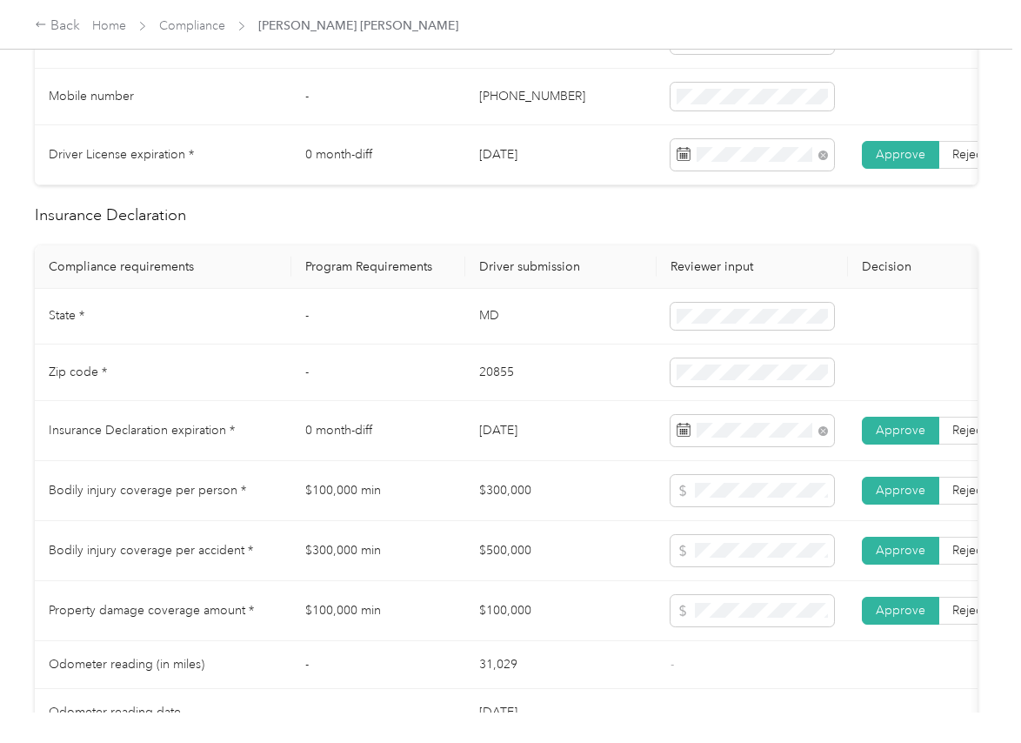
click at [470, 444] on td "[DATE]" at bounding box center [560, 431] width 191 height 60
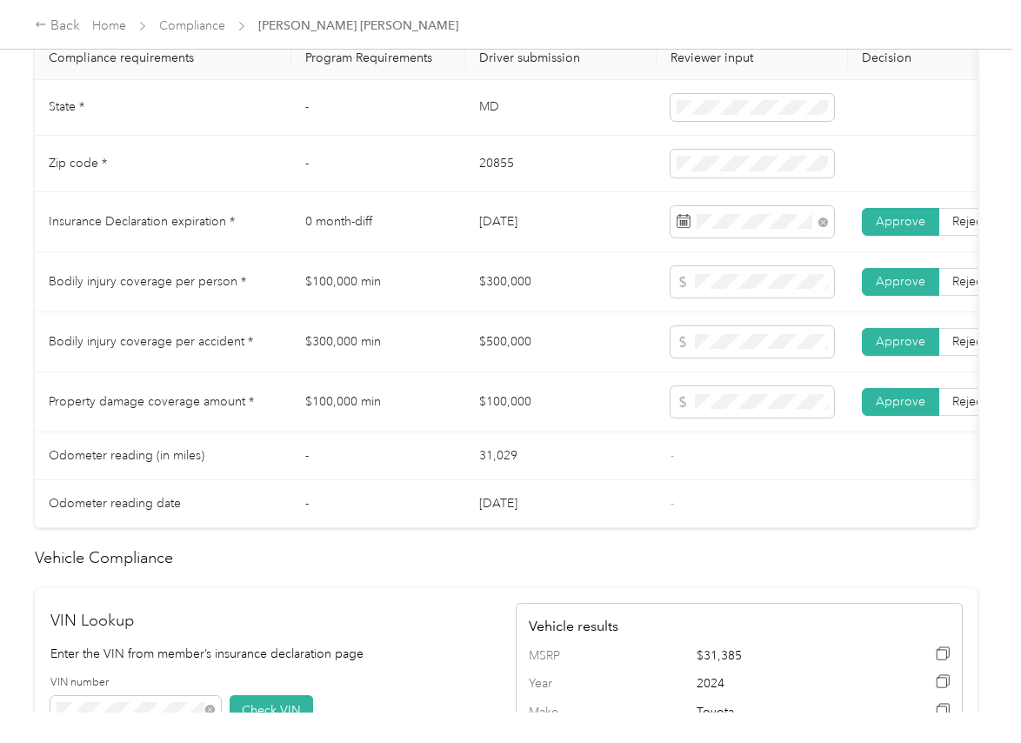
scroll to position [870, 0]
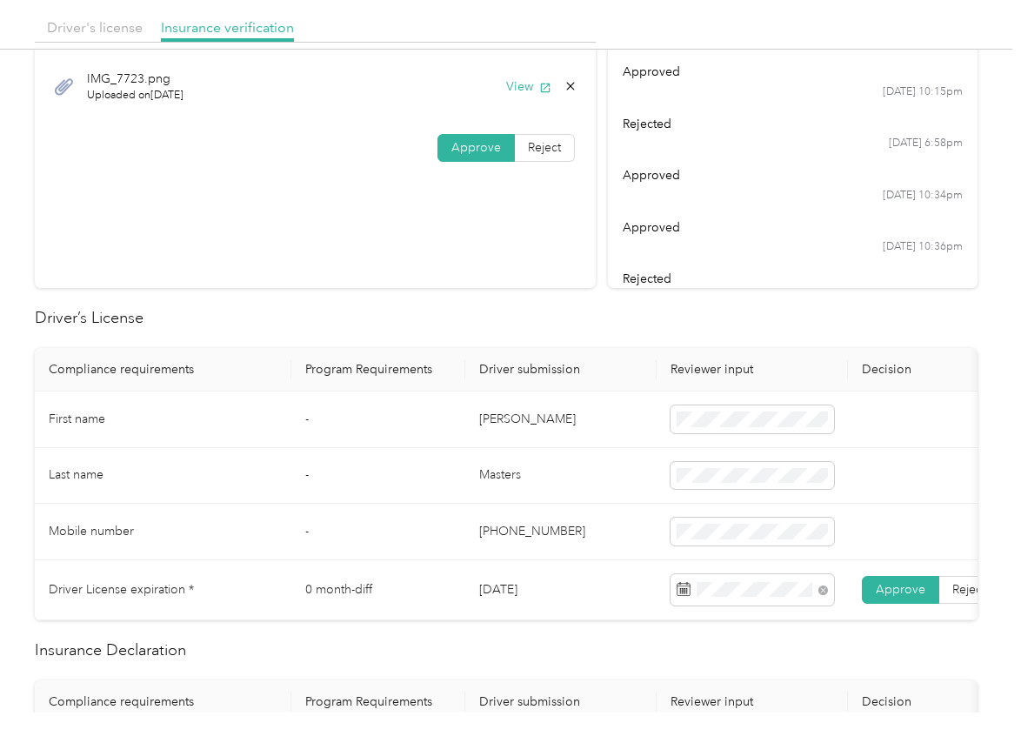
click at [453, 222] on section "Driver's license Insurance verification IMG_7723.png Uploaded on [DATE] View Ap…" at bounding box center [315, 148] width 561 height 280
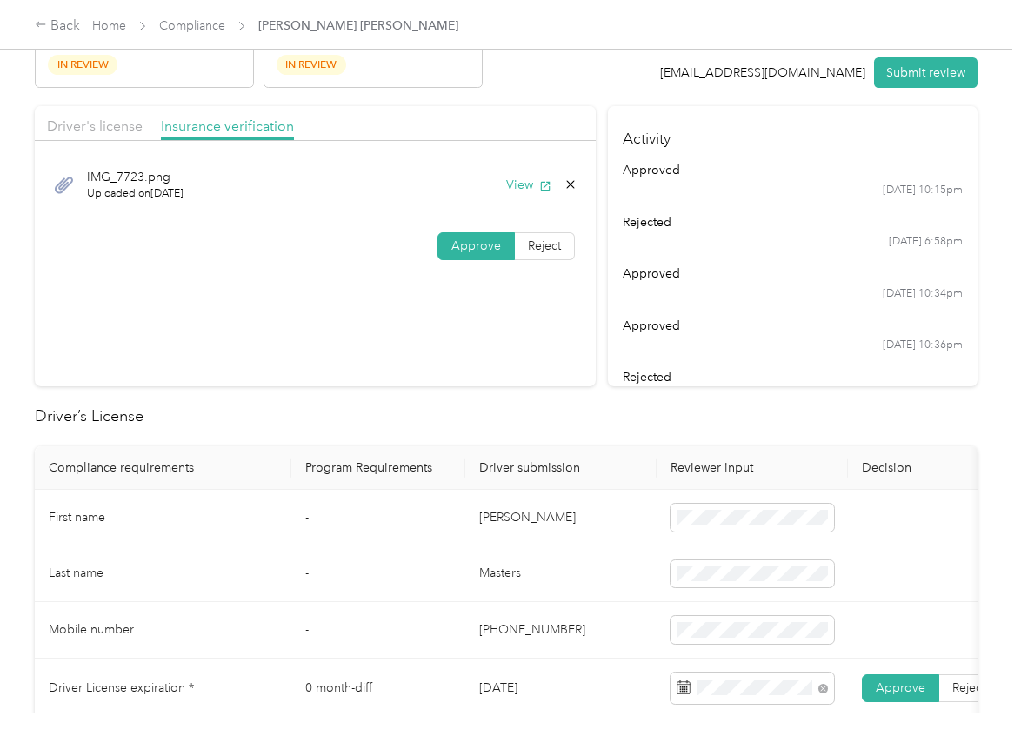
scroll to position [0, 0]
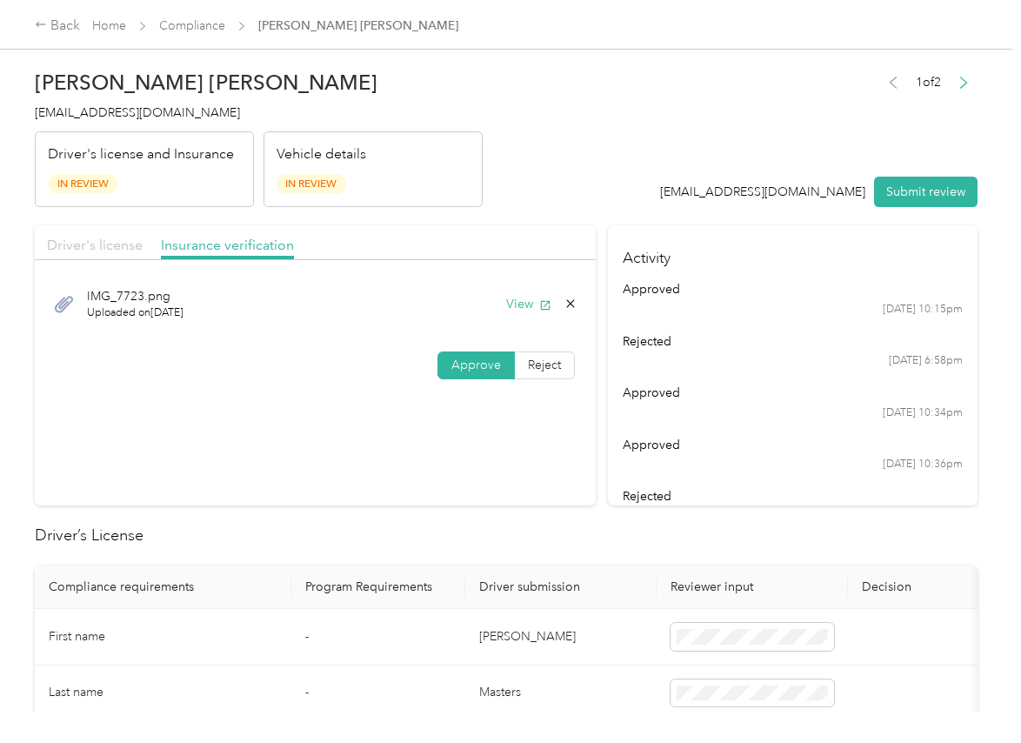
click at [108, 239] on span "Driver's license" at bounding box center [95, 245] width 96 height 17
click at [889, 196] on button "Submit review" at bounding box center [926, 192] width 104 height 30
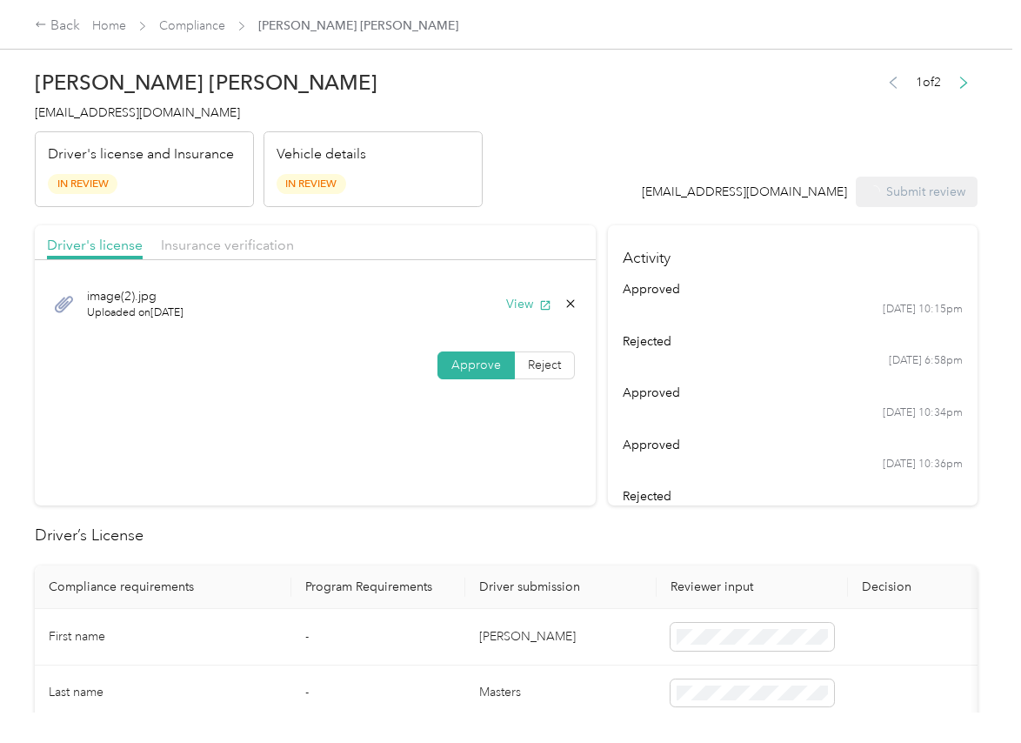
click at [112, 114] on span "[EMAIL_ADDRESS][DOMAIN_NAME]" at bounding box center [137, 112] width 205 height 15
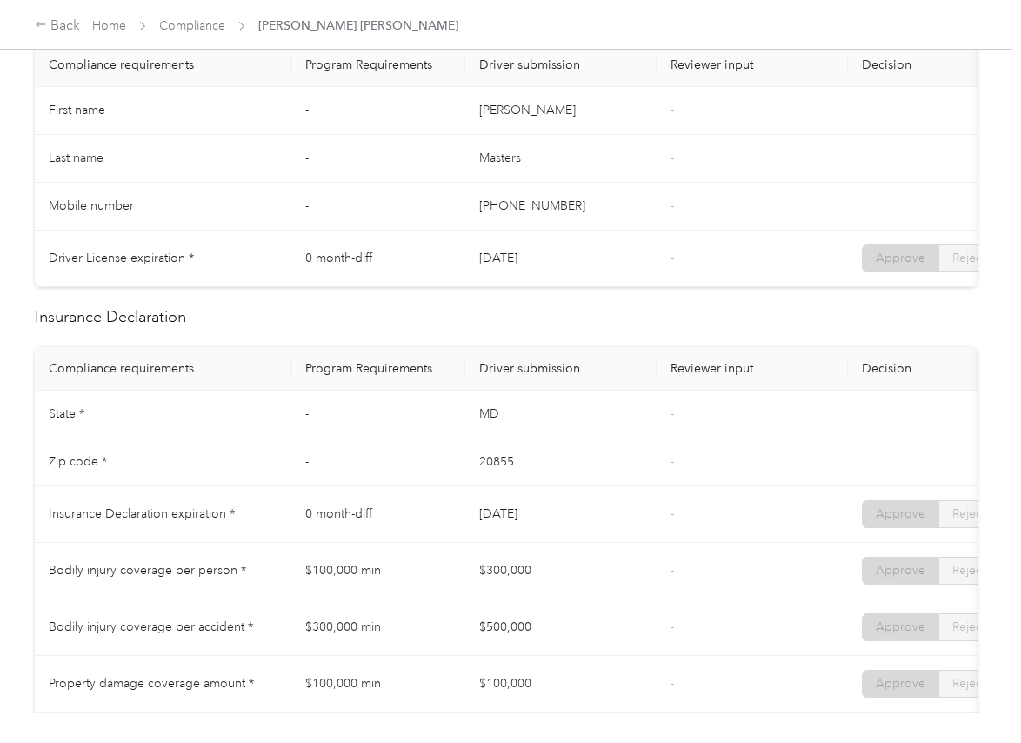
scroll to position [652, 0]
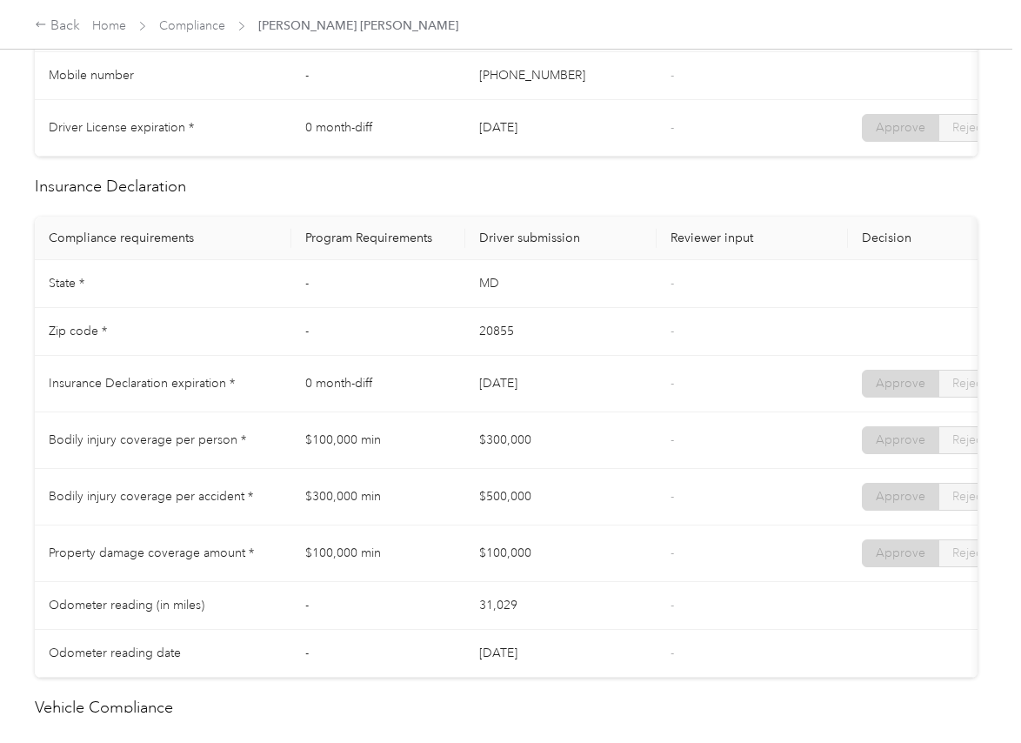
drag, startPoint x: 471, startPoint y: 393, endPoint x: 578, endPoint y: 393, distance: 107.9
click at [578, 393] on tr "Insurance Declaration expiration * 0 month-diff [DATE] - Approve Reject" at bounding box center [648, 384] width 1226 height 57
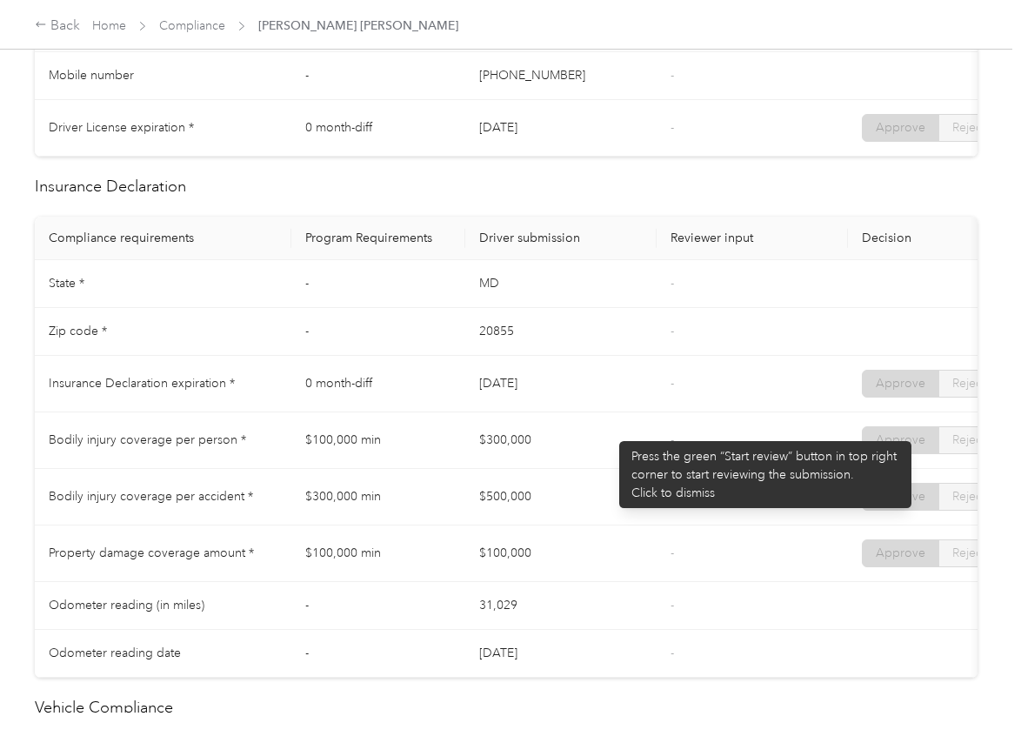
click at [616, 437] on td "$300,000" at bounding box center [560, 440] width 191 height 57
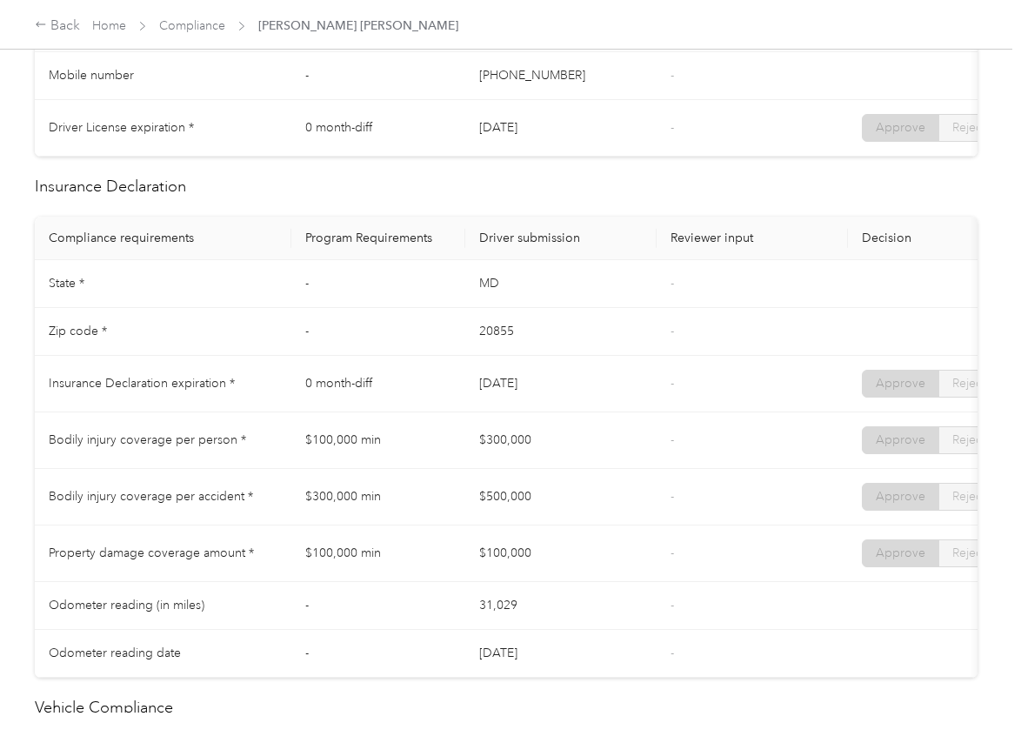
scroll to position [0, 0]
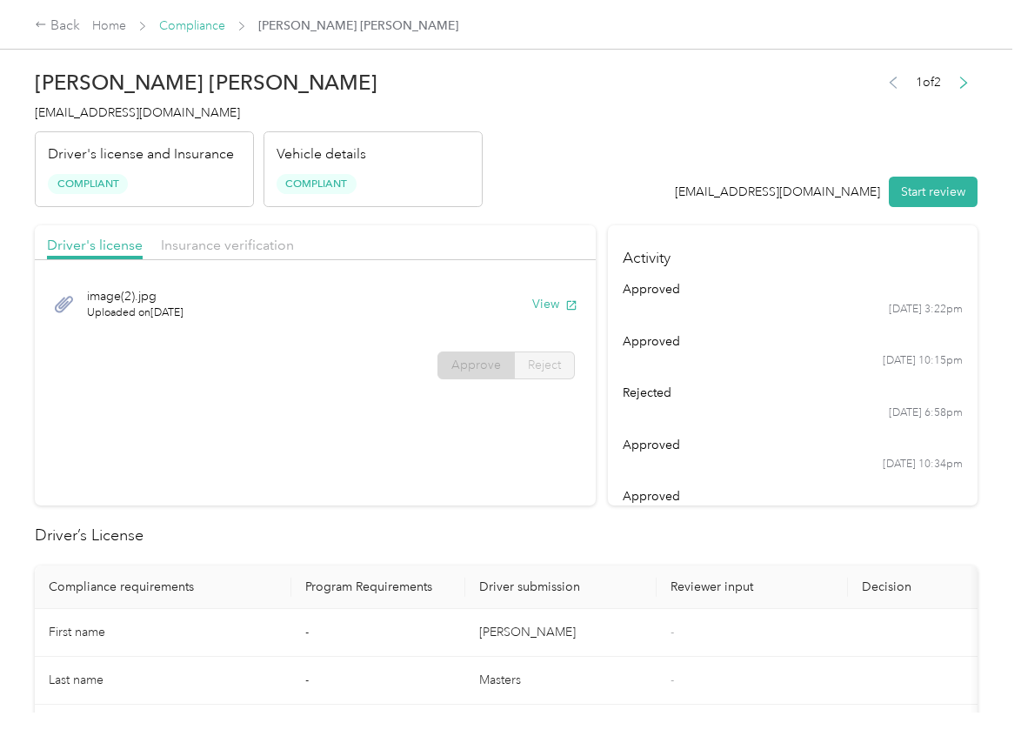
click at [207, 30] on link "Compliance" at bounding box center [192, 25] width 66 height 15
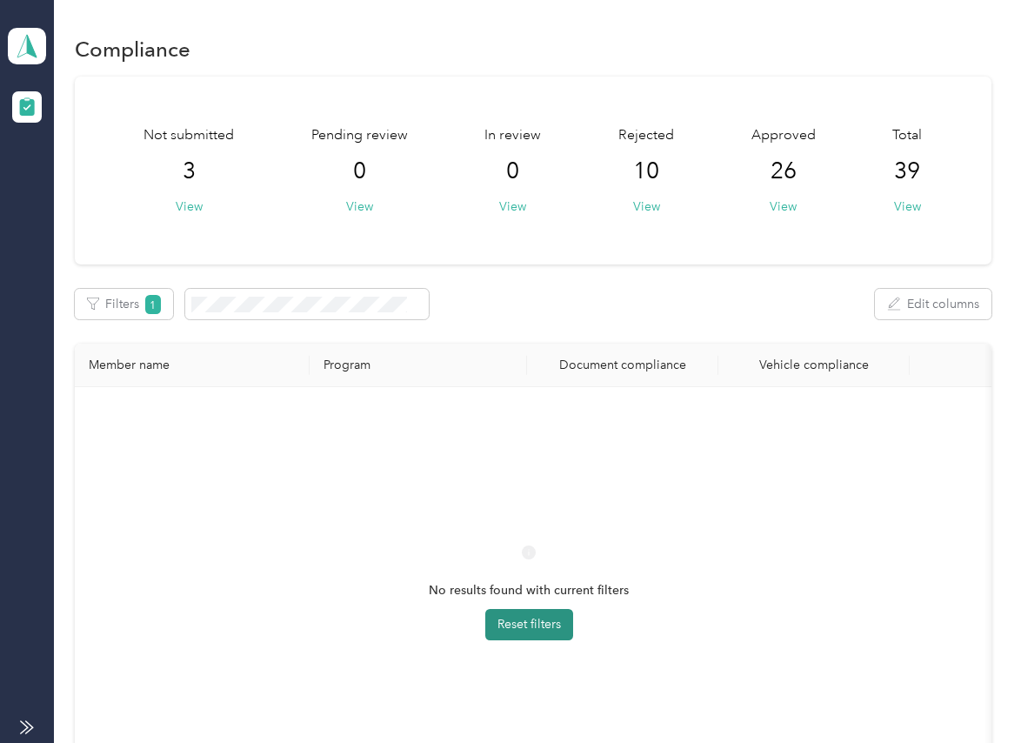
click at [521, 623] on button "Reset filters" at bounding box center [529, 624] width 88 height 31
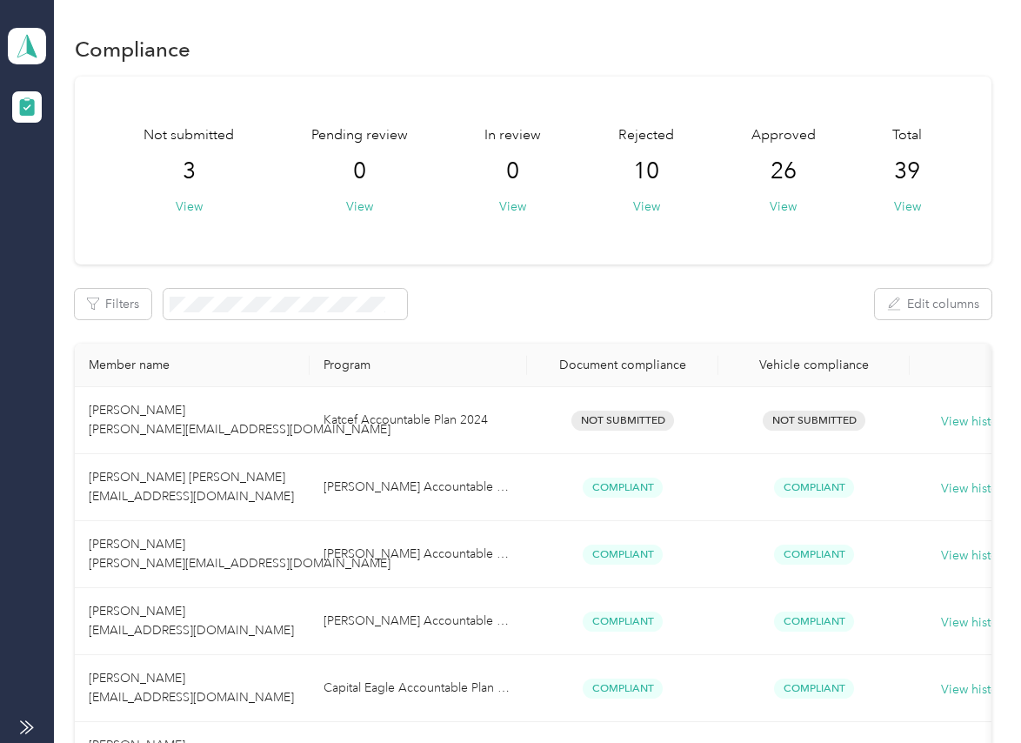
click at [709, 264] on div "Not submitted 3 View Pending review 0 View In review 0 View Rejected 10 View Ap…" at bounding box center [533, 171] width 916 height 188
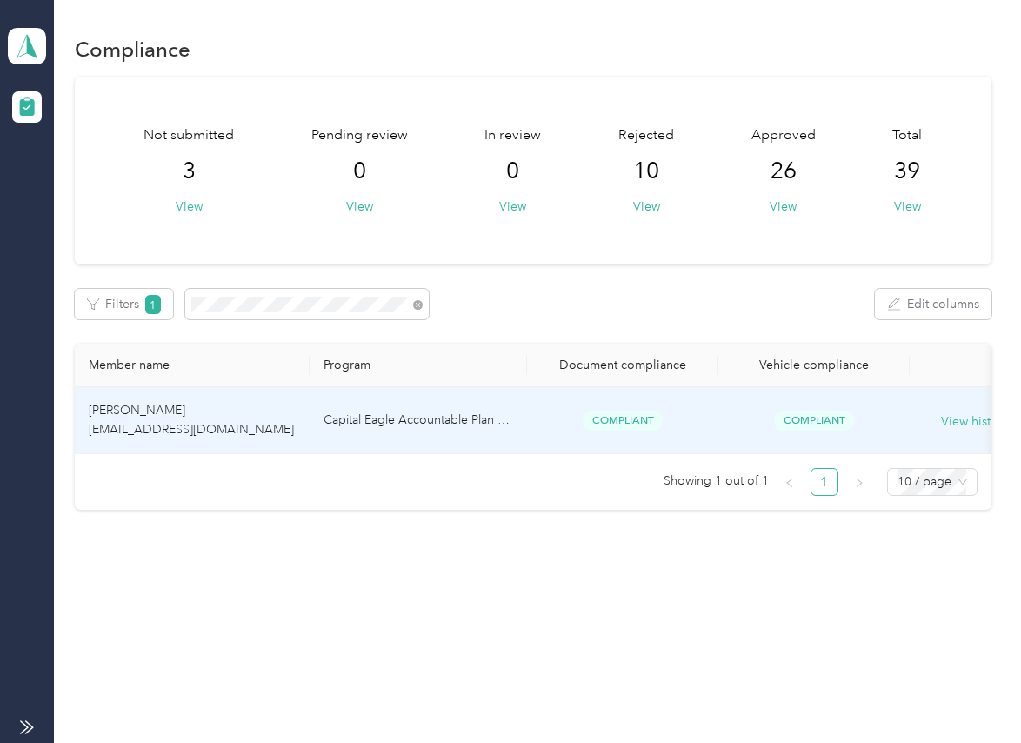
click at [213, 419] on td "[PERSON_NAME] [EMAIL_ADDRESS][DOMAIN_NAME]" at bounding box center [192, 420] width 235 height 67
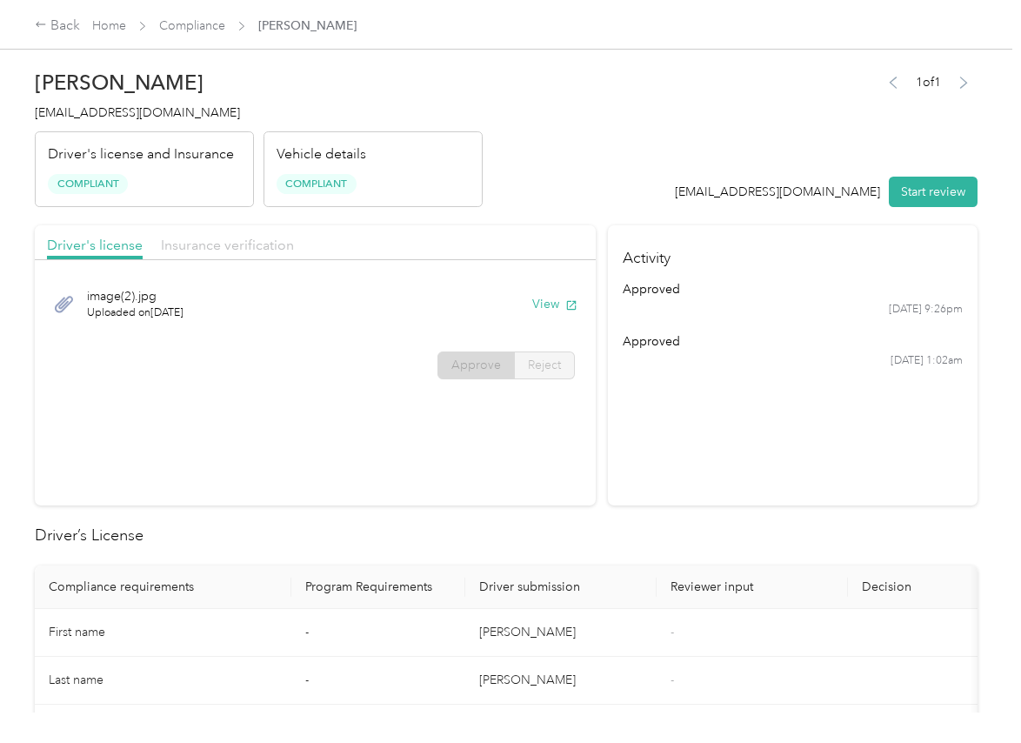
click at [236, 242] on span "Insurance verification" at bounding box center [227, 245] width 133 height 17
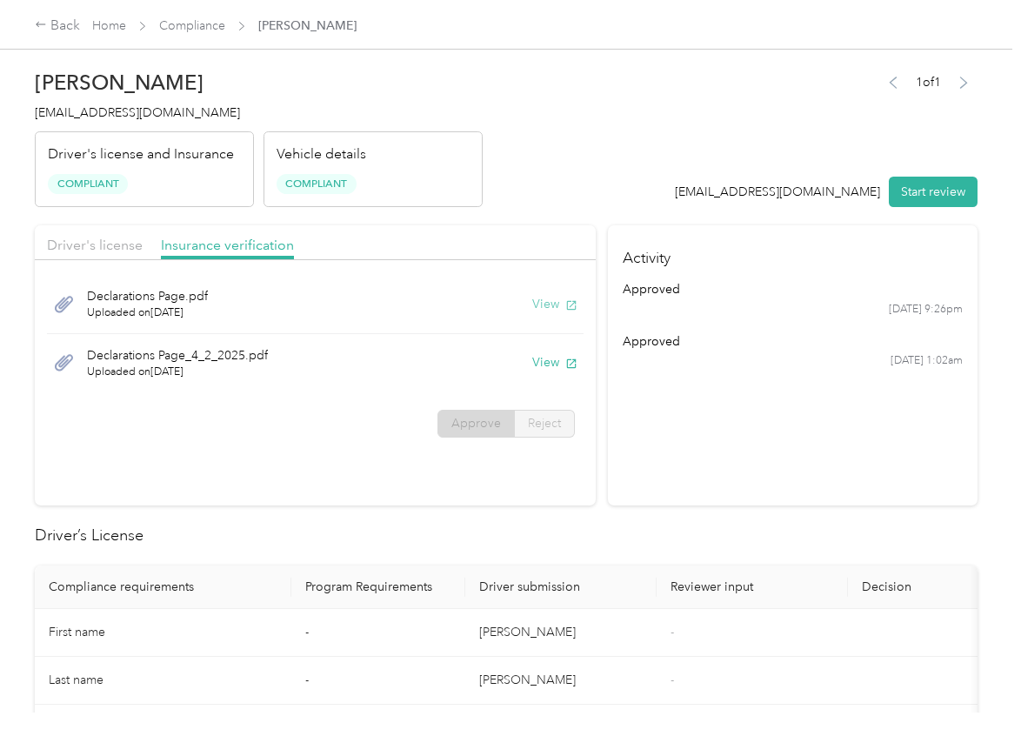
click at [541, 302] on button "View" at bounding box center [554, 304] width 45 height 18
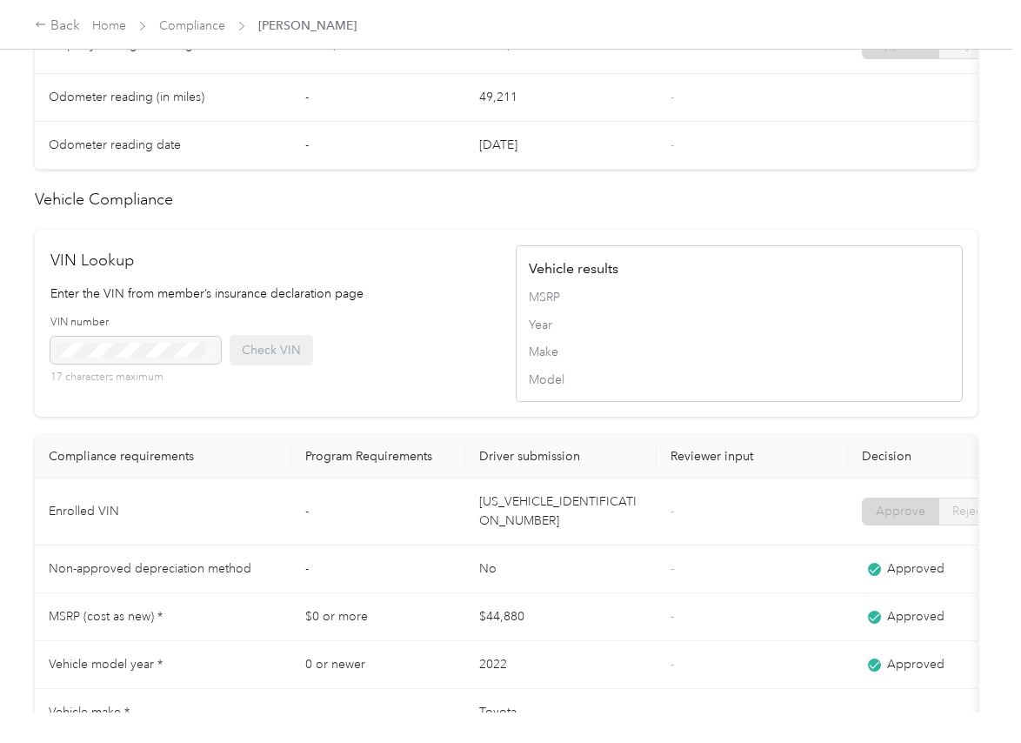
scroll to position [1416, 0]
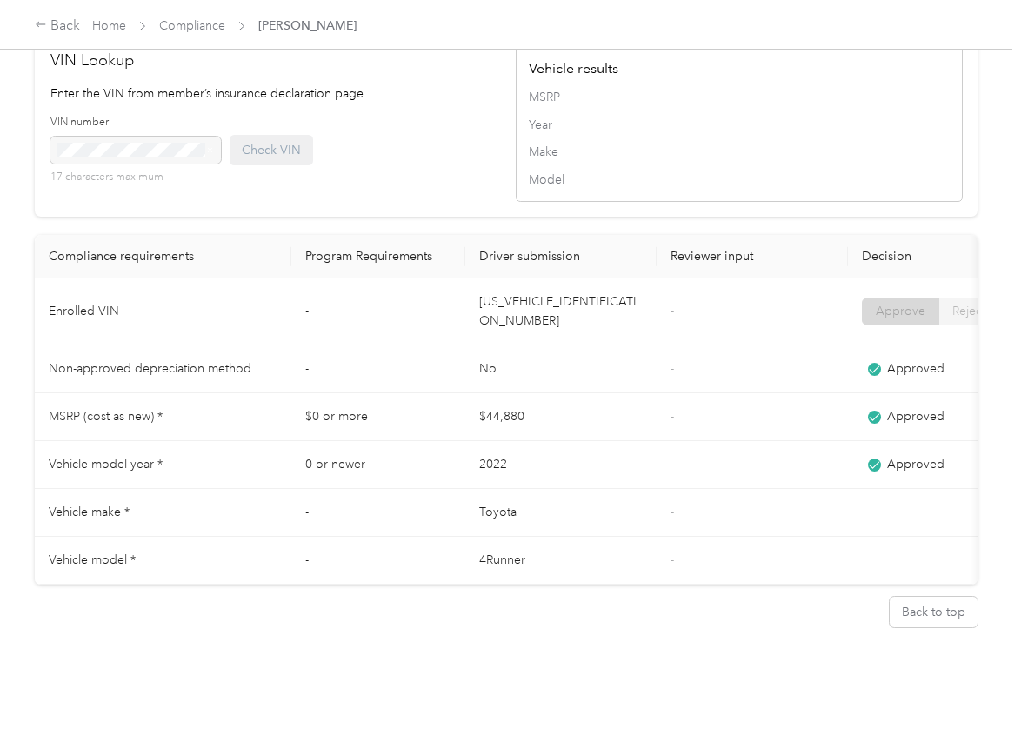
click at [533, 284] on td "[US_VEHICLE_IDENTIFICATION_NUMBER]" at bounding box center [560, 311] width 191 height 67
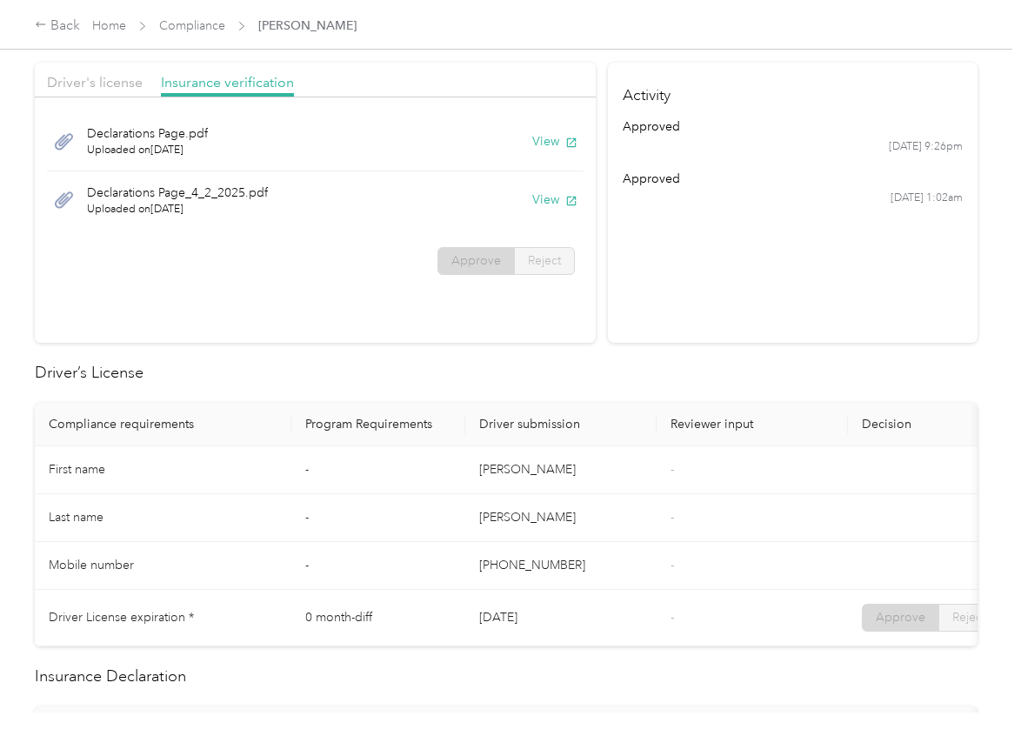
scroll to position [0, 0]
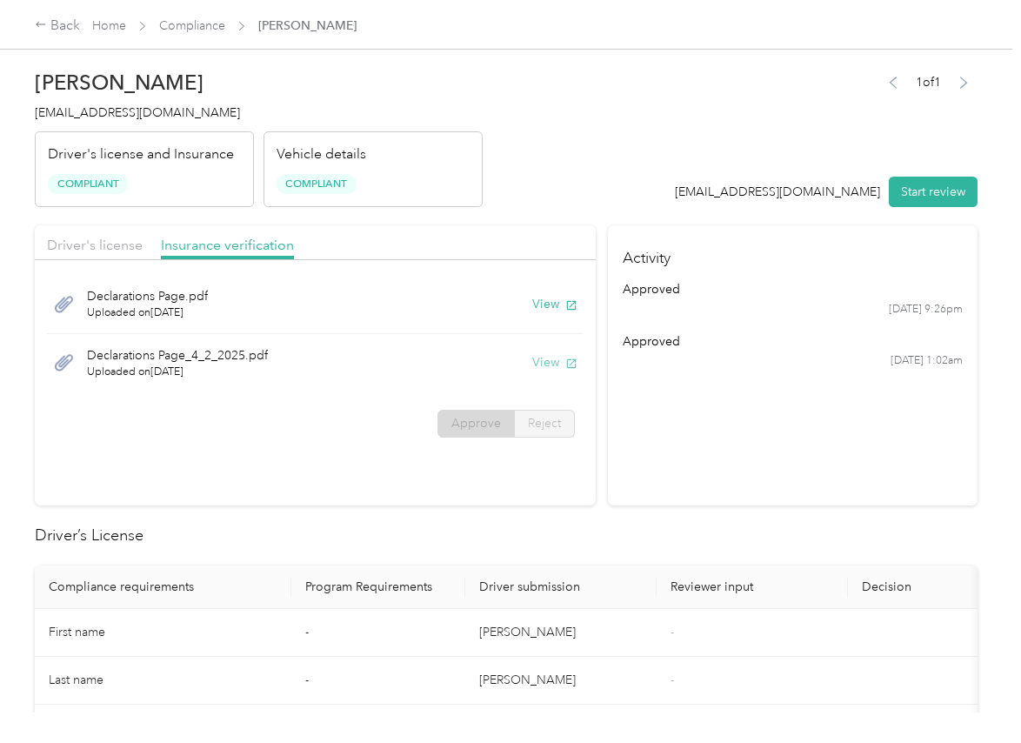
click at [551, 369] on button "View" at bounding box center [554, 362] width 45 height 18
click at [96, 243] on span "Driver's license" at bounding box center [95, 245] width 96 height 17
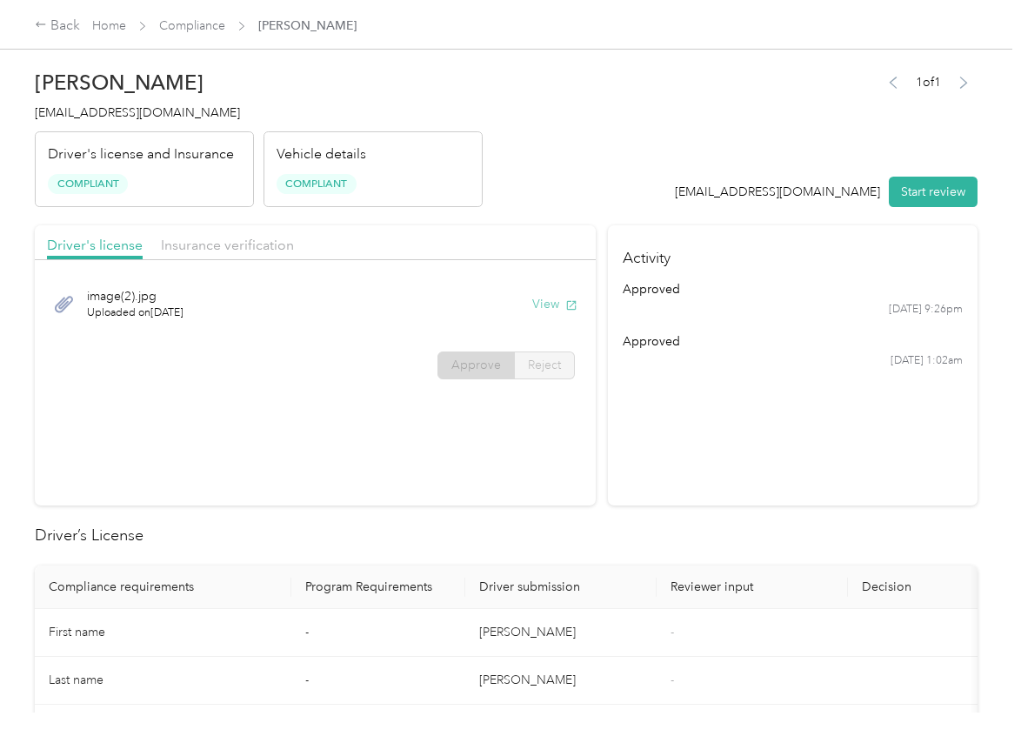
click at [547, 304] on button "View" at bounding box center [554, 304] width 45 height 18
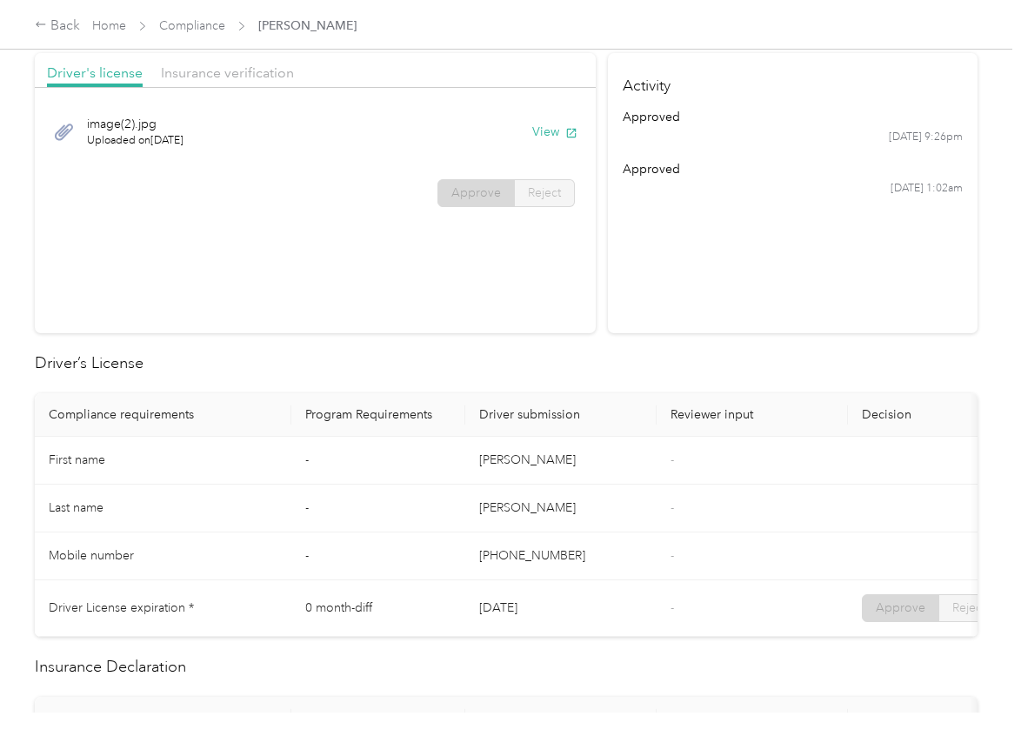
scroll to position [544, 0]
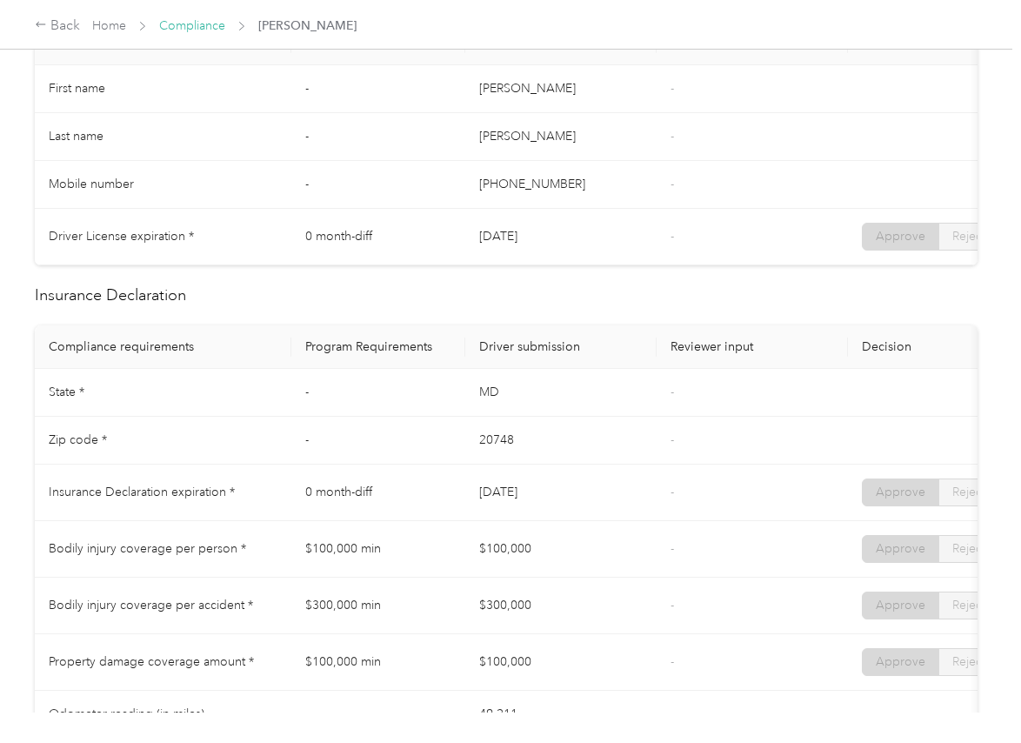
click at [188, 26] on link "Compliance" at bounding box center [192, 25] width 66 height 15
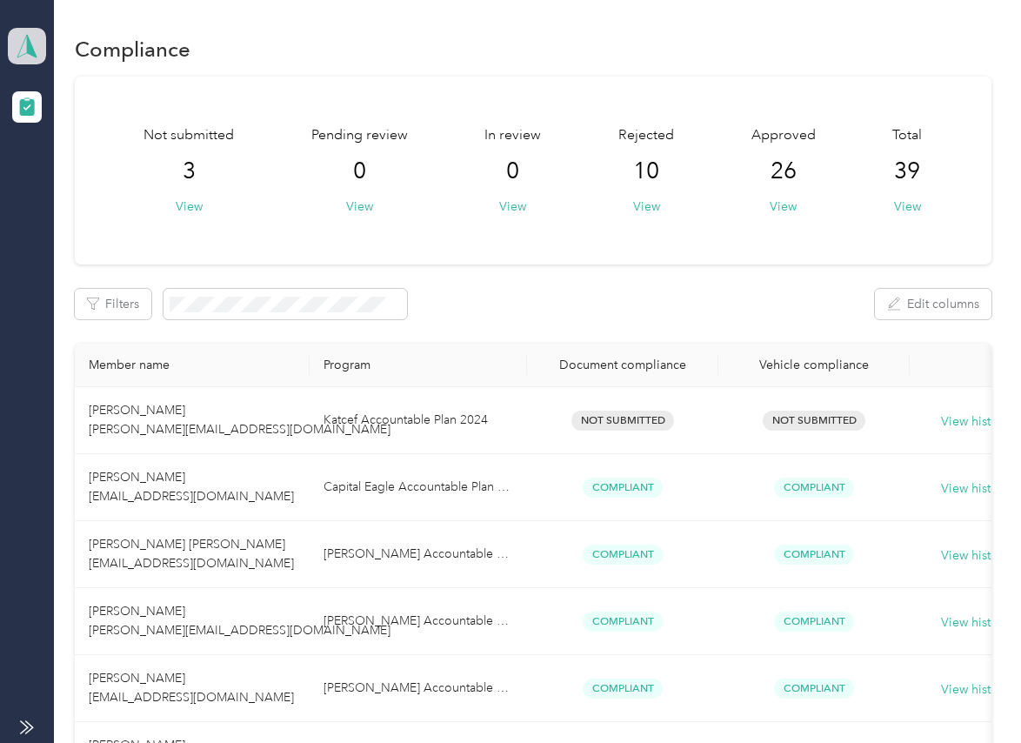
drag, startPoint x: 23, startPoint y: 30, endPoint x: 14, endPoint y: 60, distance: 31.7
click at [23, 29] on span at bounding box center [27, 46] width 38 height 37
click at [58, 189] on div "Log out" at bounding box center [191, 179] width 342 height 30
